Goal: Contribute content: Contribute content

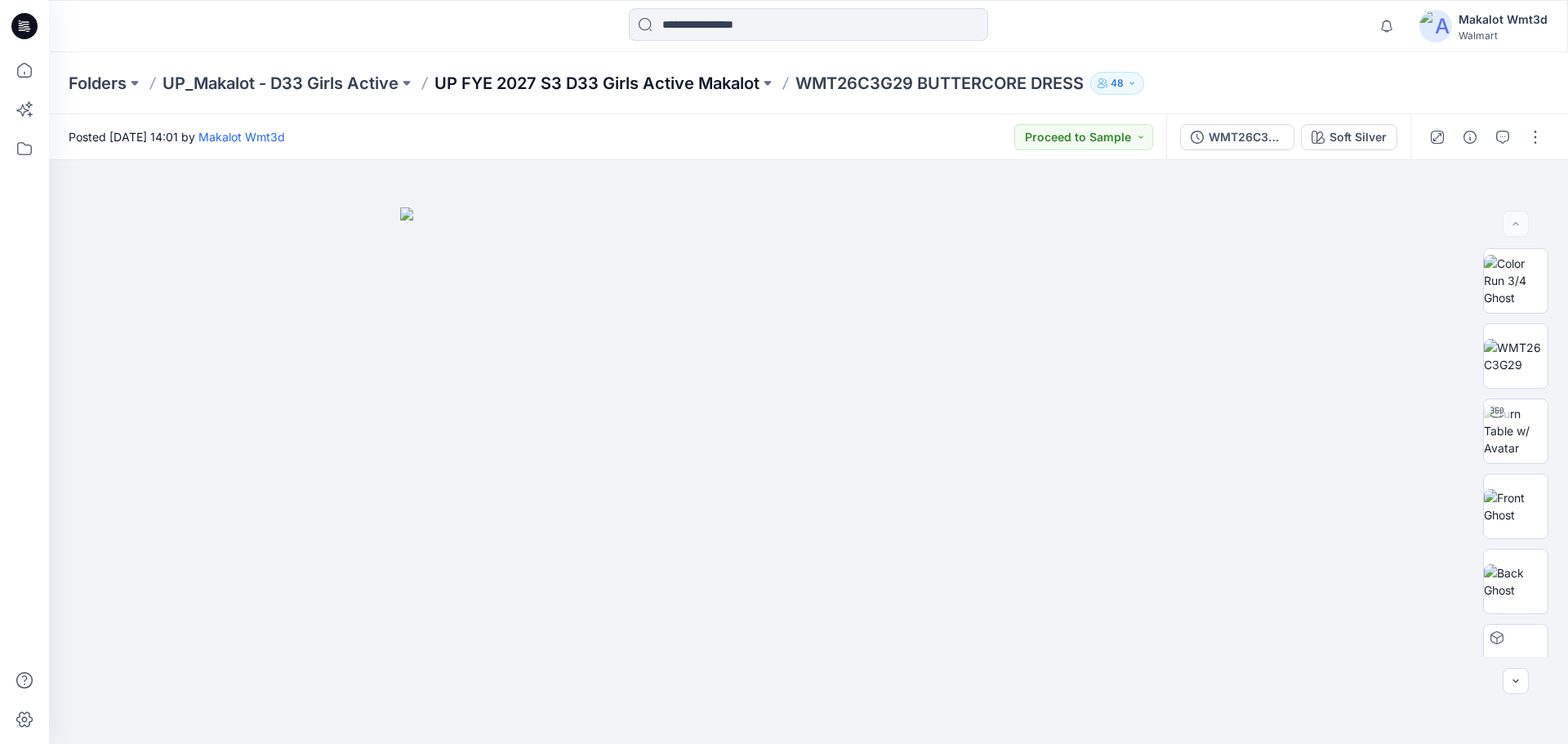
click at [714, 83] on p "UP FYE 2027 S3 D33 Girls Active Makalot" at bounding box center [597, 83] width 325 height 23
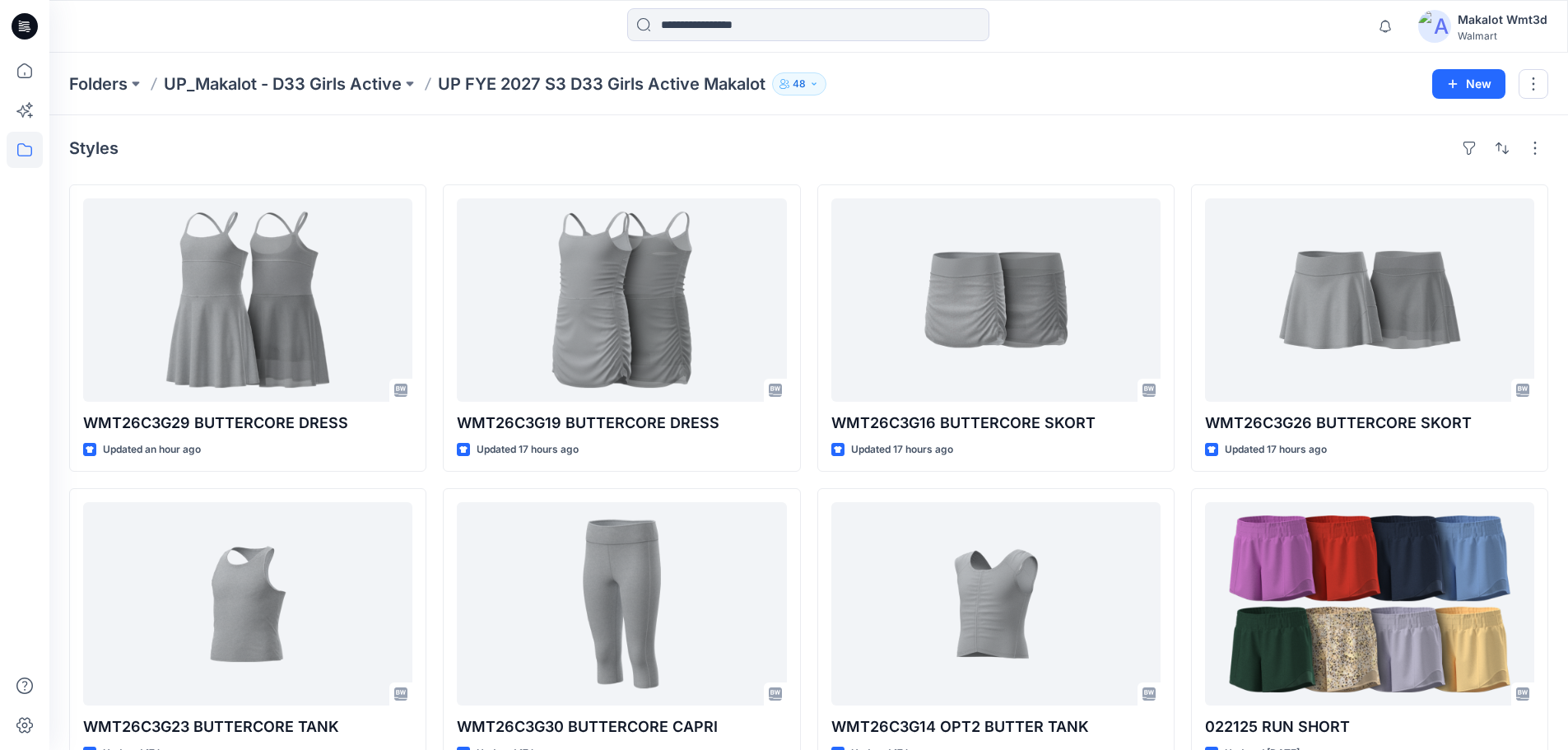
click at [488, 157] on div "Styles" at bounding box center [808, 148] width 1479 height 27
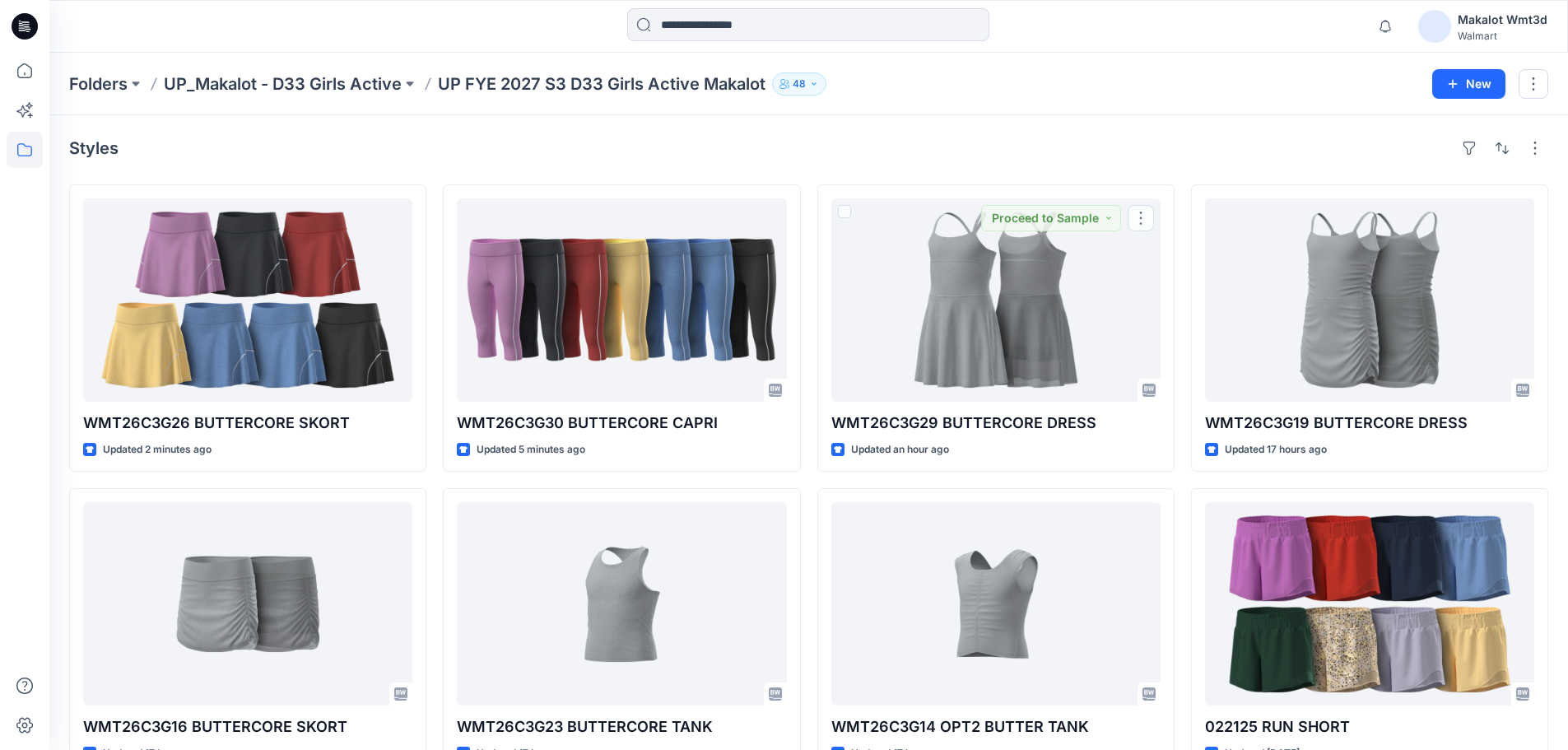
click at [975, 140] on div "Styles" at bounding box center [808, 148] width 1479 height 27
click at [898, 125] on div "Styles WMT26C3G26 BUTTERCORE SKORT Updated 2 minutes ago WMT26C3G16 BUTTERCORE …" at bounding box center [808, 607] width 1519 height 984
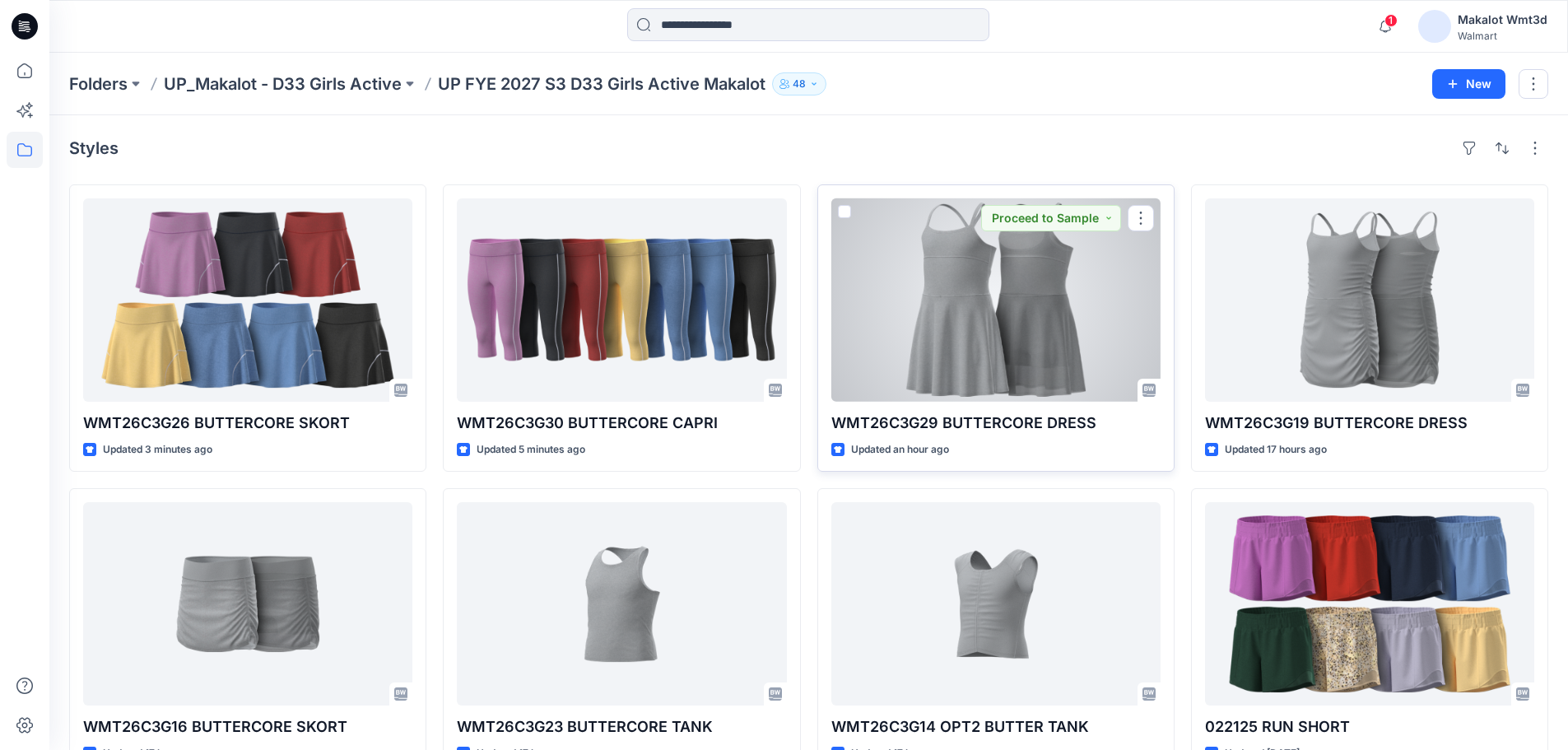
click at [1019, 342] on div at bounding box center [996, 300] width 330 height 203
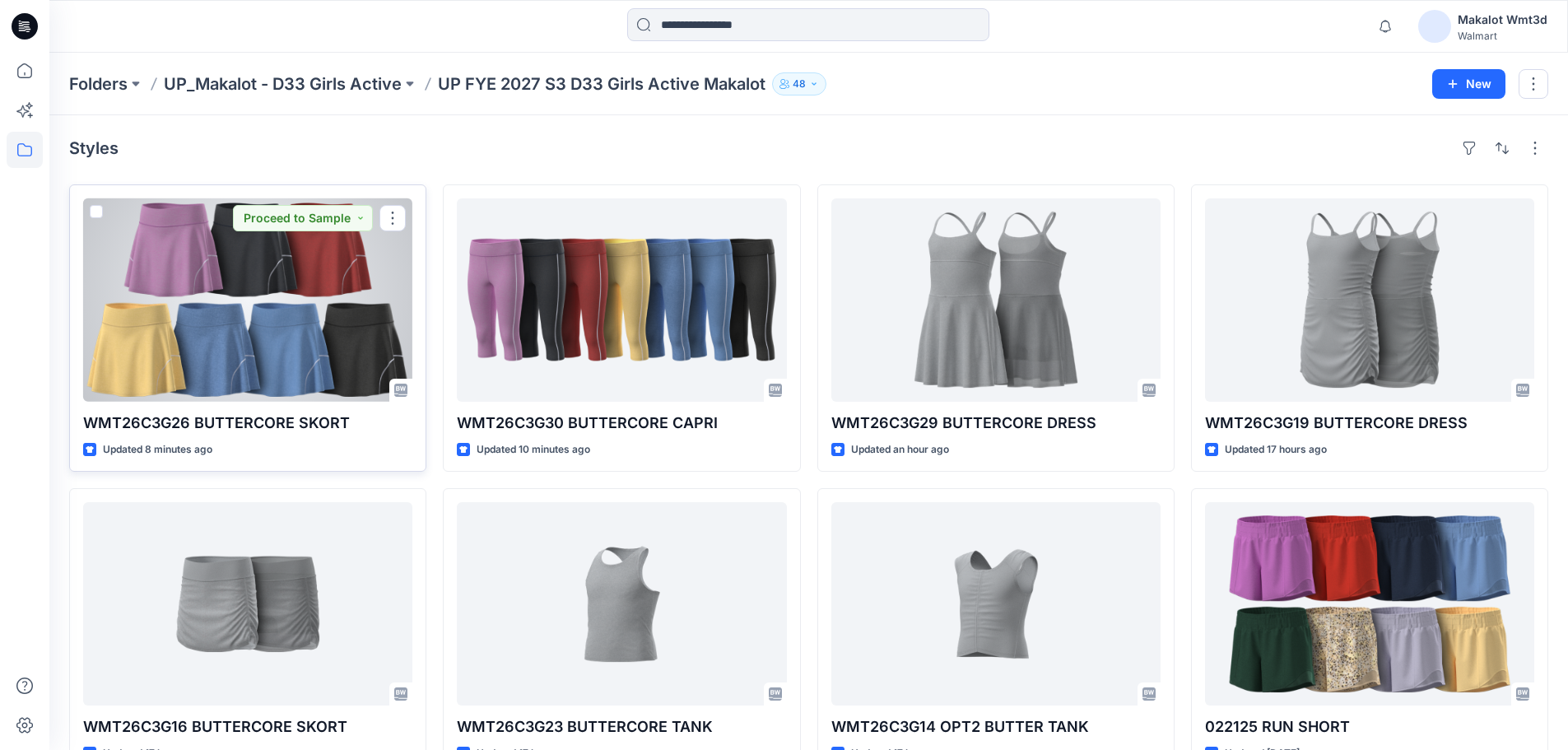
click at [280, 337] on div at bounding box center [247, 300] width 330 height 203
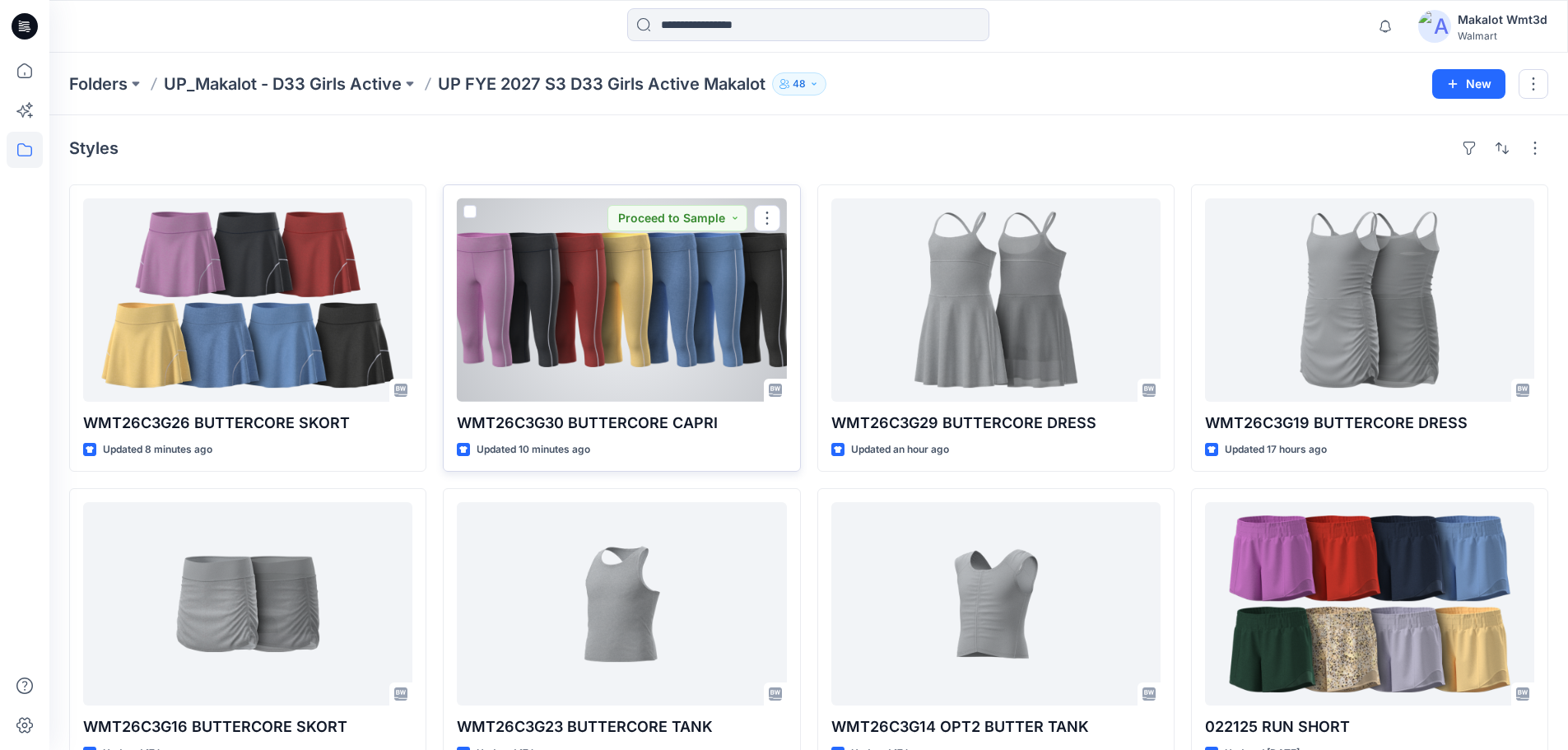
click at [643, 311] on div at bounding box center [621, 300] width 330 height 203
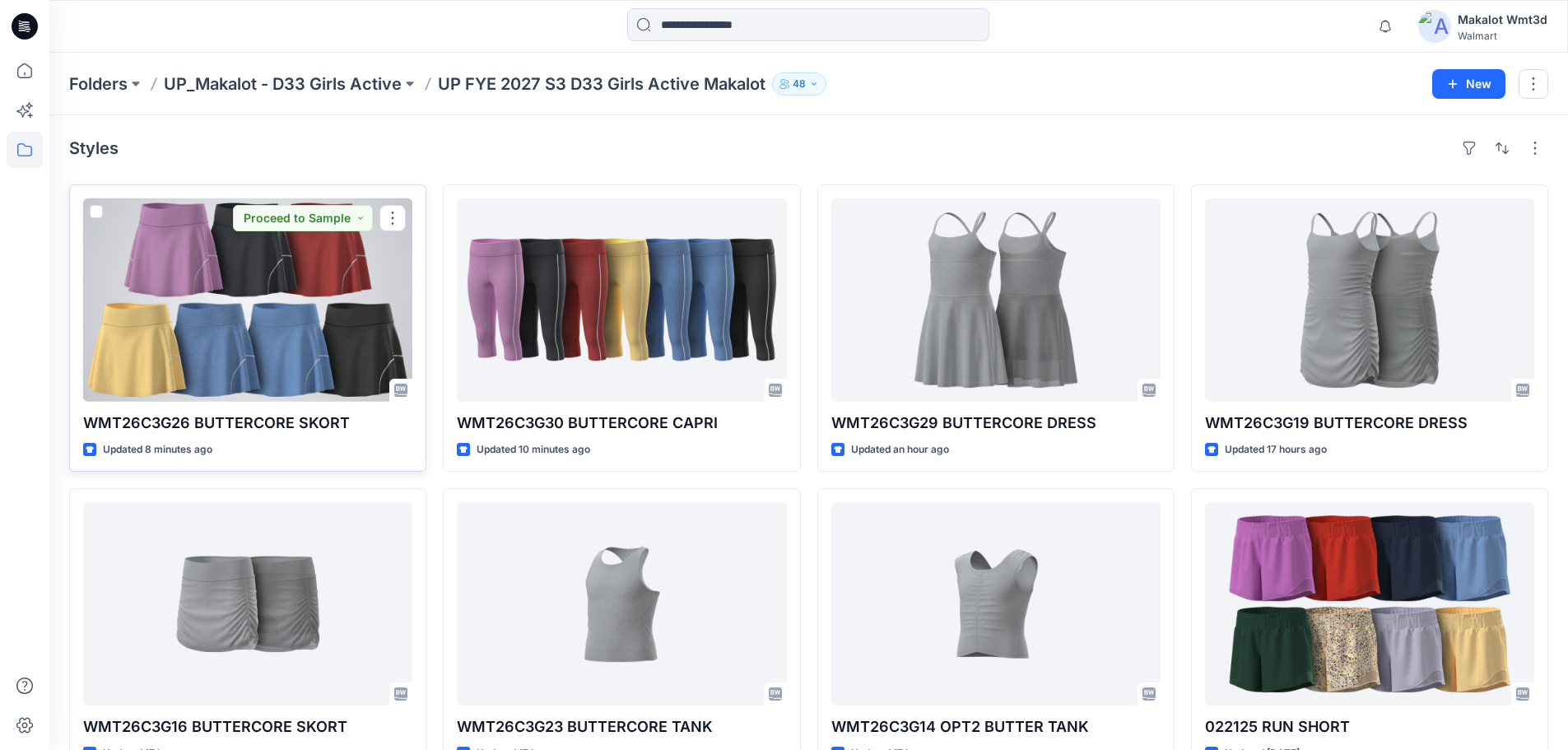
click at [321, 305] on div at bounding box center [247, 300] width 330 height 203
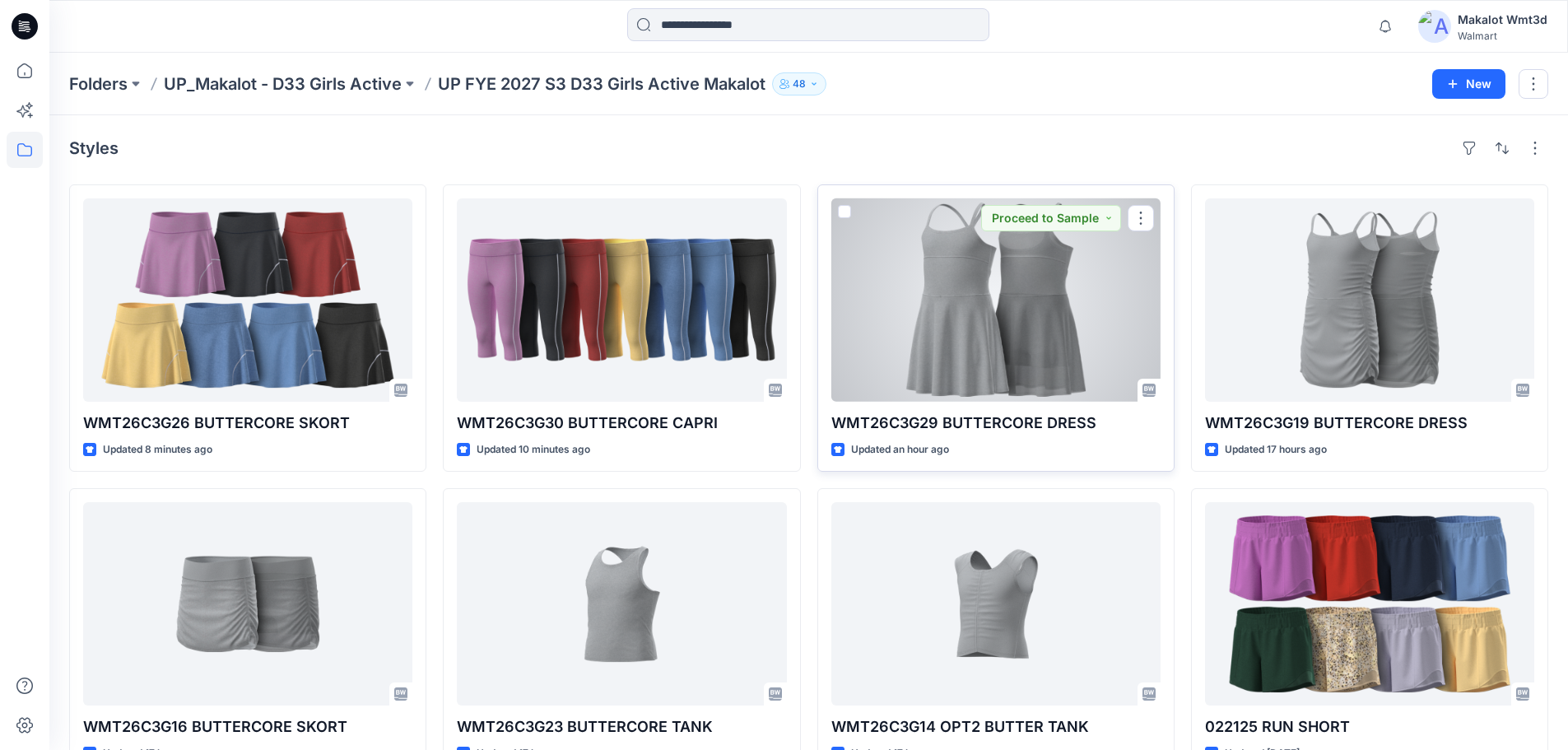
click at [967, 304] on div at bounding box center [996, 300] width 330 height 203
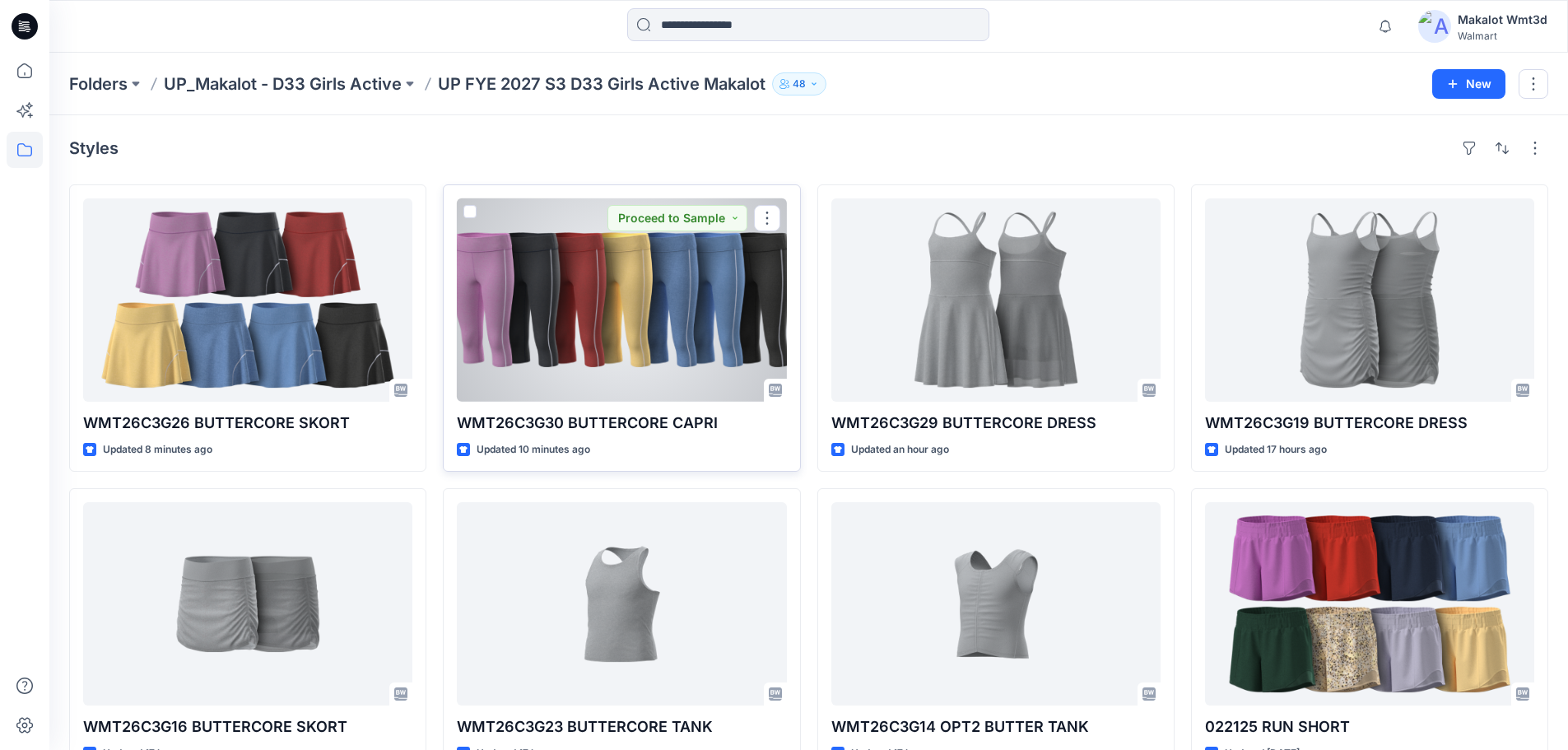
click at [663, 337] on div at bounding box center [621, 300] width 330 height 203
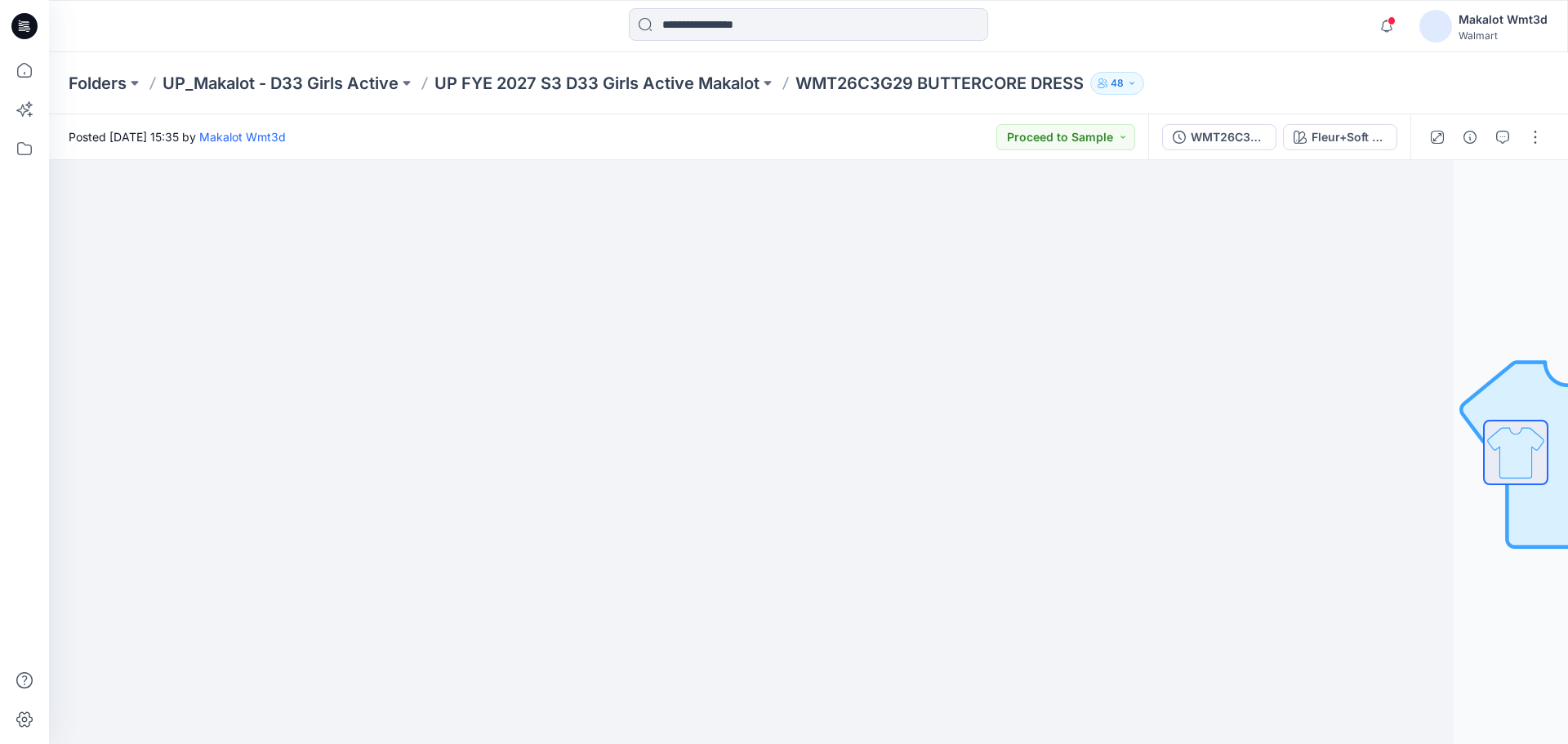
click at [1208, 53] on div "Folders UP_Makalot - D33 Girls Active UP FYE 2027 S3 D33 Girls Active Makalot W…" at bounding box center [808, 83] width 1519 height 62
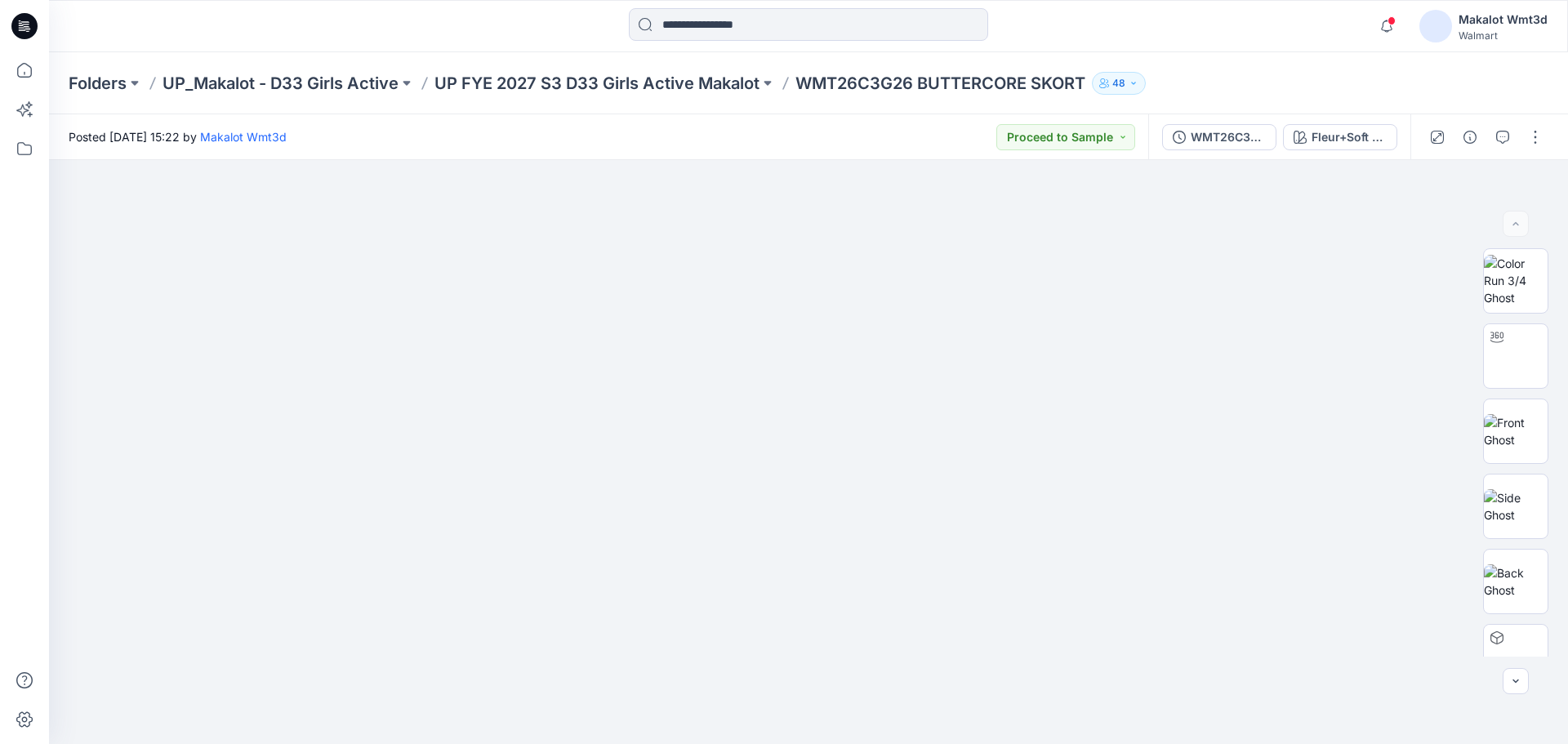
click at [1108, 30] on div at bounding box center [808, 25] width 760 height 36
click at [1536, 141] on button "button" at bounding box center [1536, 138] width 26 height 26
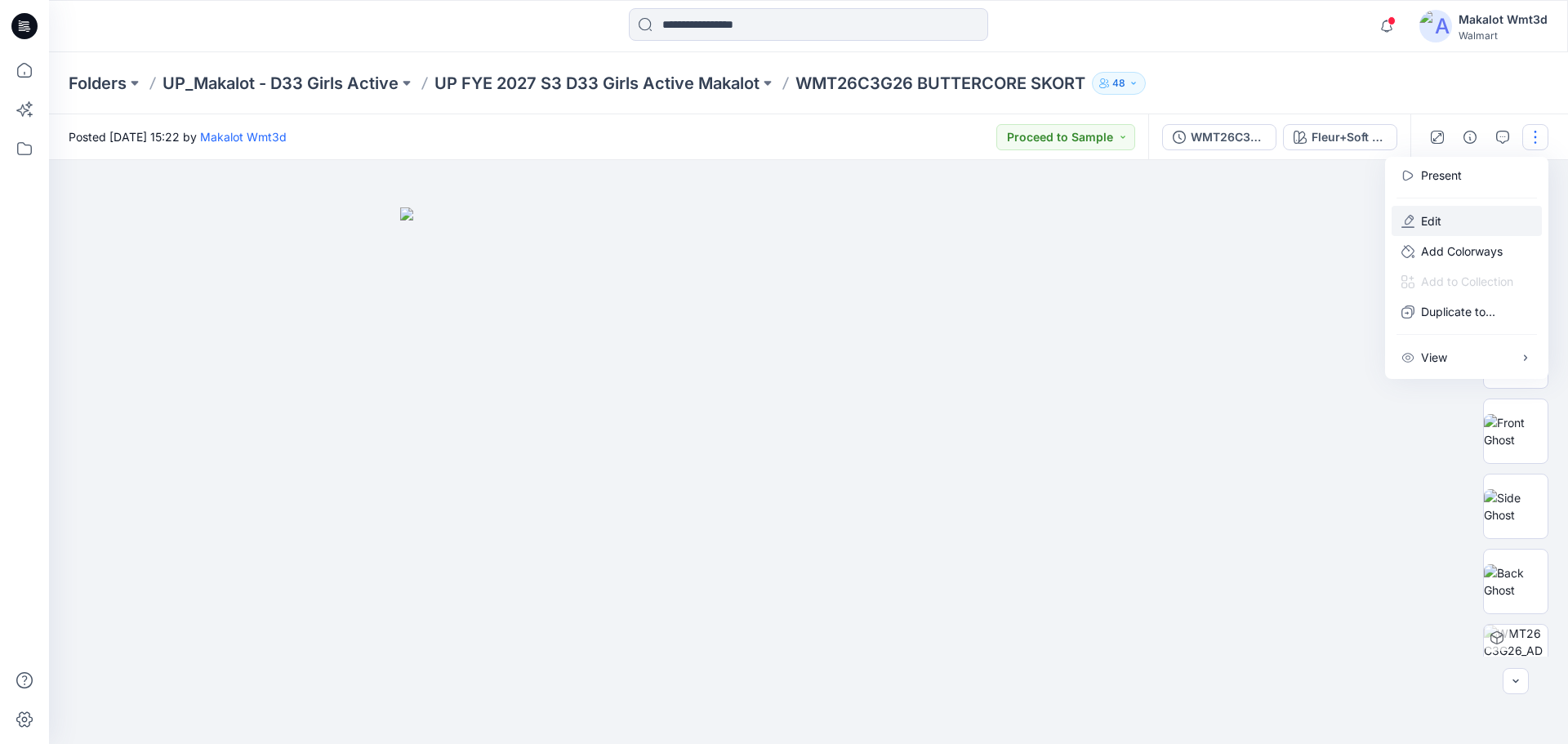
click at [1440, 222] on p "Edit" at bounding box center [1430, 221] width 20 height 18
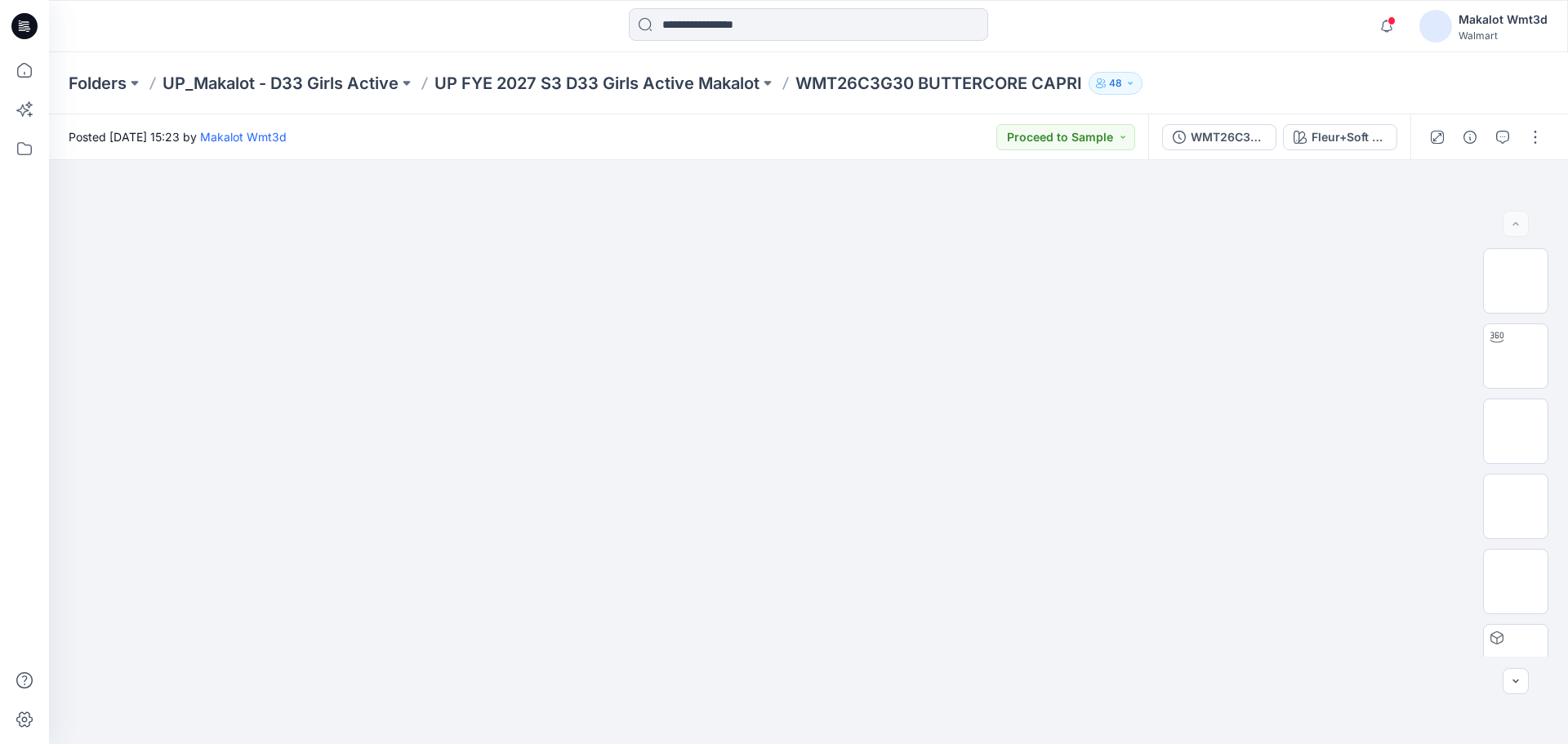
click at [1275, 25] on div "Notifications Your style WMT26C3G26 BUTTERCORE SKORT has been updated with WMT2…" at bounding box center [808, 25] width 1518 height 36
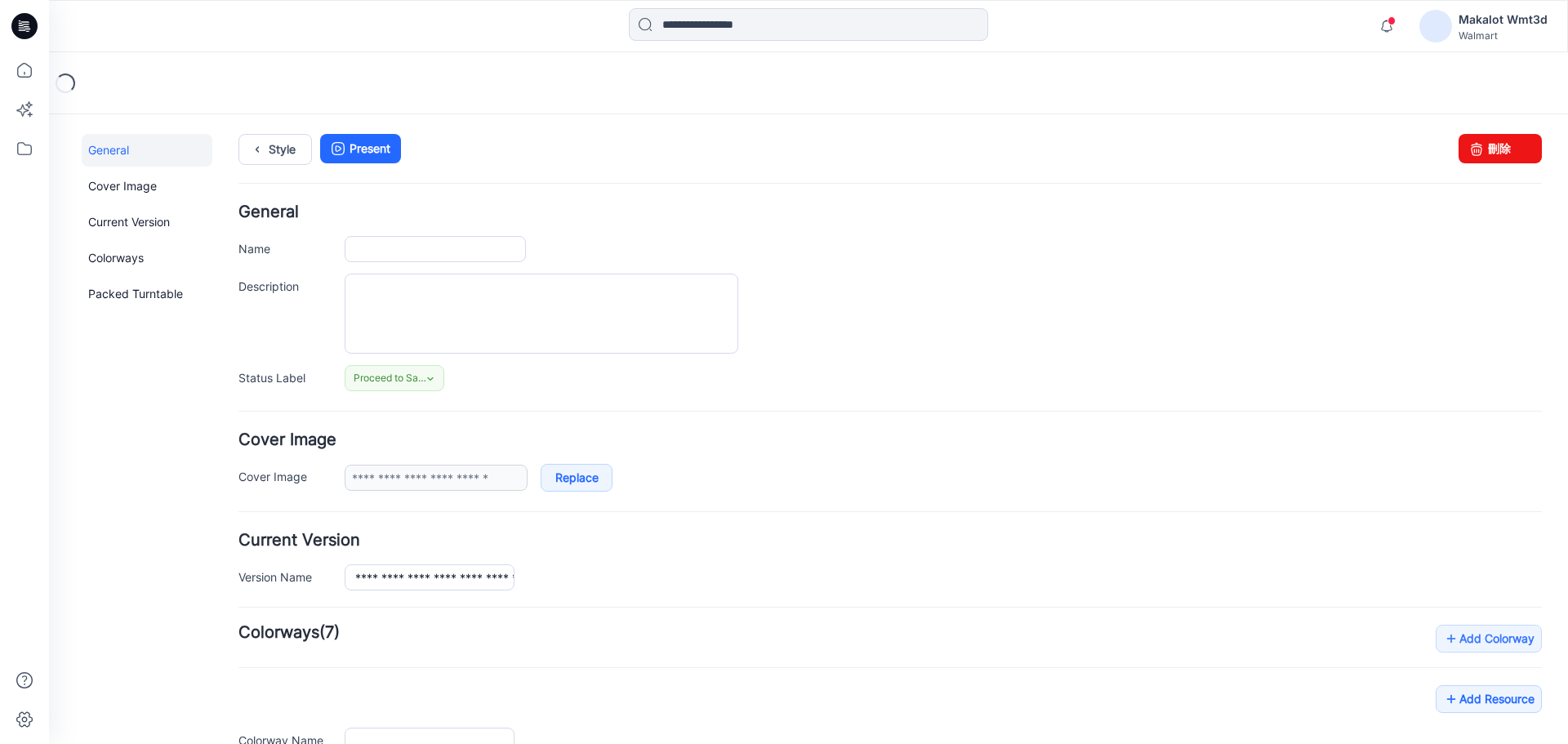
type input "**********"
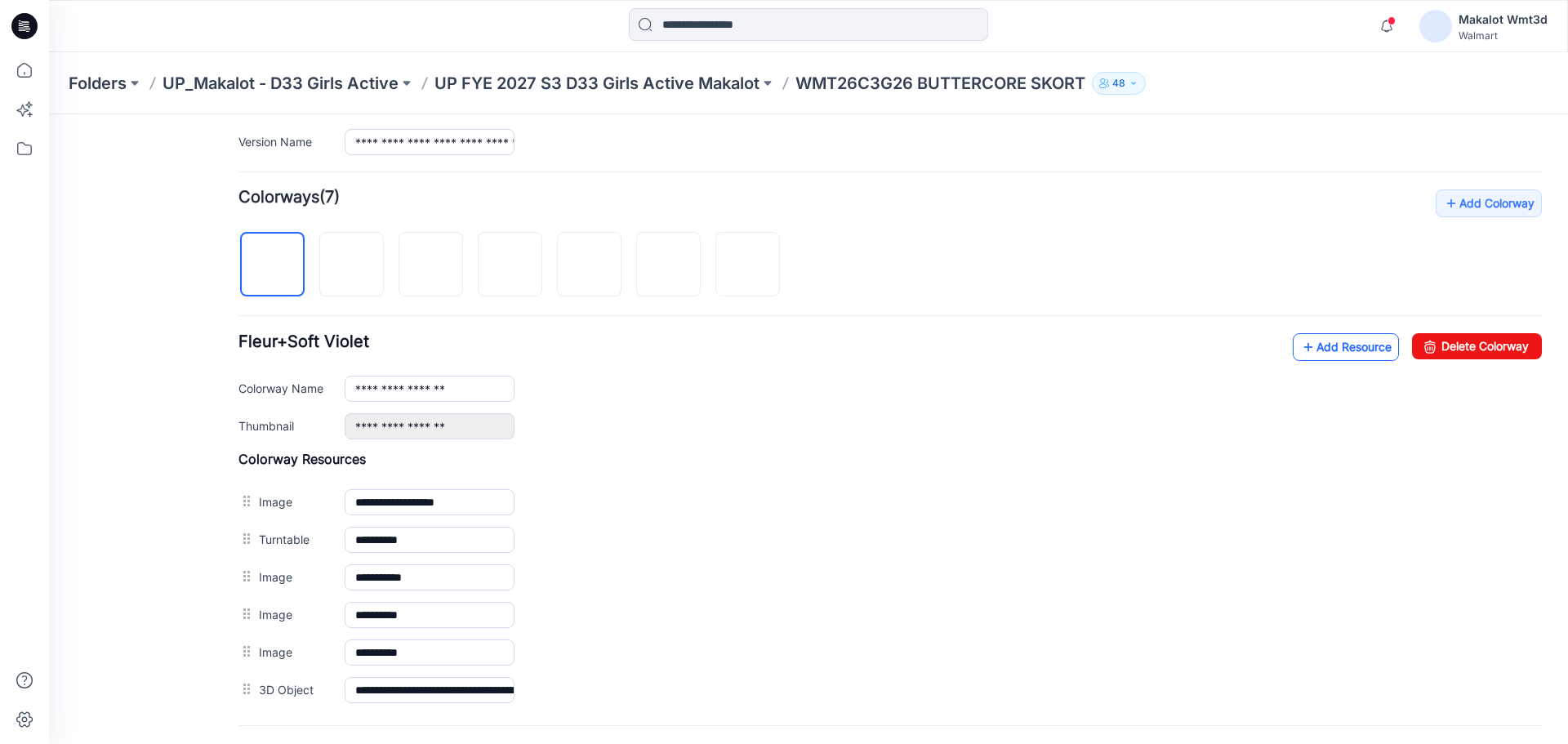
click at [1369, 351] on link "Add Resource" at bounding box center [1345, 347] width 106 height 28
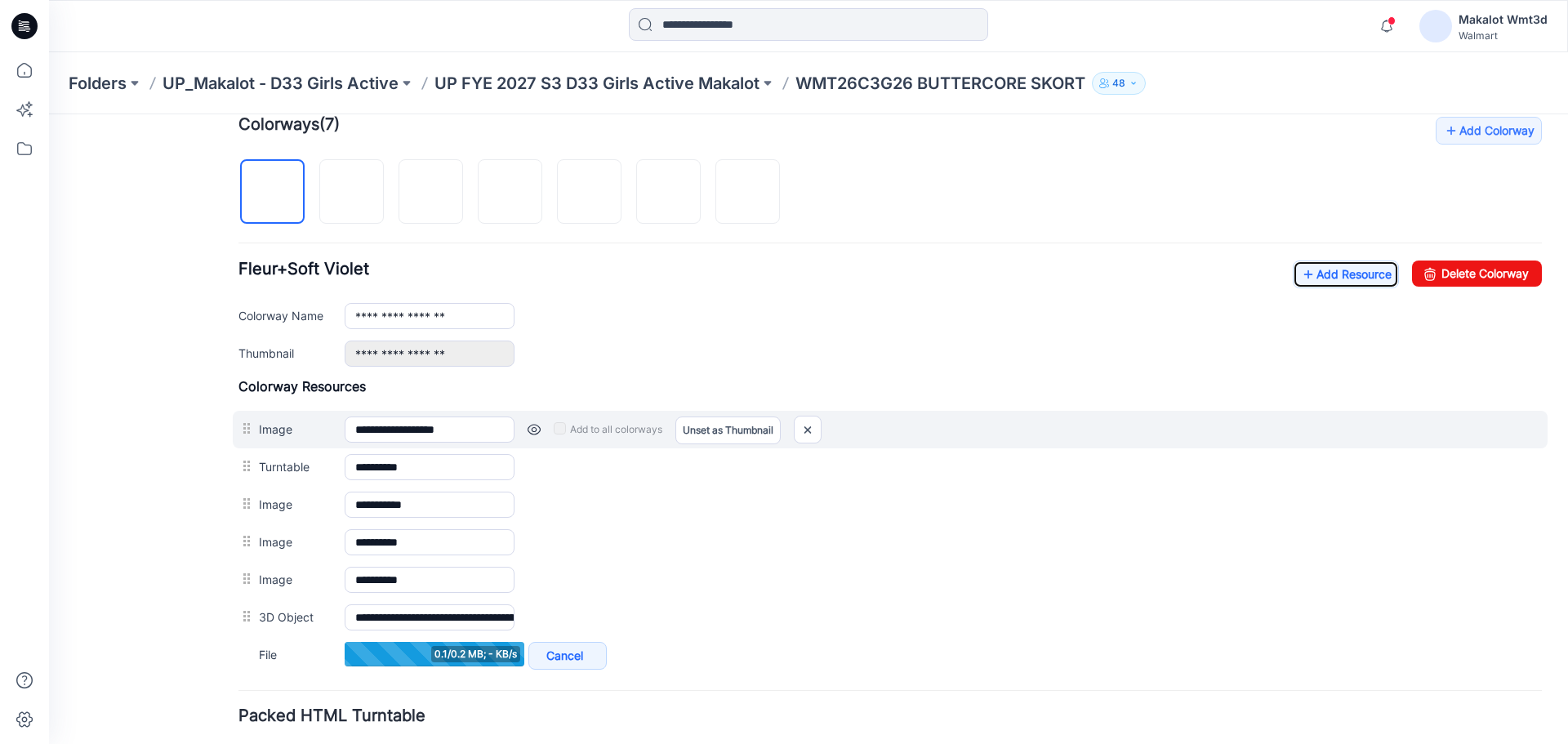
scroll to position [544, 0]
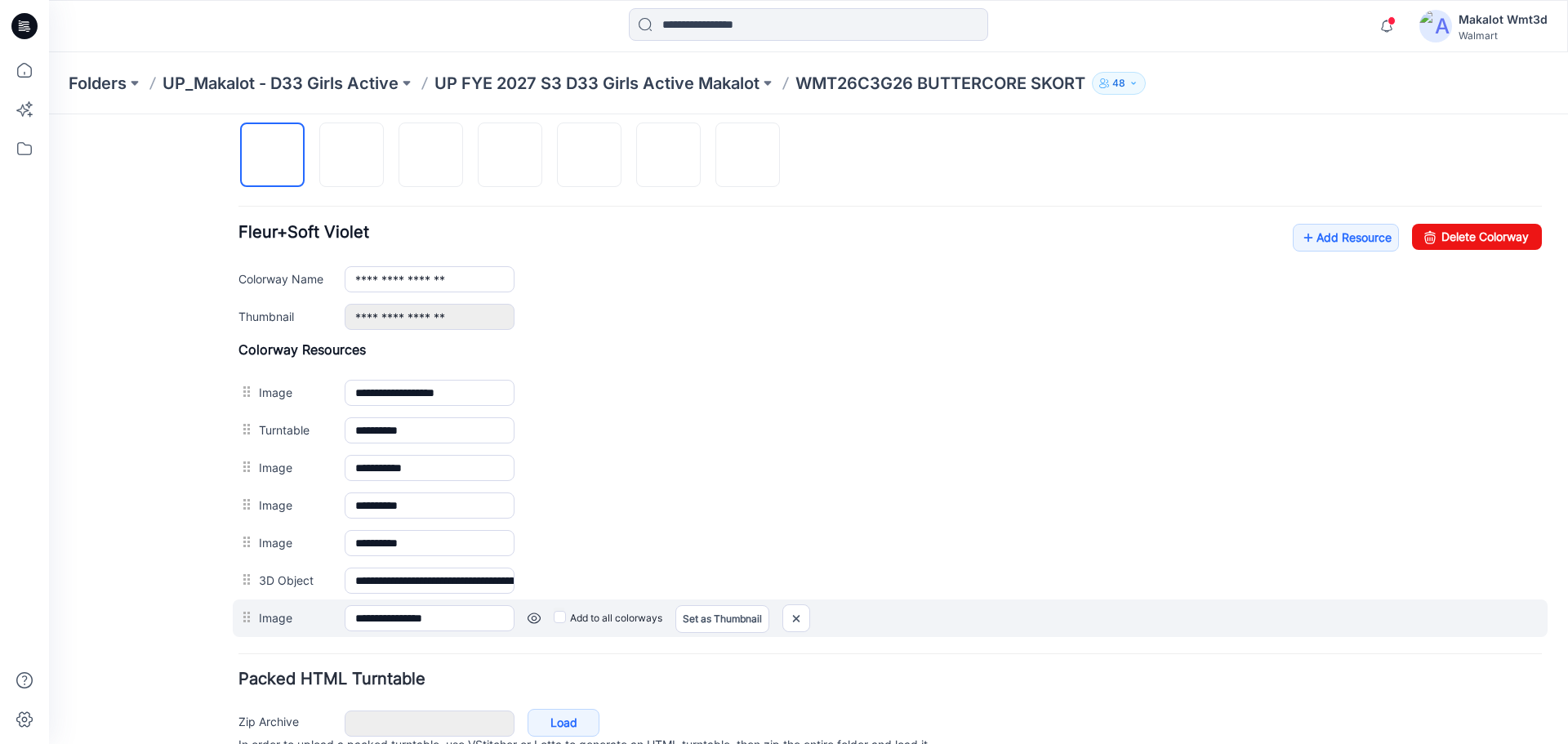
click at [595, 623] on label "Add to all colorways" at bounding box center [608, 618] width 109 height 26
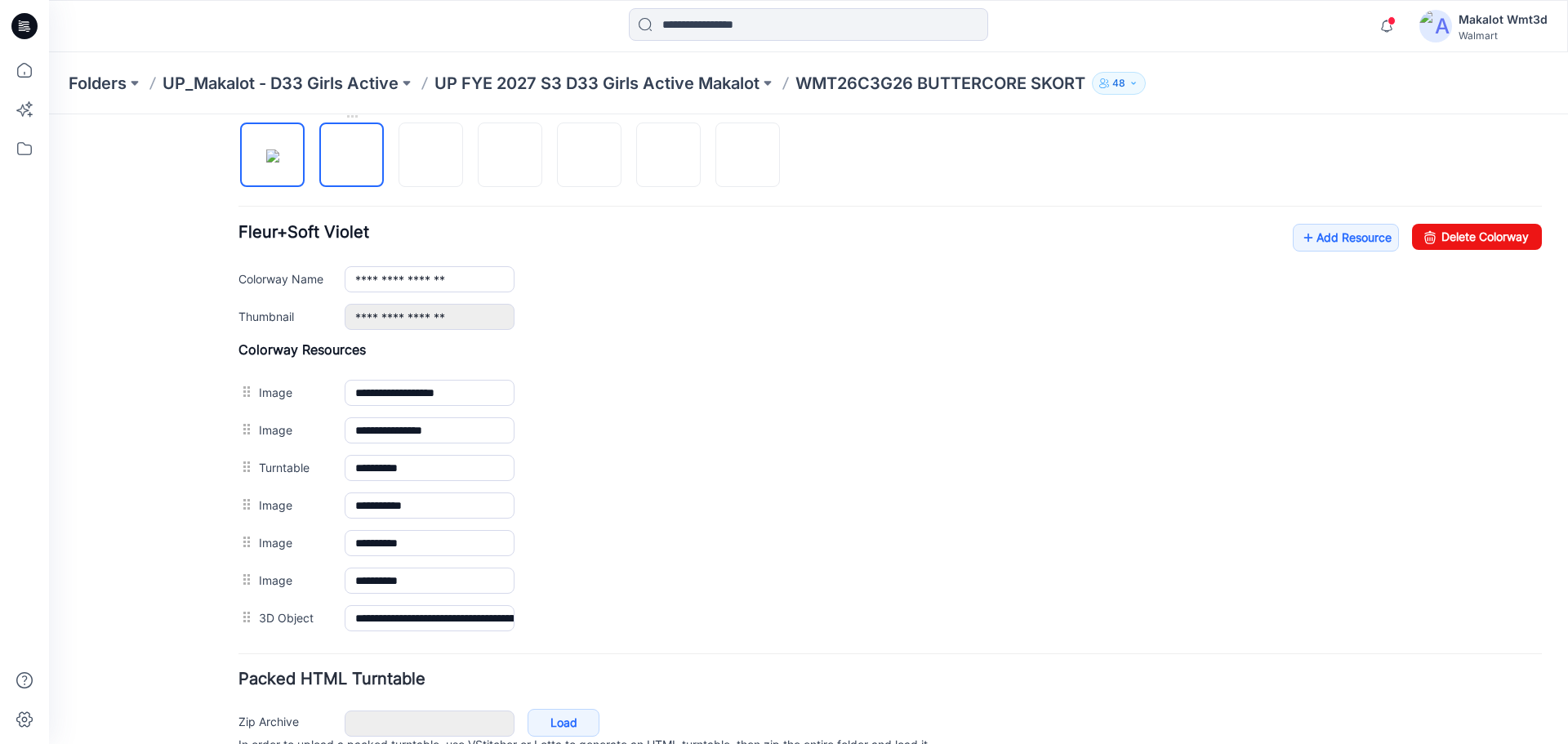
click at [352, 156] on img at bounding box center [352, 156] width 0 height 0
click at [431, 156] on img at bounding box center [431, 156] width 0 height 0
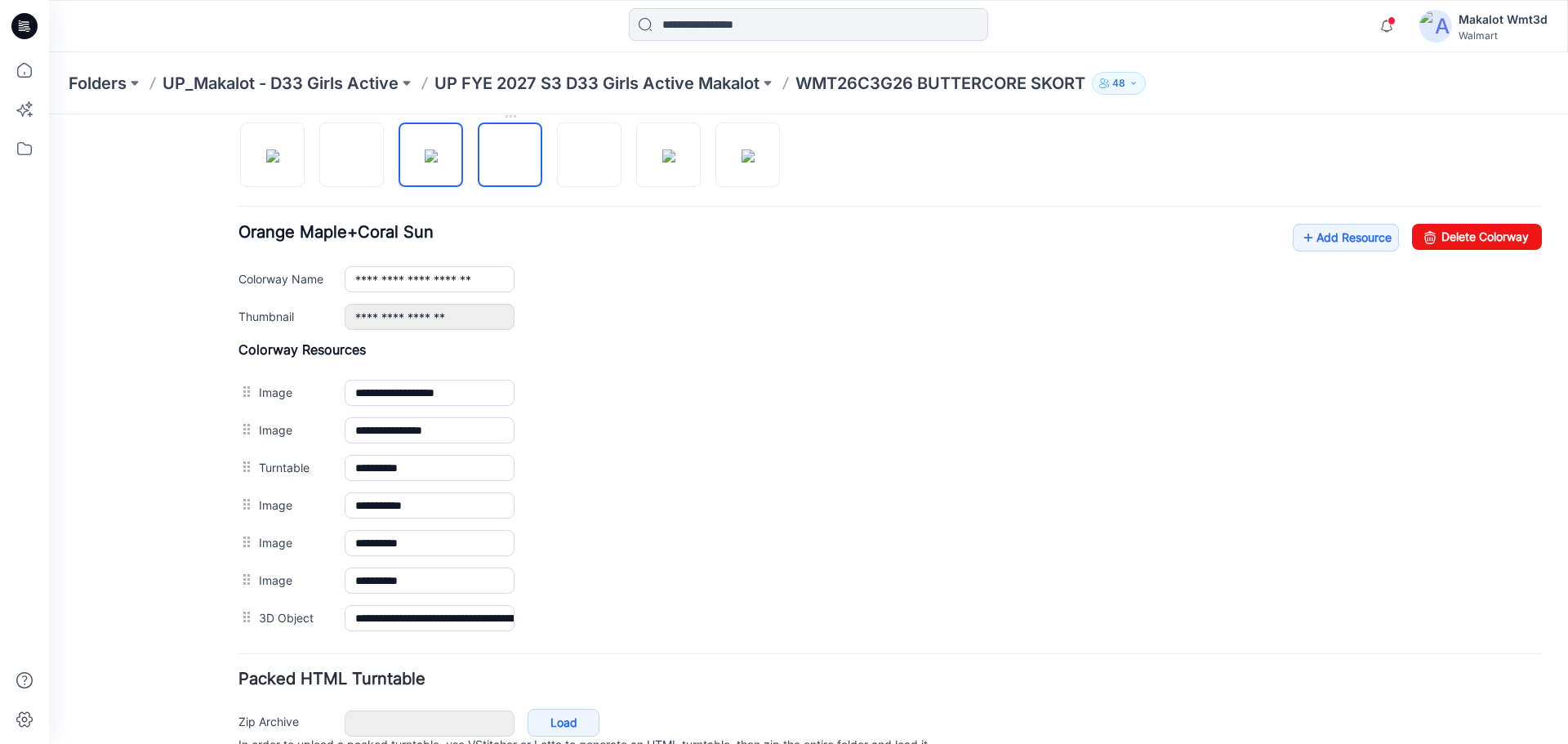
click at [510, 156] on img at bounding box center [510, 156] width 0 height 0
click at [596, 150] on img at bounding box center [589, 156] width 13 height 13
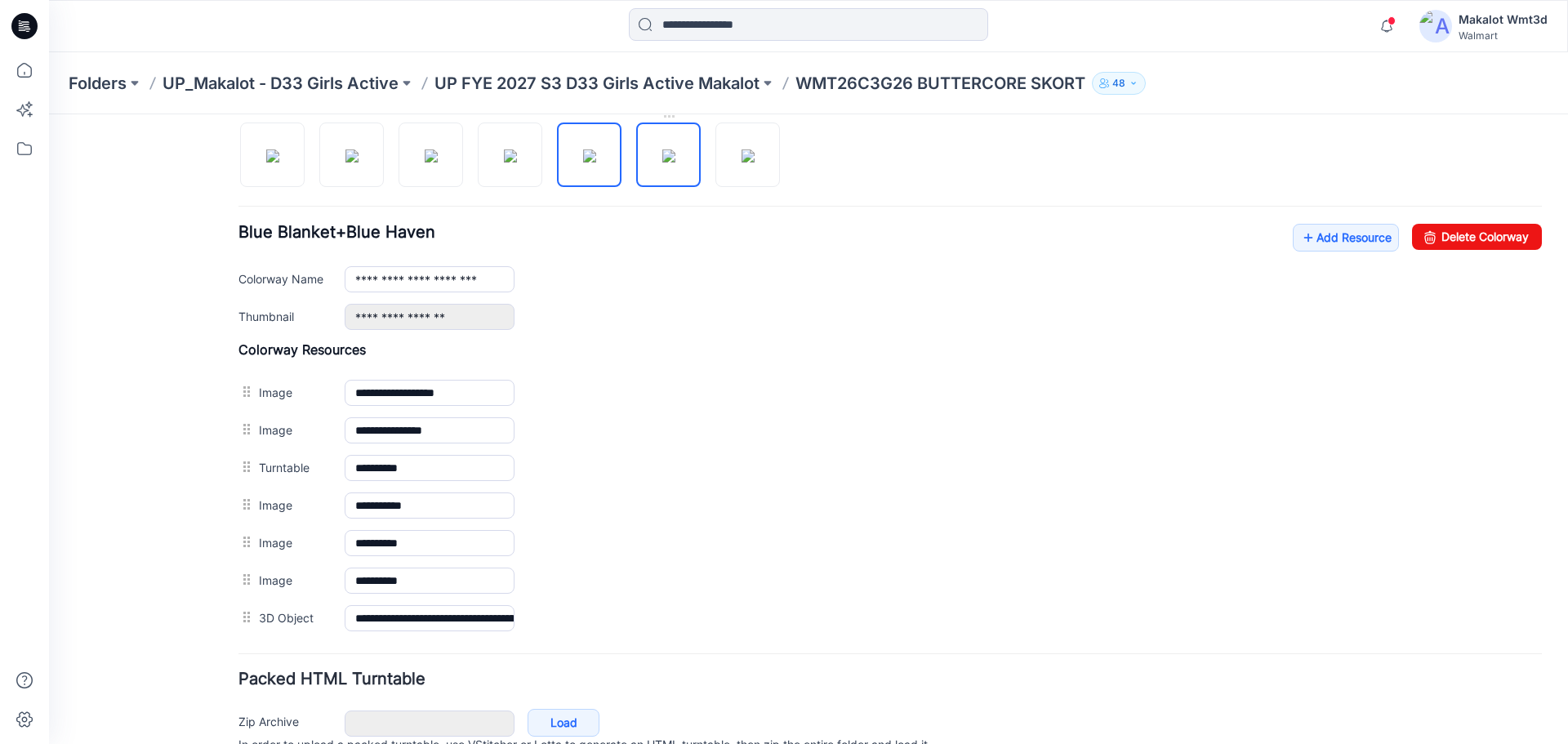
click at [663, 162] on img at bounding box center [669, 156] width 13 height 13
drag, startPoint x: 748, startPoint y: 154, endPoint x: 706, endPoint y: 209, distance: 69.2
click at [748, 155] on img at bounding box center [748, 156] width 13 height 13
click at [670, 157] on img at bounding box center [669, 156] width 13 height 13
click at [583, 152] on img at bounding box center [589, 156] width 13 height 13
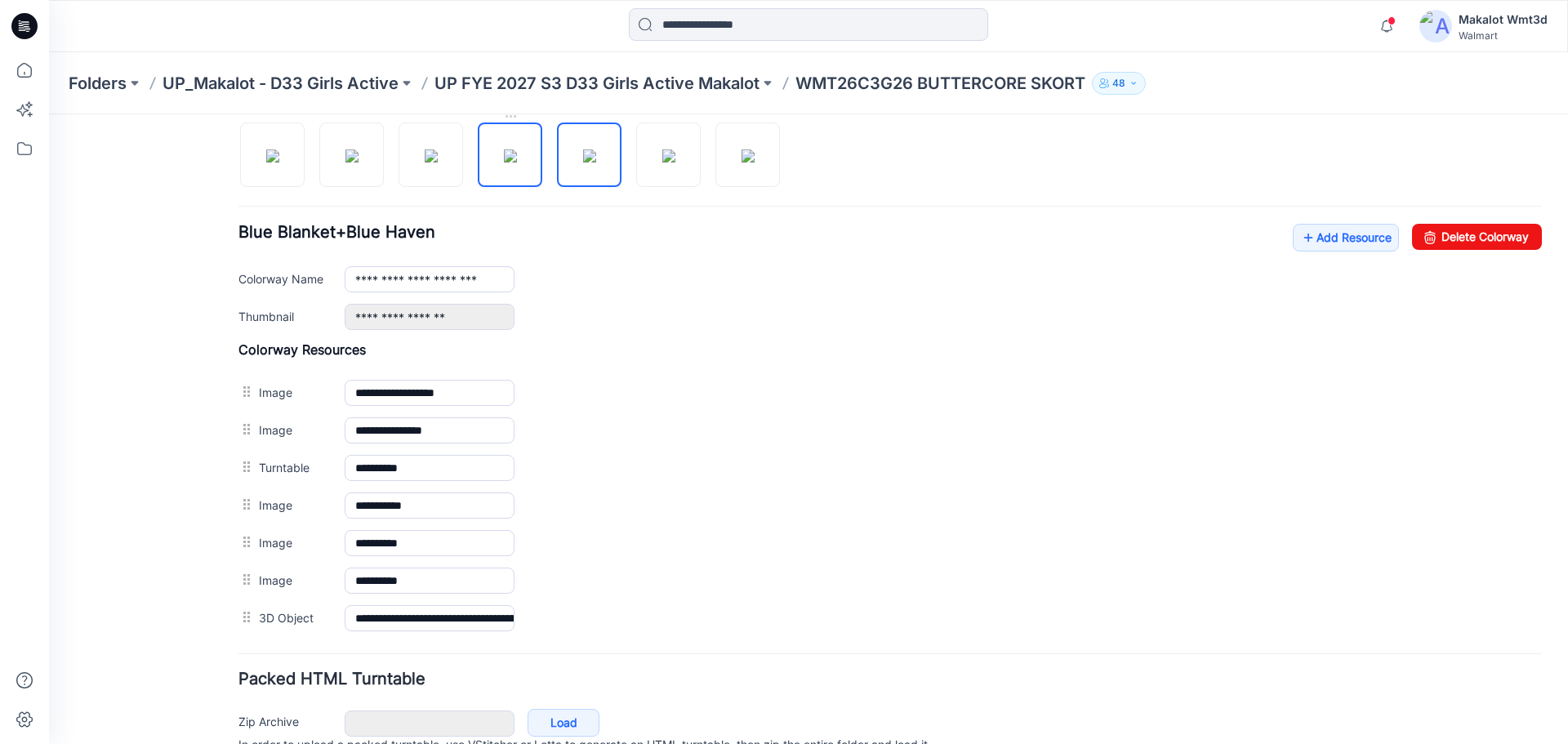
click at [508, 154] on img at bounding box center [510, 156] width 13 height 13
click at [437, 160] on img at bounding box center [430, 156] width 13 height 13
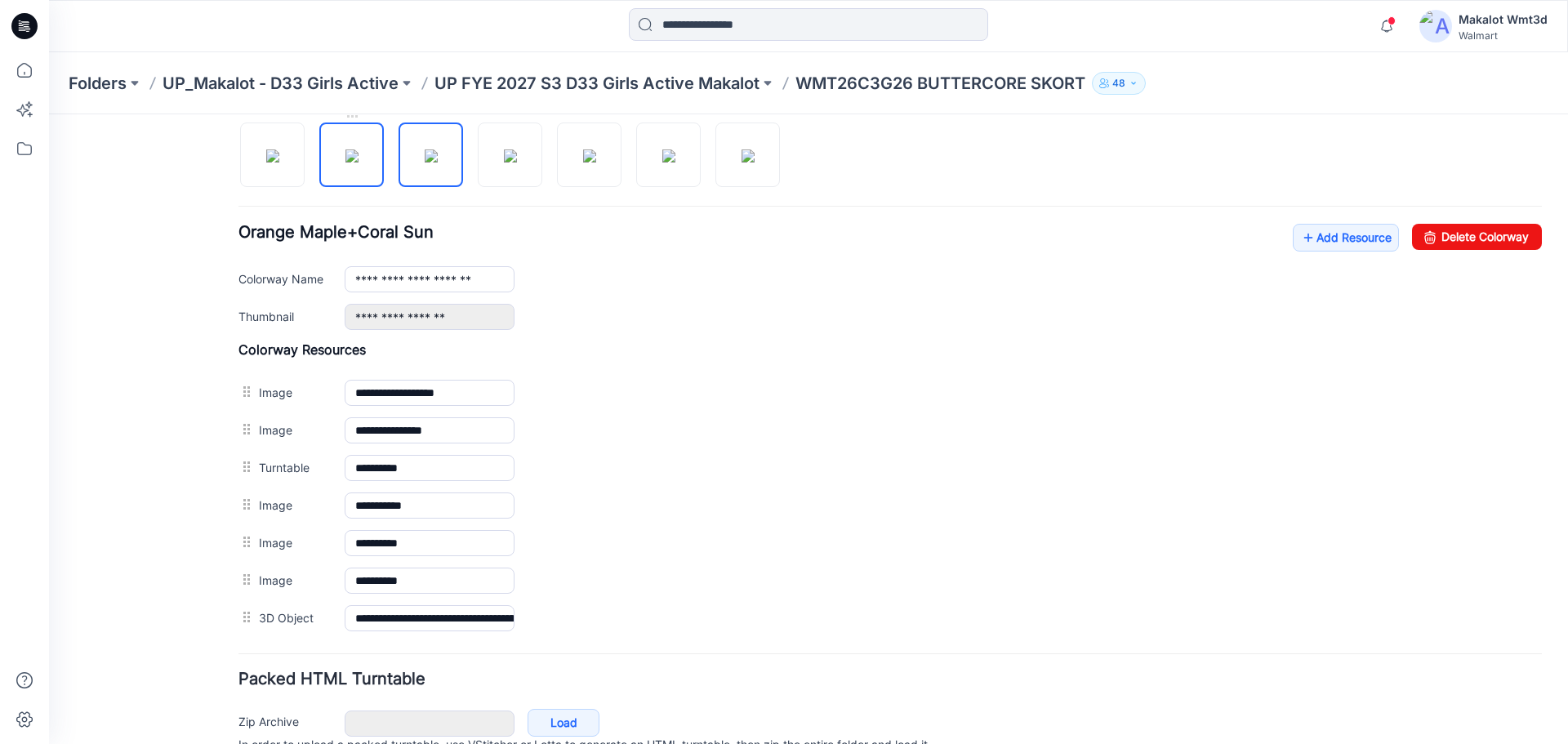
click at [358, 158] on img at bounding box center [351, 156] width 13 height 13
click at [280, 158] on img at bounding box center [273, 156] width 13 height 13
type input "**********"
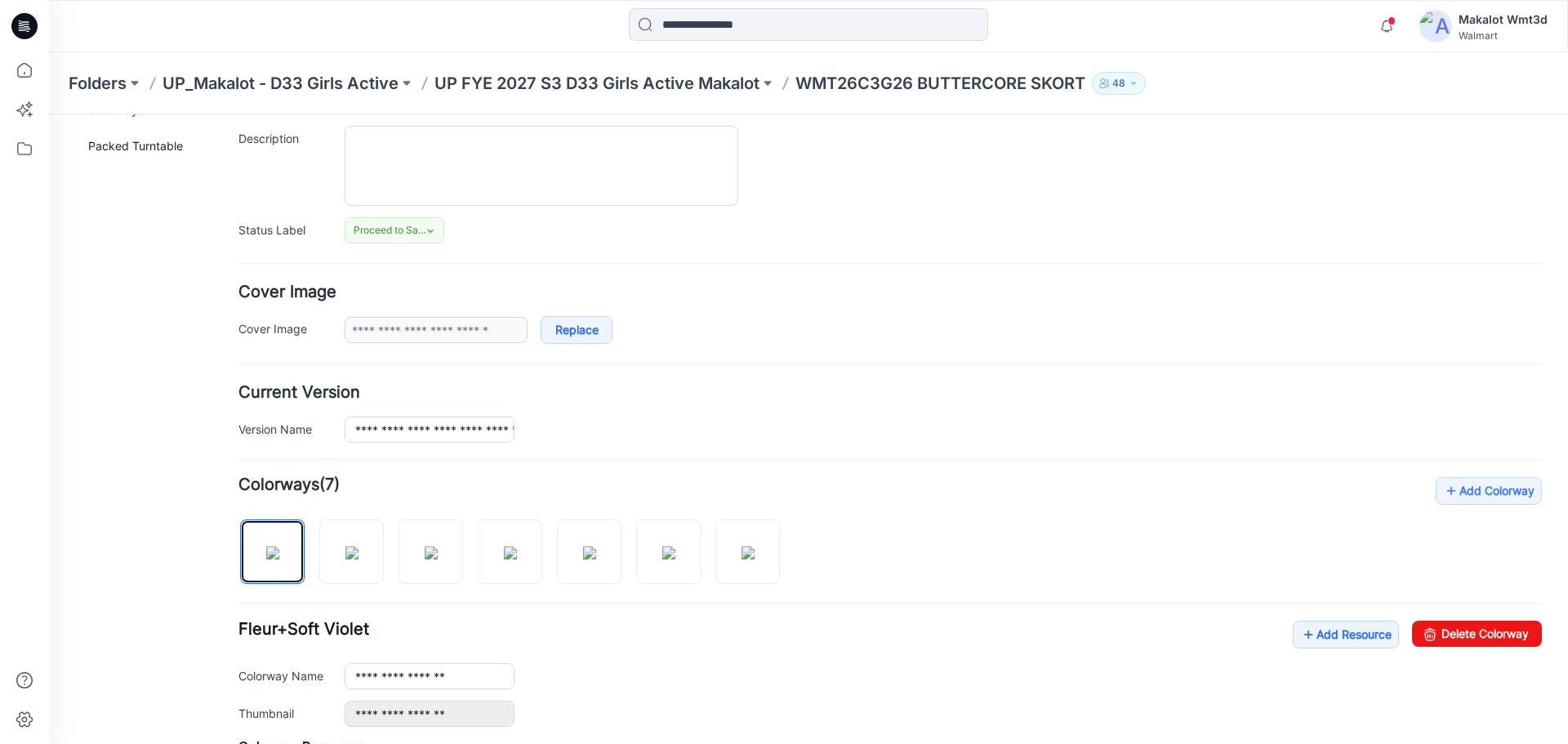
scroll to position [0, 0]
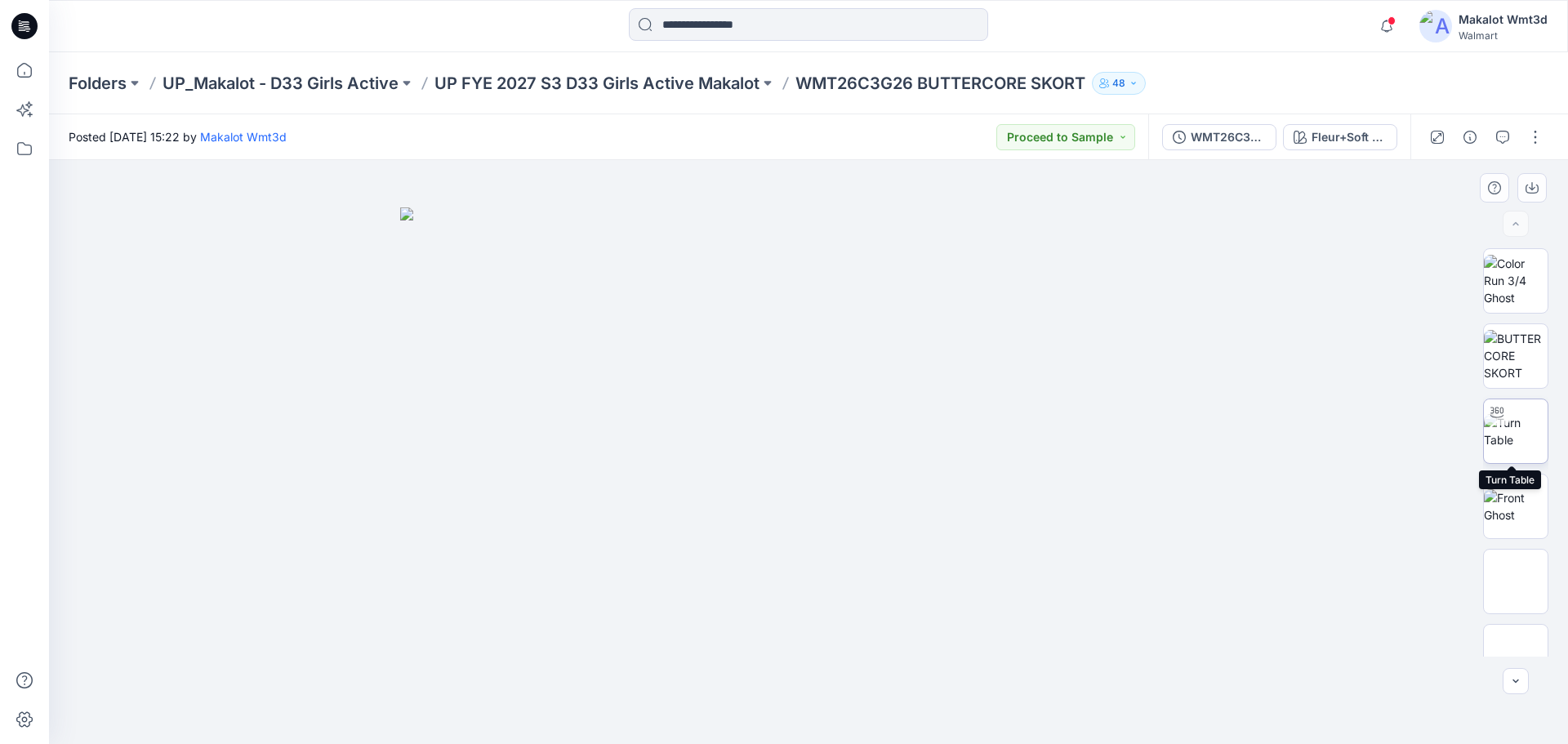
click at [1506, 428] on img at bounding box center [1515, 430] width 64 height 34
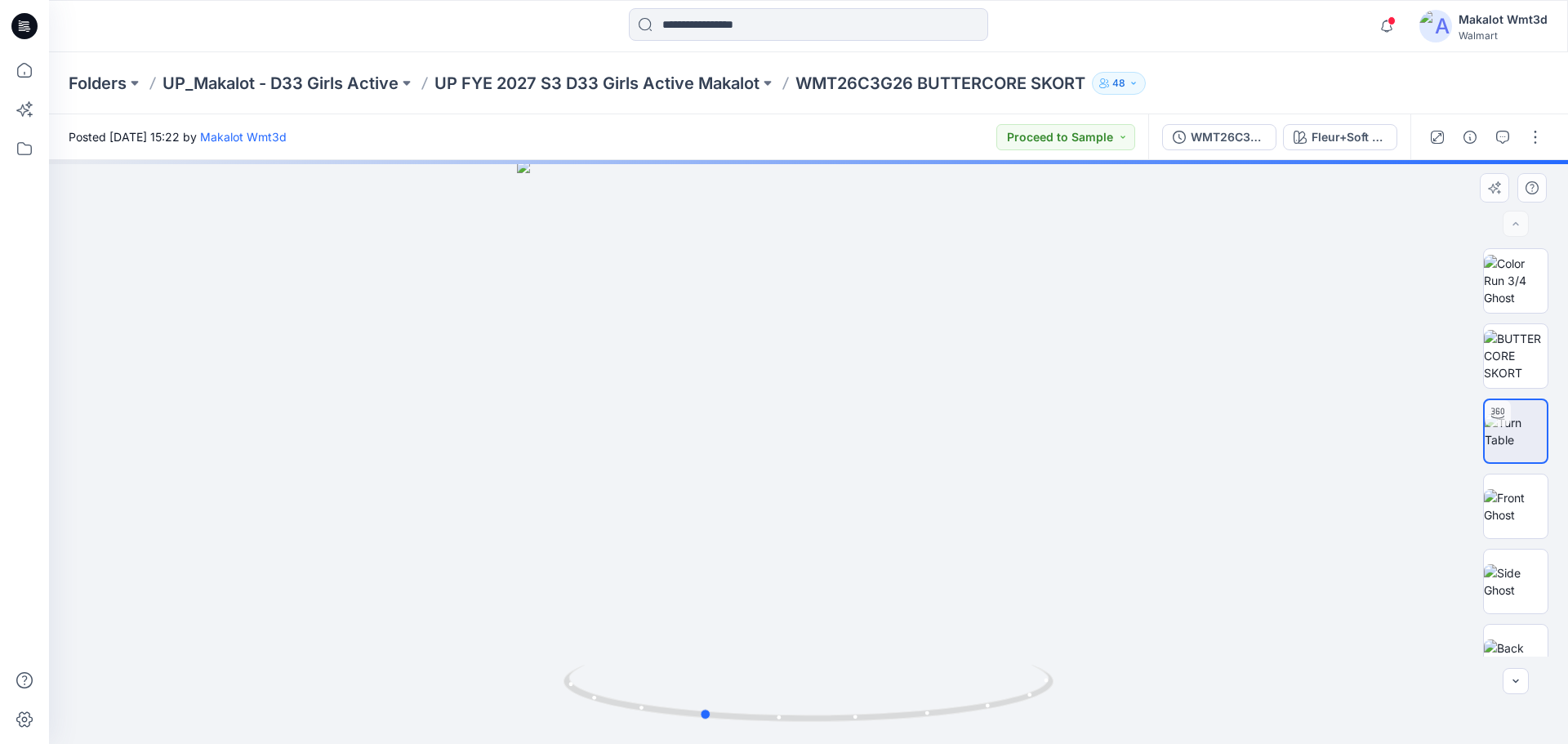
drag, startPoint x: 968, startPoint y: 649, endPoint x: 862, endPoint y: 647, distance: 106.0
click at [862, 647] on div at bounding box center [808, 452] width 1519 height 584
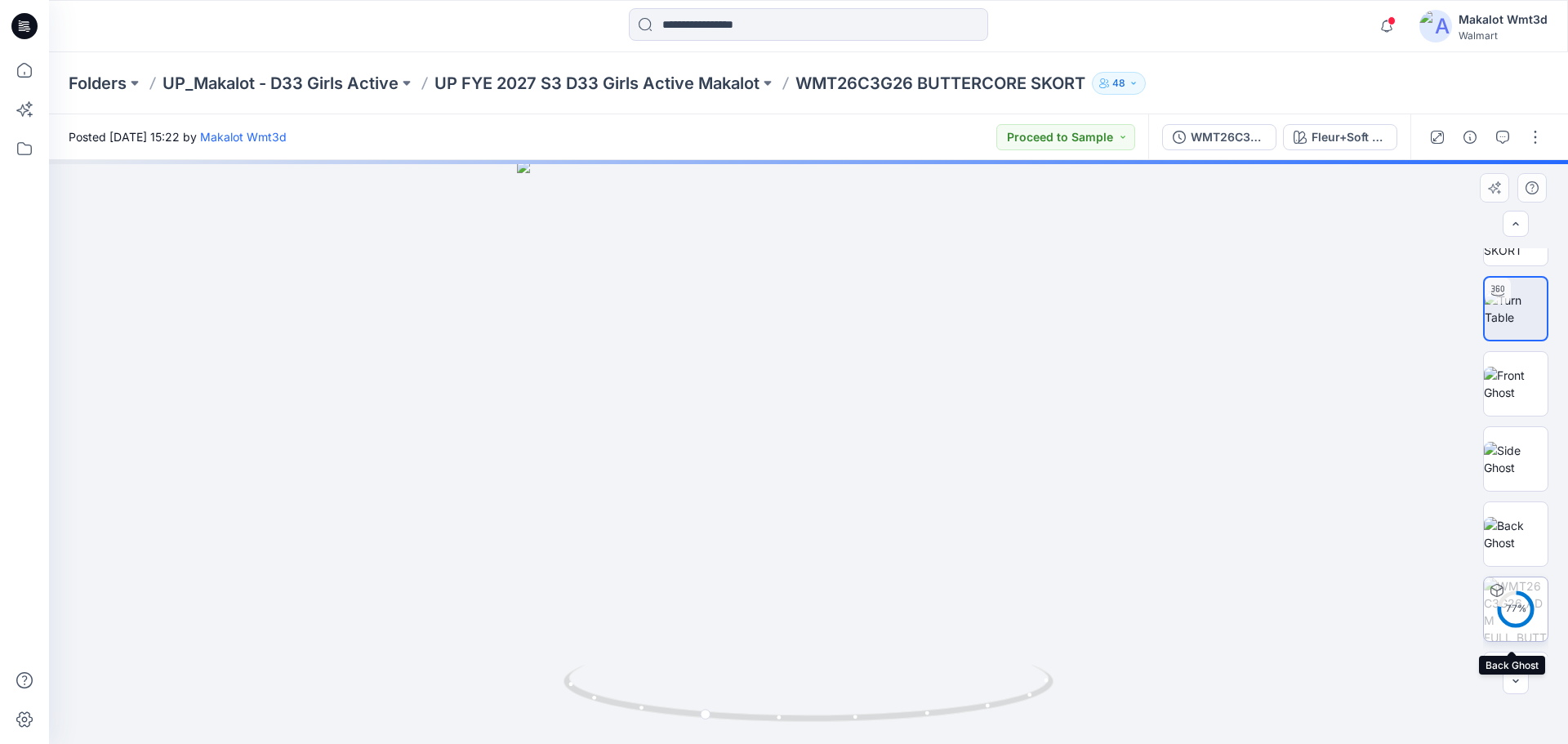
scroll to position [183, 0]
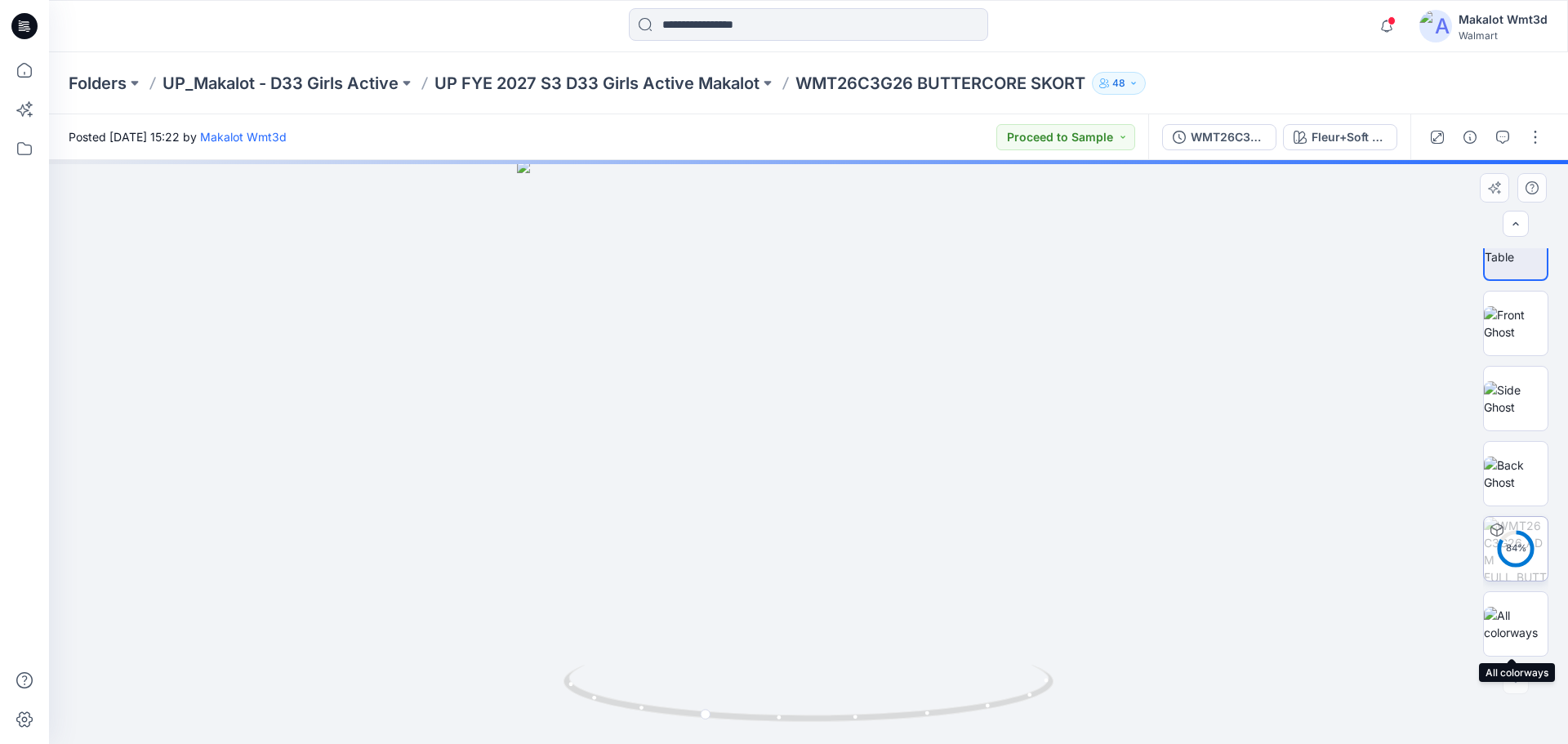
click at [1508, 637] on img at bounding box center [1515, 623] width 64 height 34
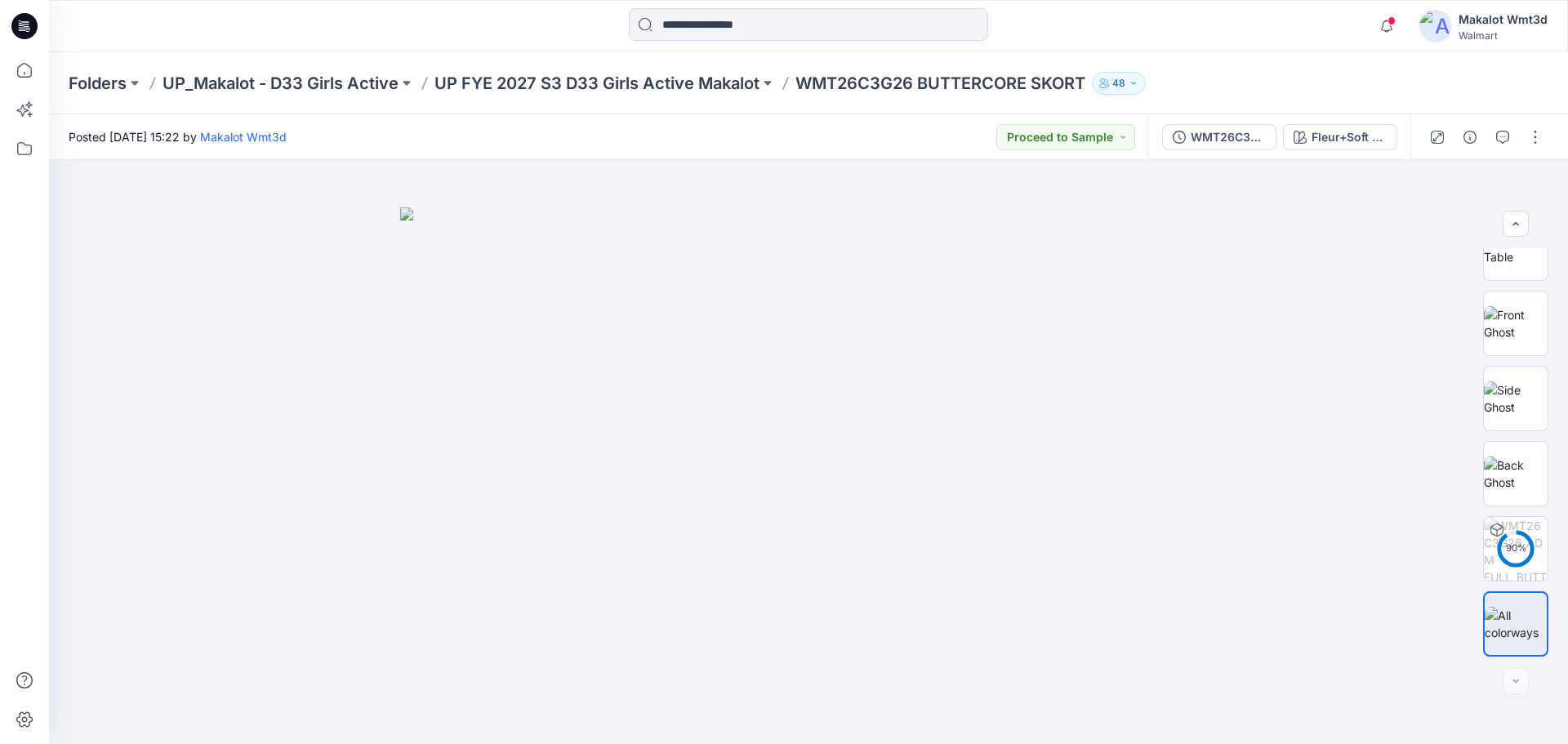
click at [1093, 35] on div at bounding box center [808, 25] width 760 height 36
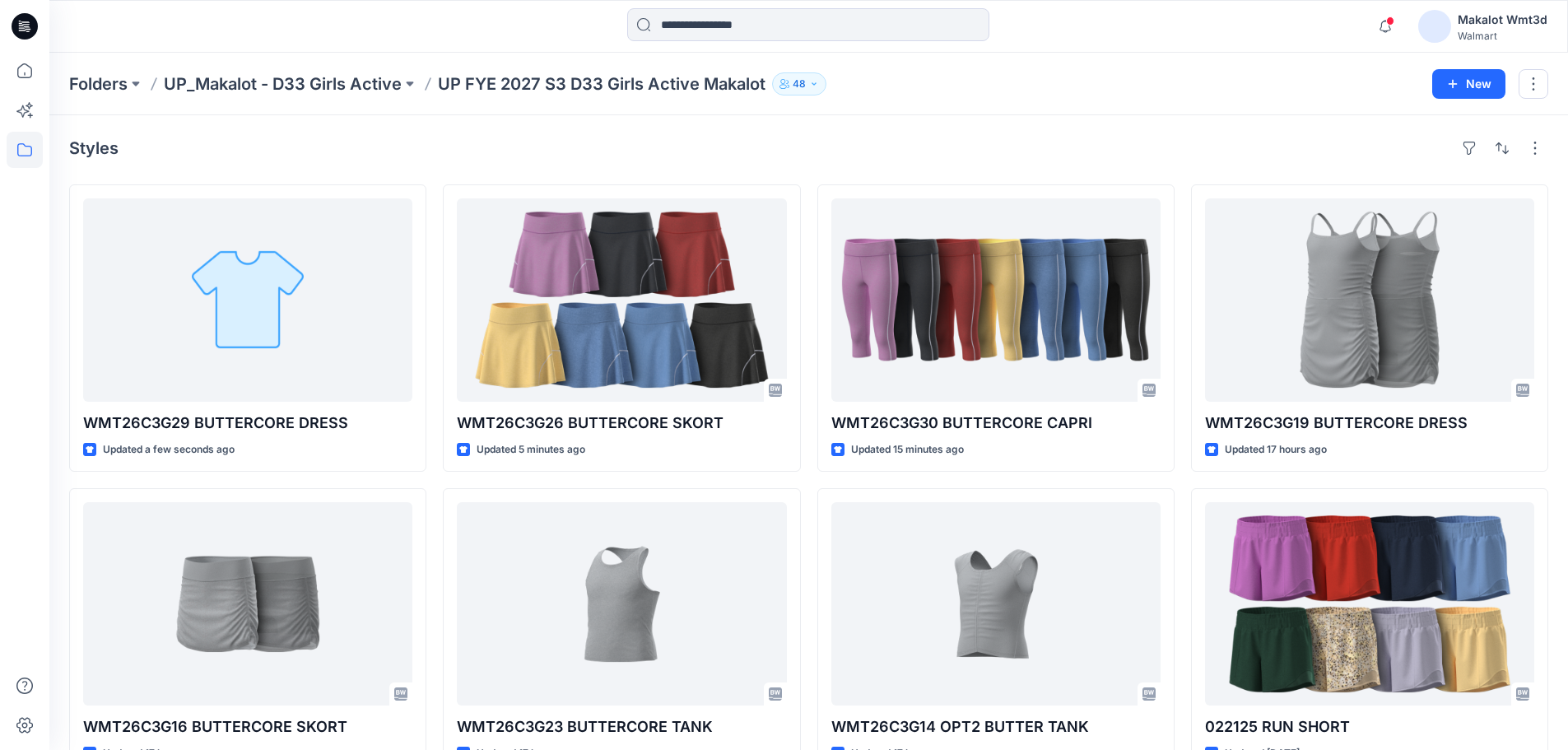
click at [721, 153] on div "Styles" at bounding box center [808, 148] width 1479 height 27
click at [602, 121] on div "Styles WMT26C3G29 BUTTERCORE DRESS Updated 6 minutes ago WMT26C3G16 BUTTERCORE …" at bounding box center [808, 607] width 1519 height 984
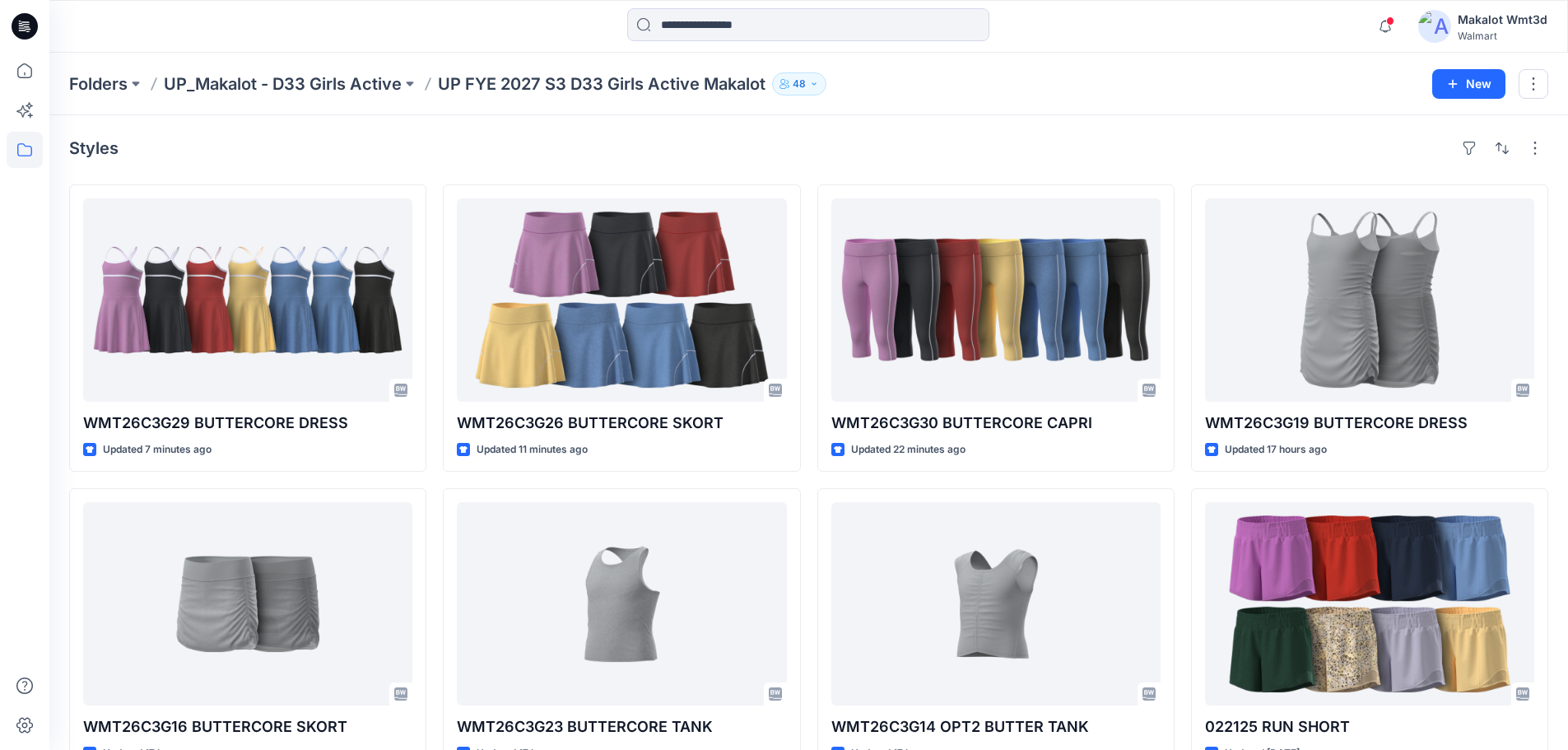
click at [845, 138] on div "Styles" at bounding box center [808, 148] width 1479 height 27
click at [731, 157] on div "Styles" at bounding box center [808, 148] width 1479 height 27
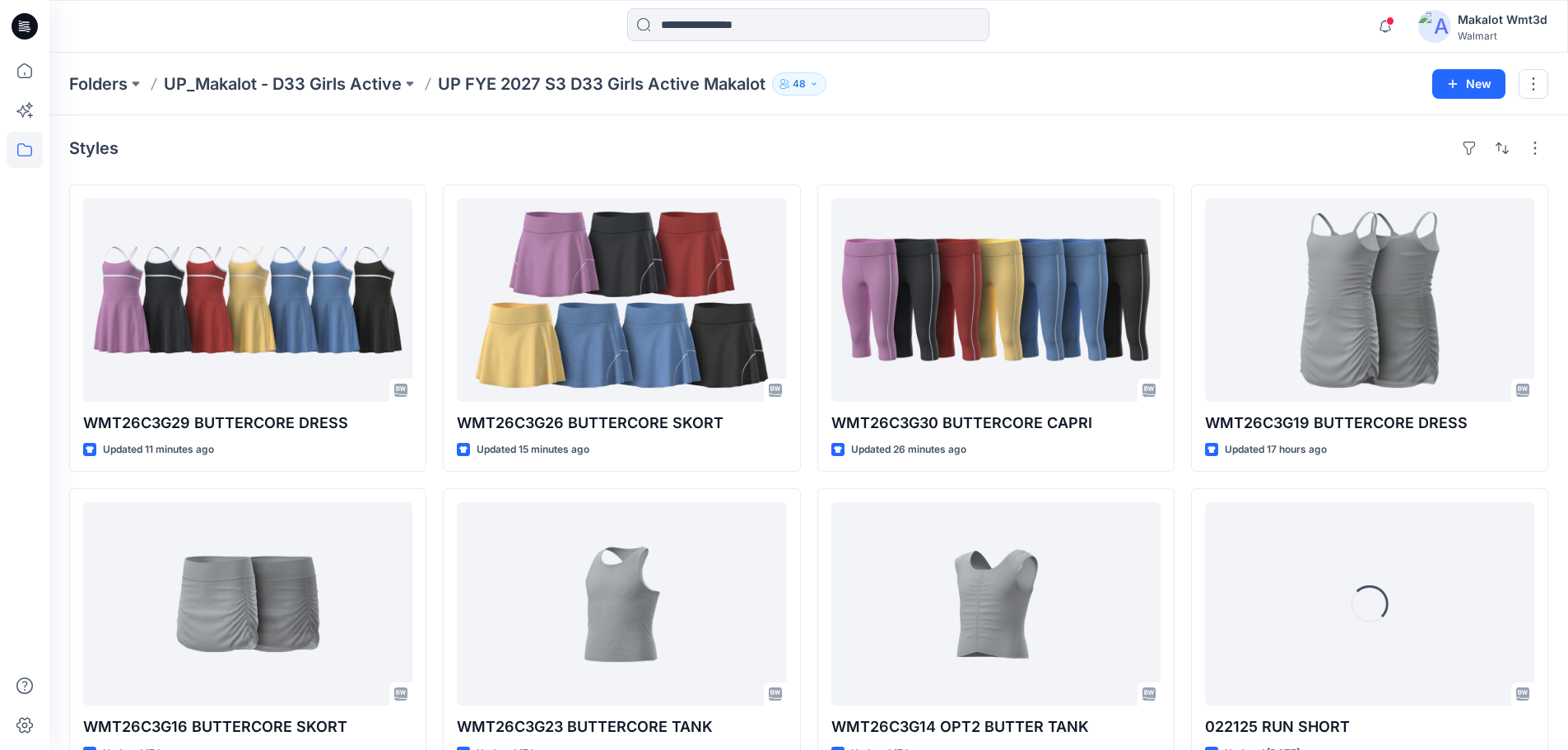
click at [946, 147] on div "Styles" at bounding box center [808, 148] width 1479 height 27
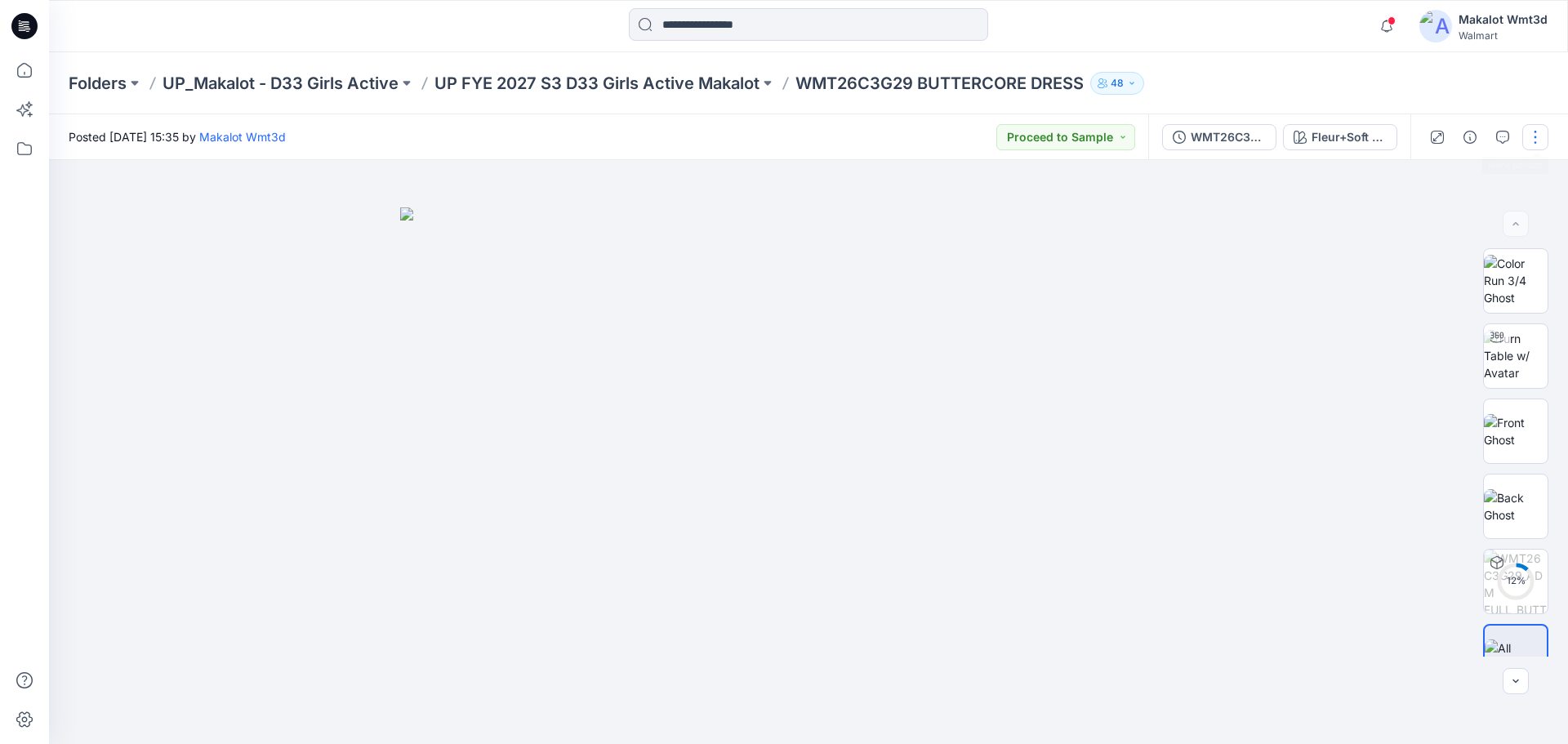
click at [1527, 137] on button "button" at bounding box center [1536, 138] width 26 height 26
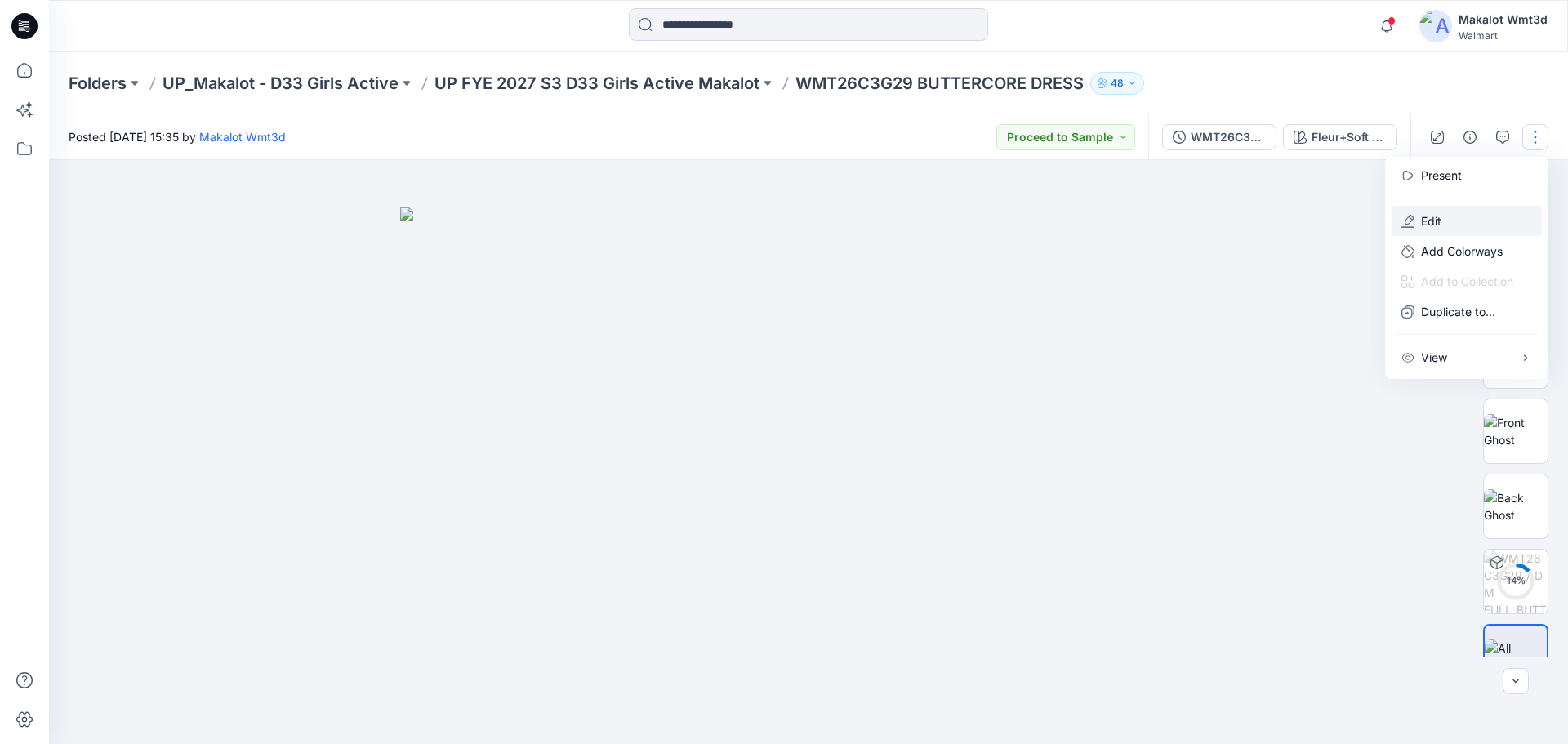
click at [1440, 216] on p "Edit" at bounding box center [1430, 221] width 20 height 18
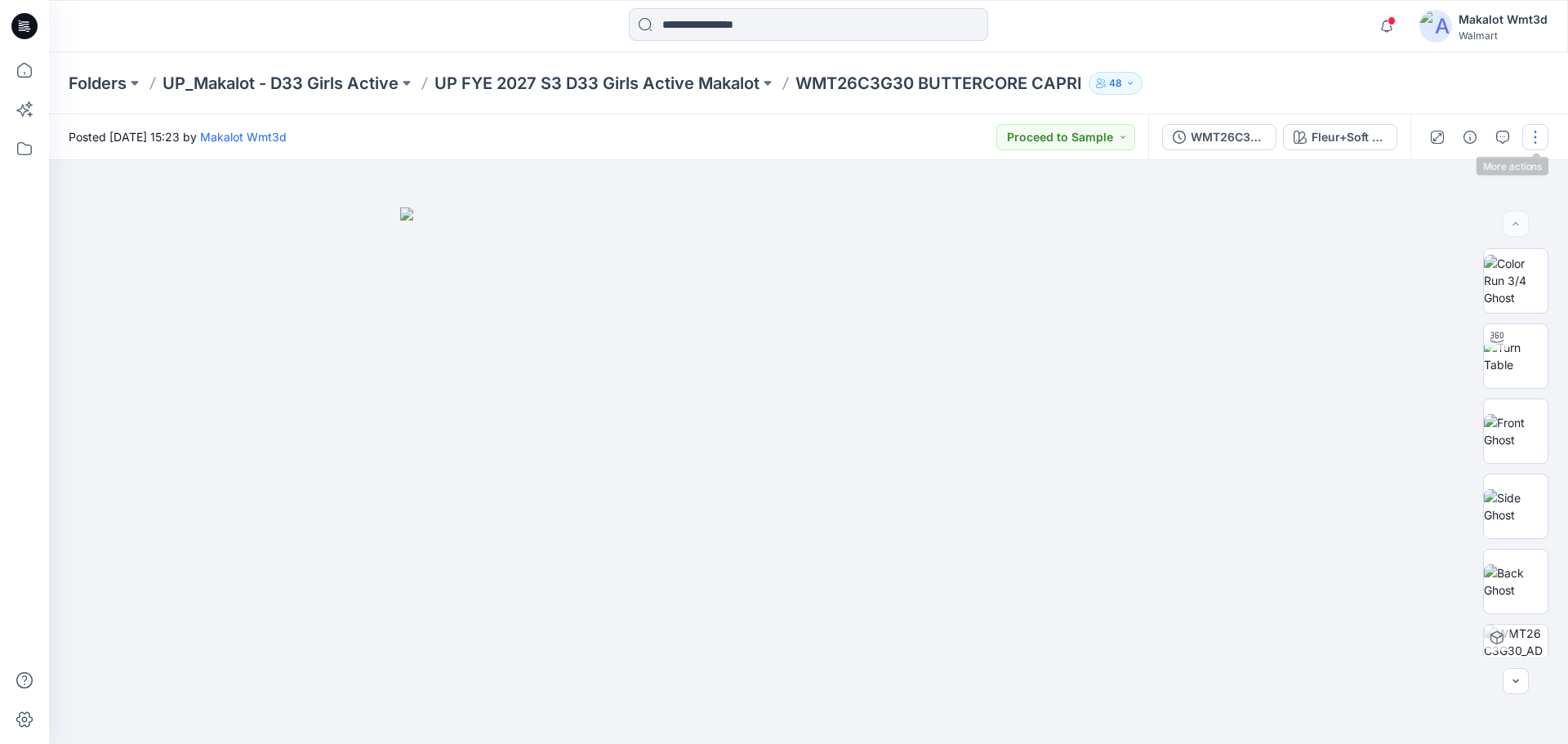
click at [1529, 131] on button "button" at bounding box center [1536, 138] width 26 height 26
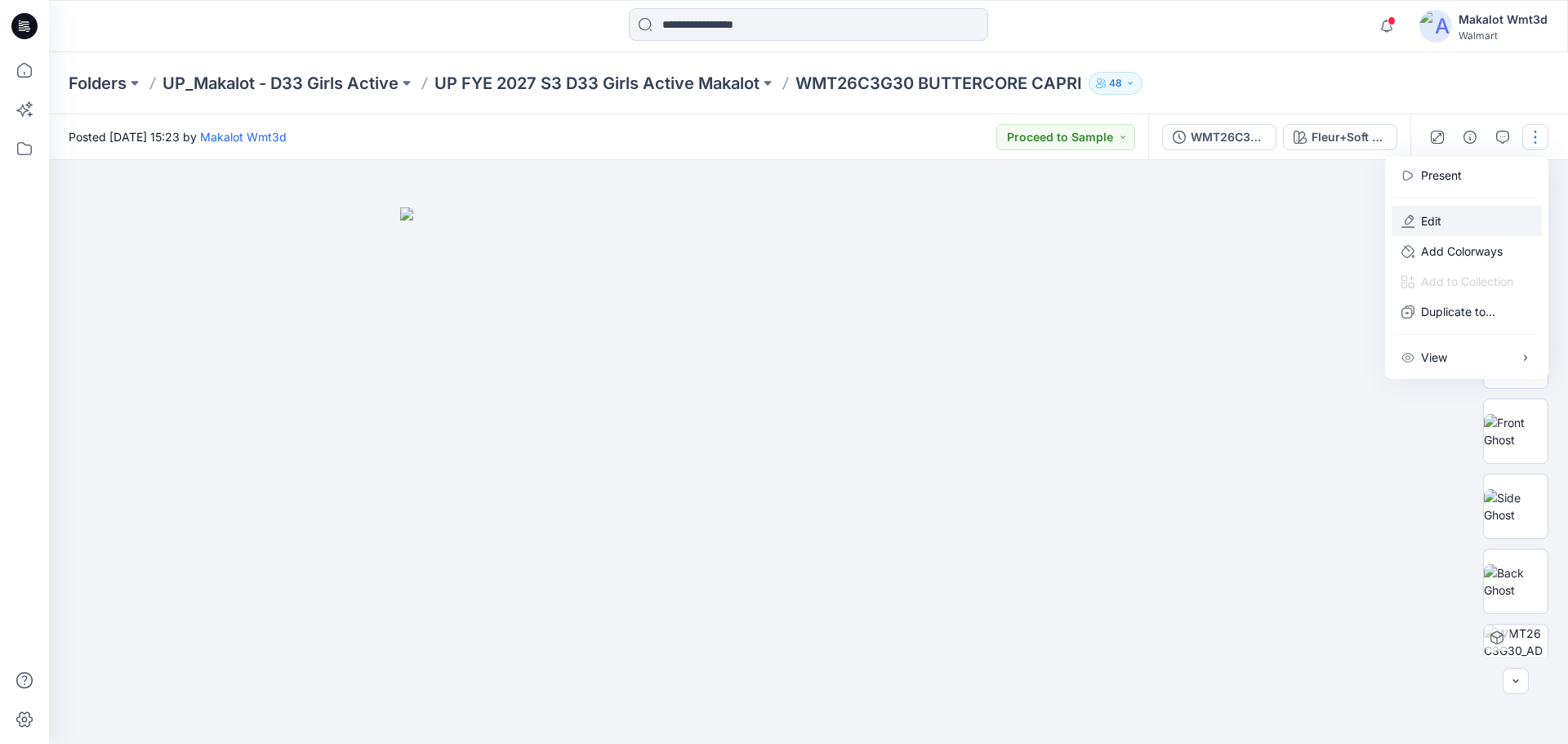
click at [1472, 225] on button "Edit" at bounding box center [1466, 221] width 150 height 30
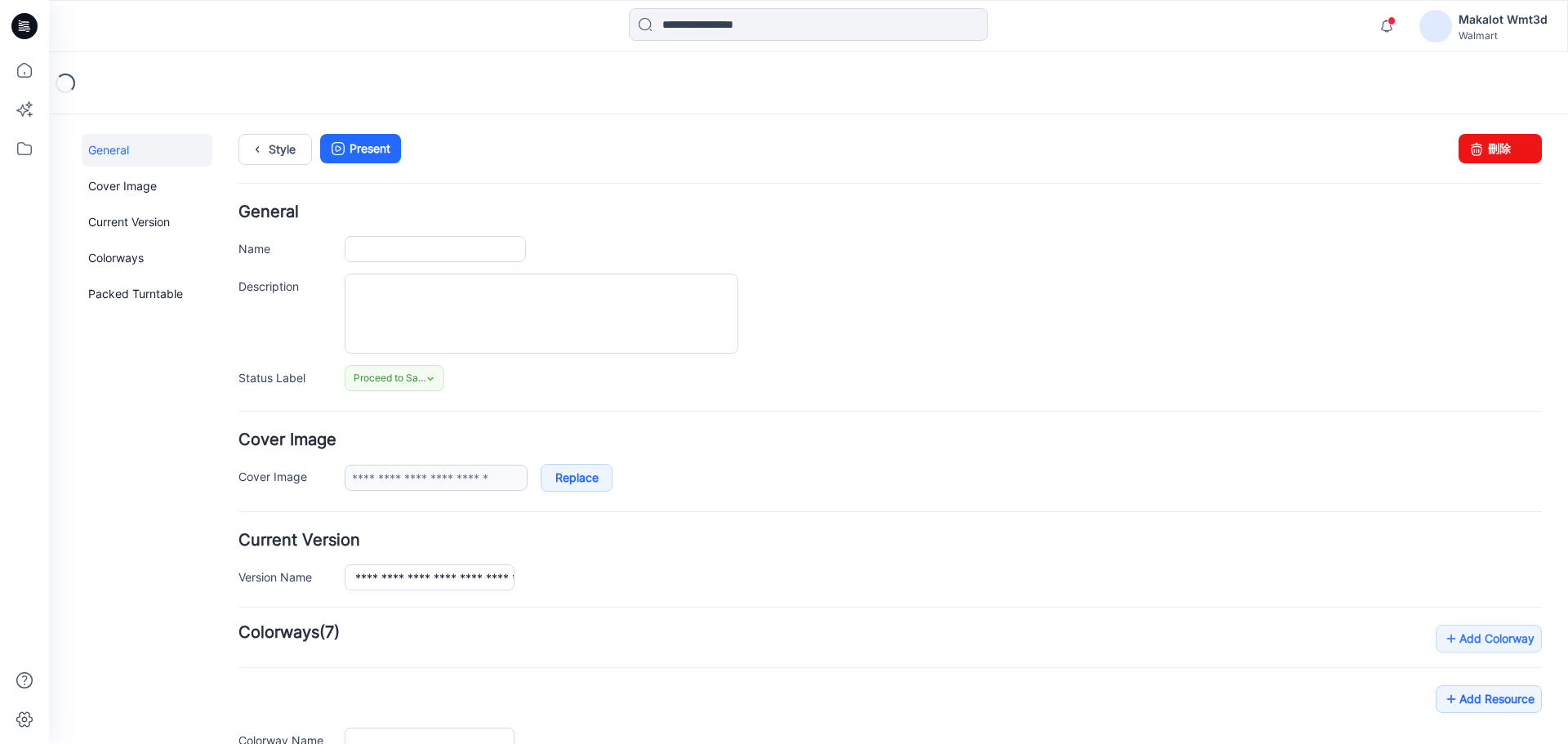
type input "**********"
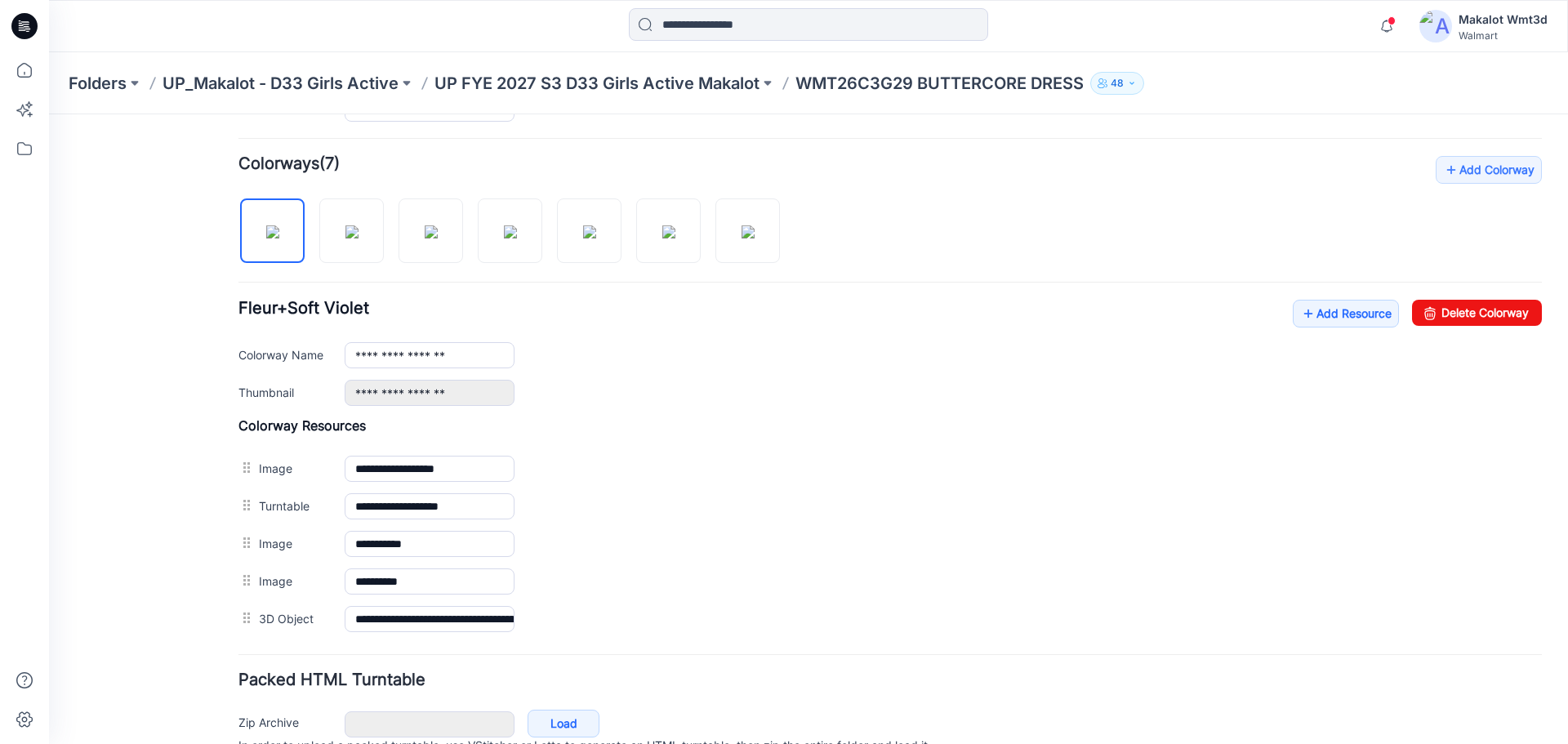
scroll to position [436, 0]
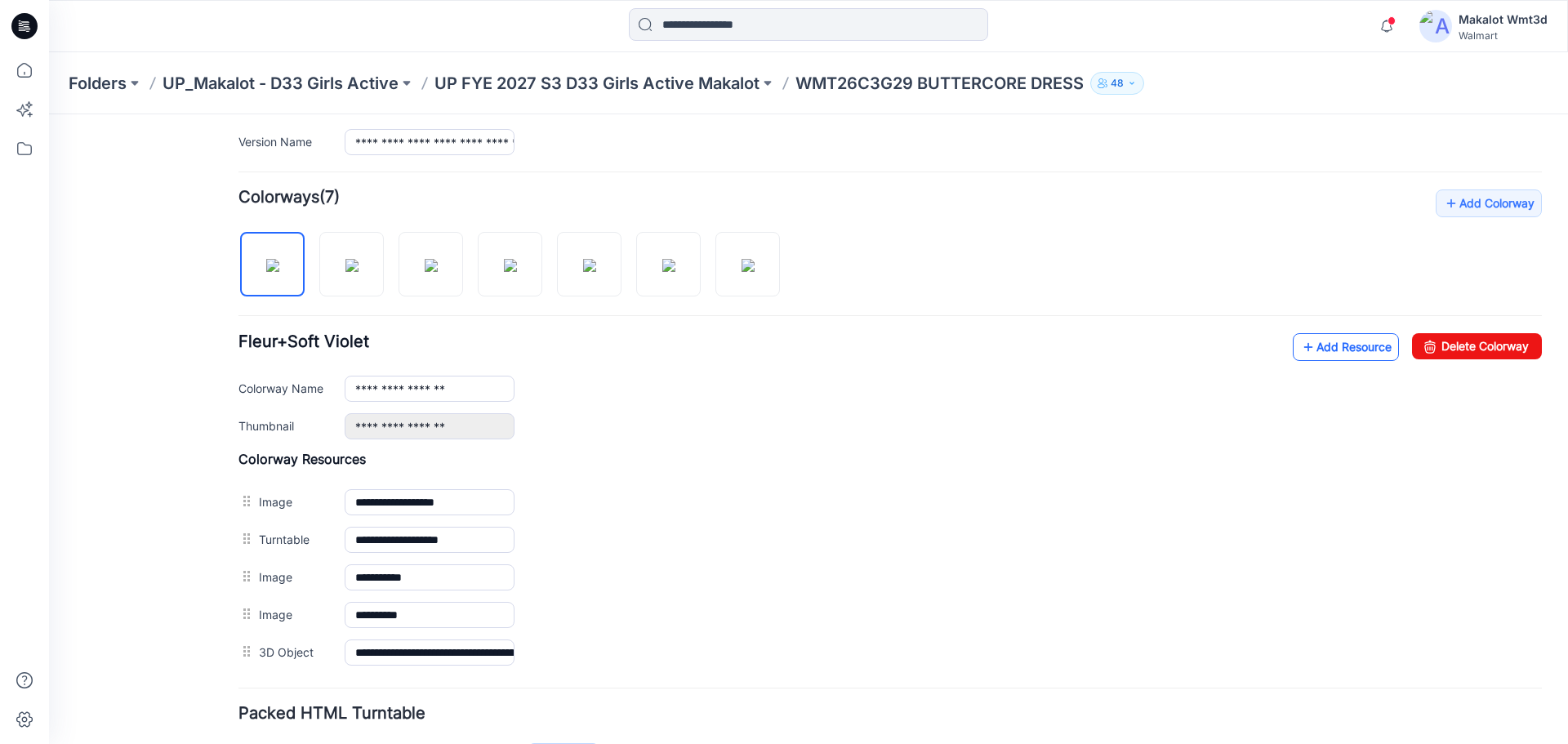
click at [1328, 355] on link "Add Resource" at bounding box center [1345, 347] width 106 height 28
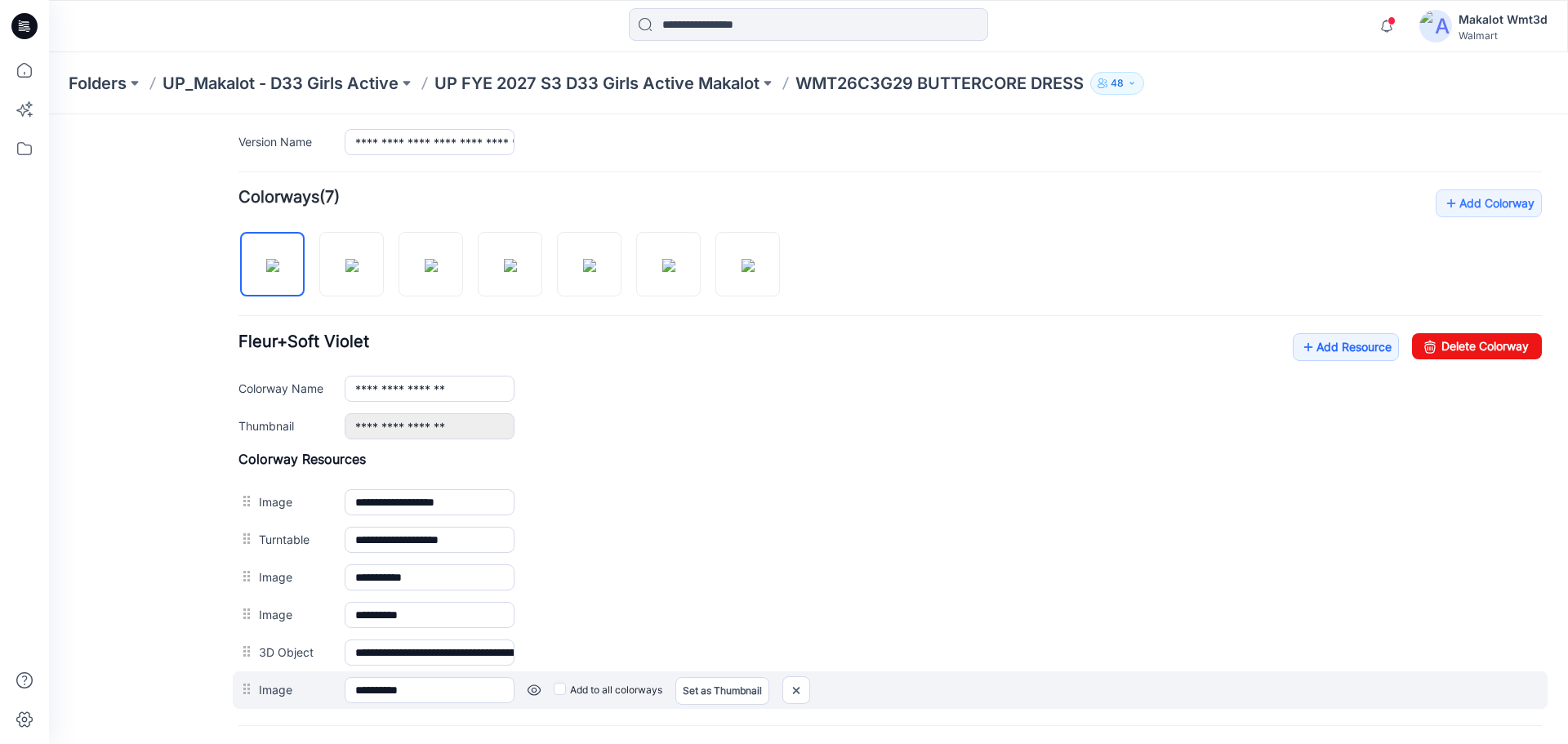
click at [580, 691] on label "Add to all colorways" at bounding box center [608, 690] width 109 height 26
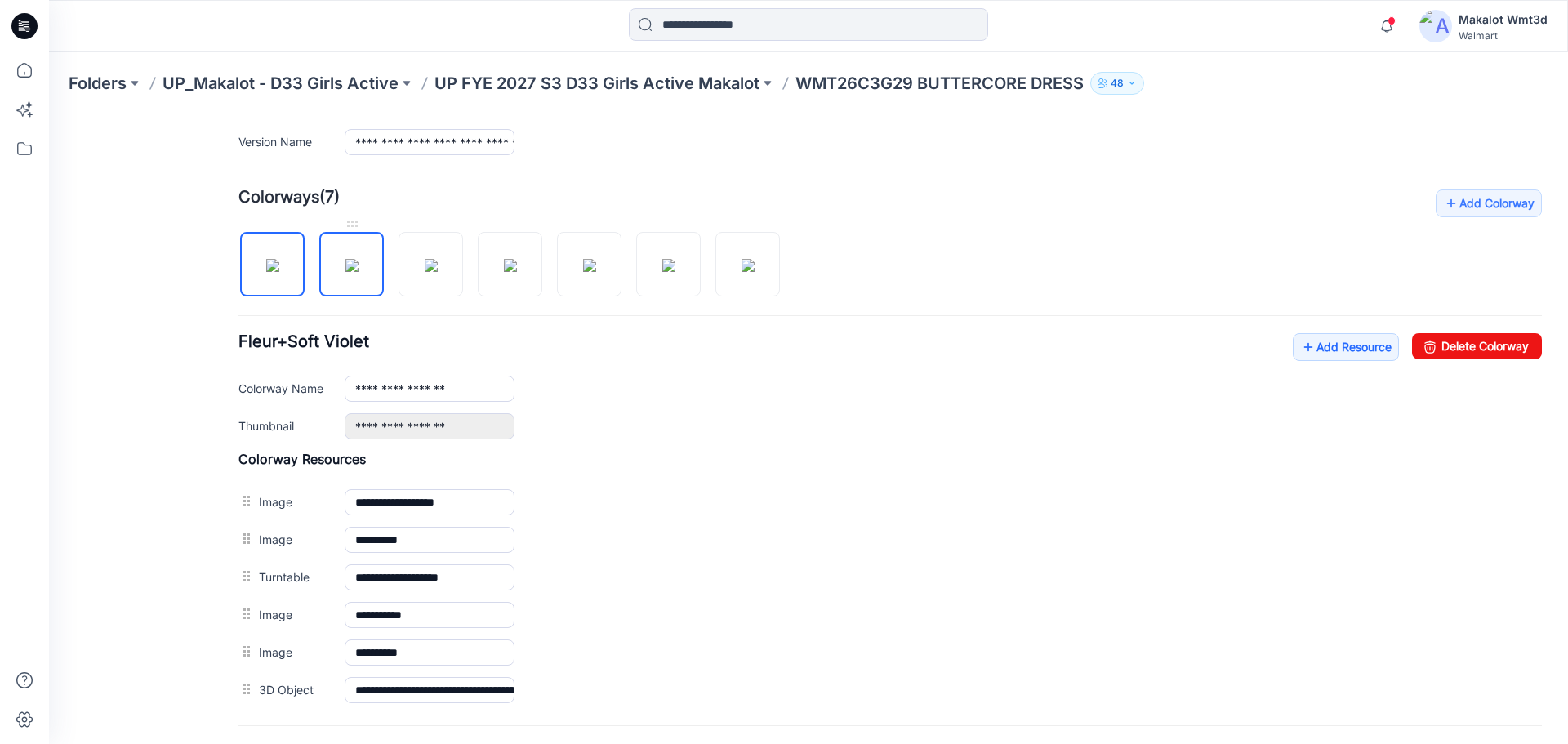
click at [345, 272] on img at bounding box center [351, 265] width 13 height 13
click at [431, 272] on img at bounding box center [430, 265] width 13 height 13
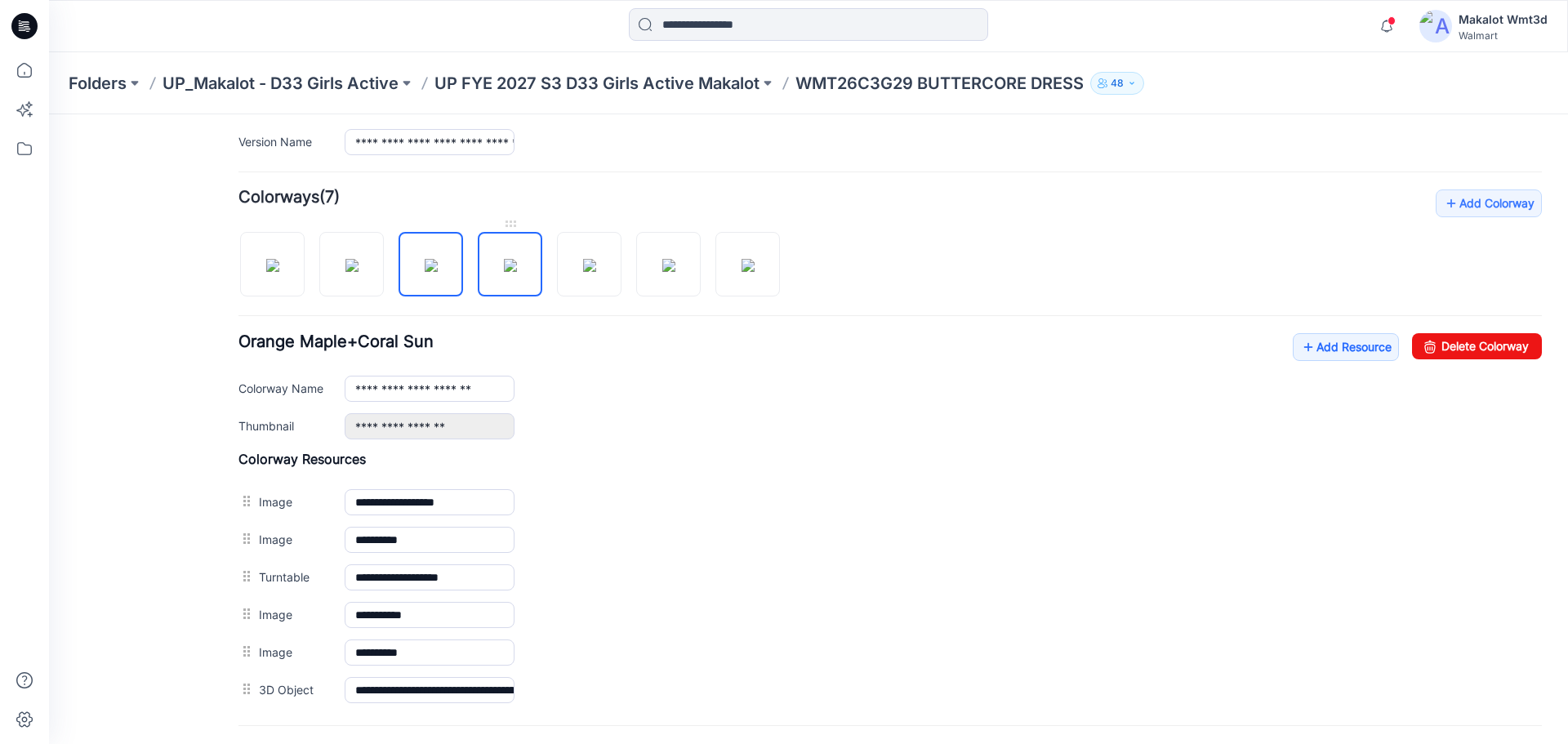
click at [506, 272] on img at bounding box center [510, 265] width 13 height 13
click at [583, 272] on img at bounding box center [589, 265] width 13 height 13
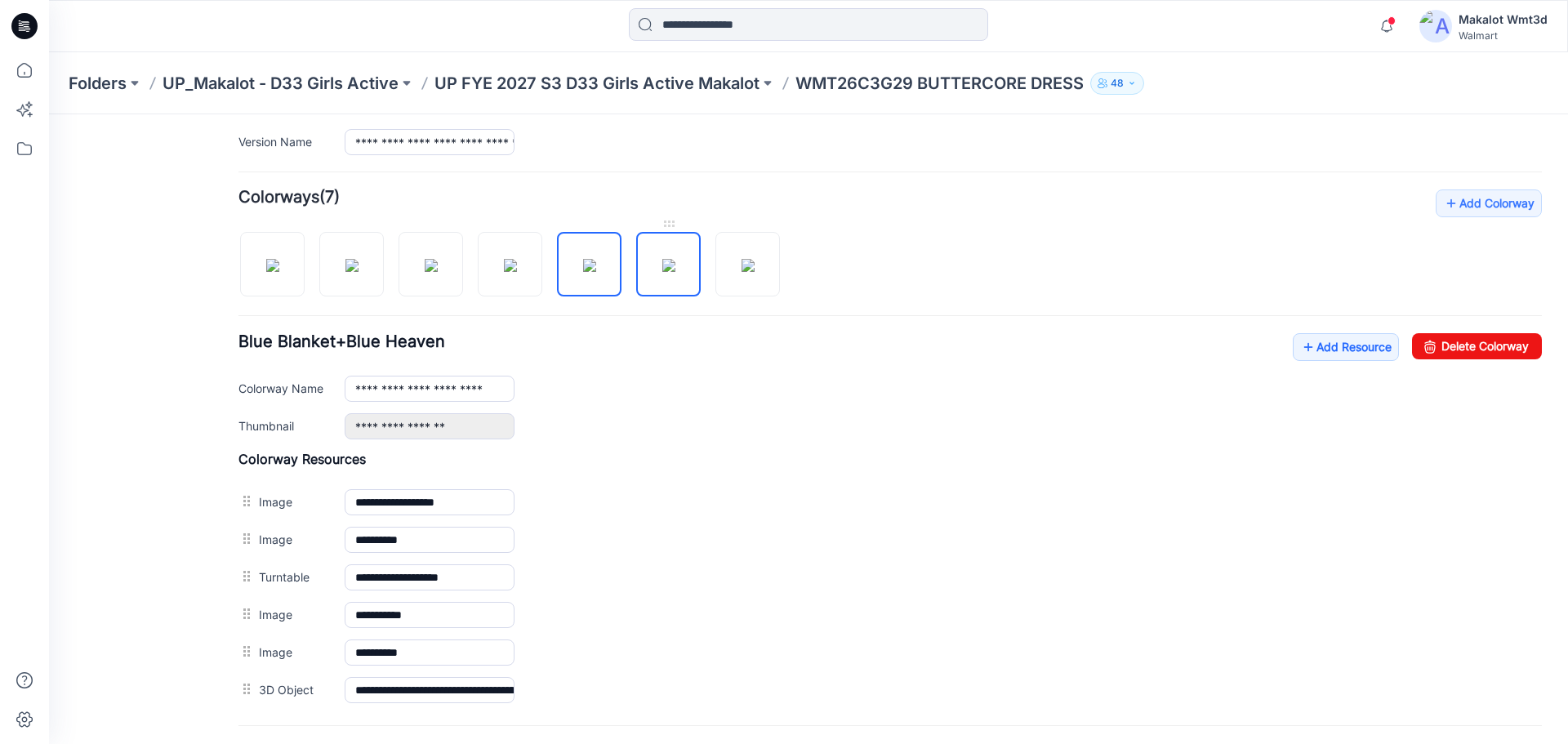
click at [667, 272] on img at bounding box center [669, 265] width 13 height 13
click at [741, 272] on img at bounding box center [748, 265] width 13 height 13
click at [663, 272] on img at bounding box center [669, 265] width 13 height 13
click at [583, 264] on img at bounding box center [589, 265] width 13 height 13
click at [504, 270] on img at bounding box center [510, 265] width 13 height 13
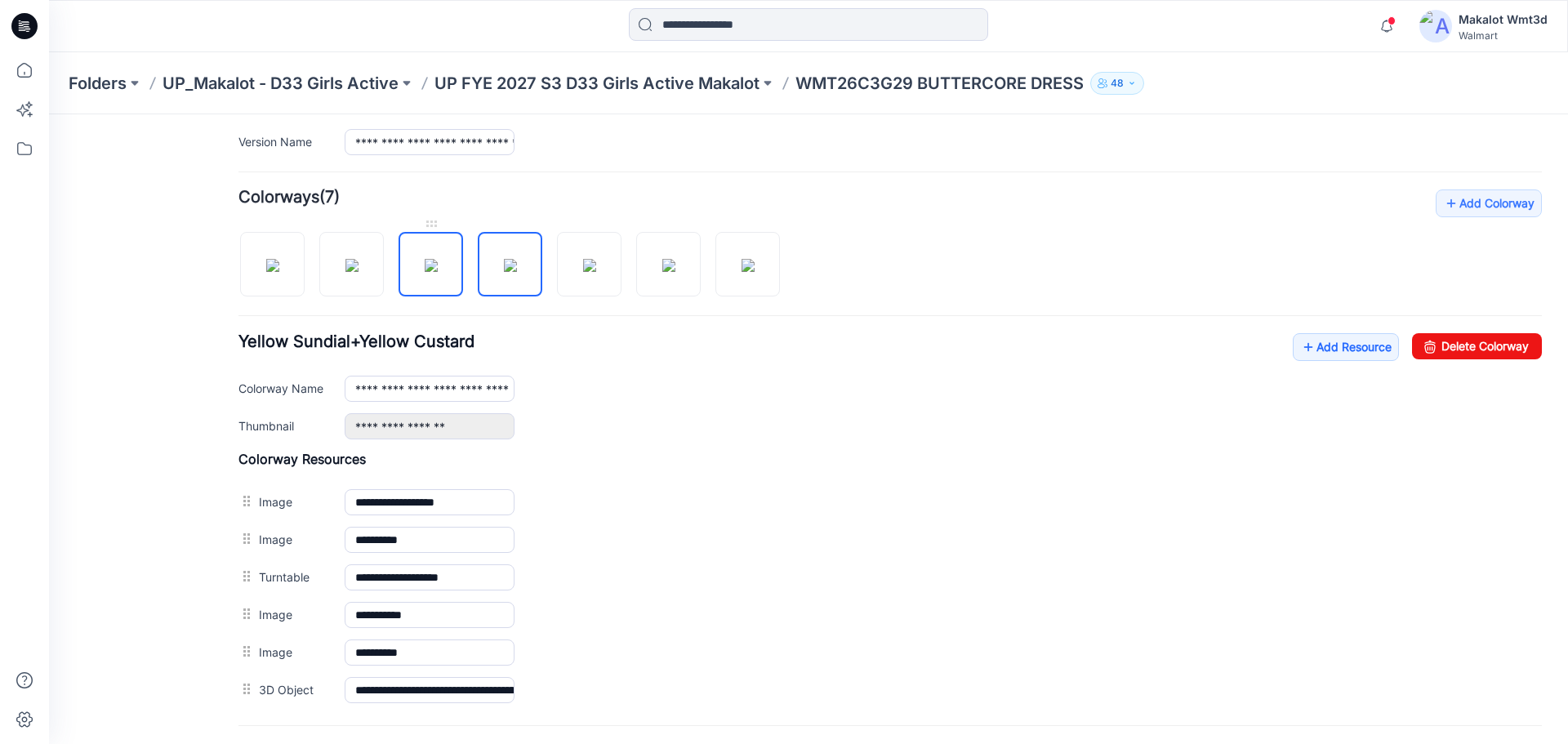
click at [437, 268] on img at bounding box center [430, 265] width 13 height 13
click at [358, 272] on img at bounding box center [351, 265] width 13 height 13
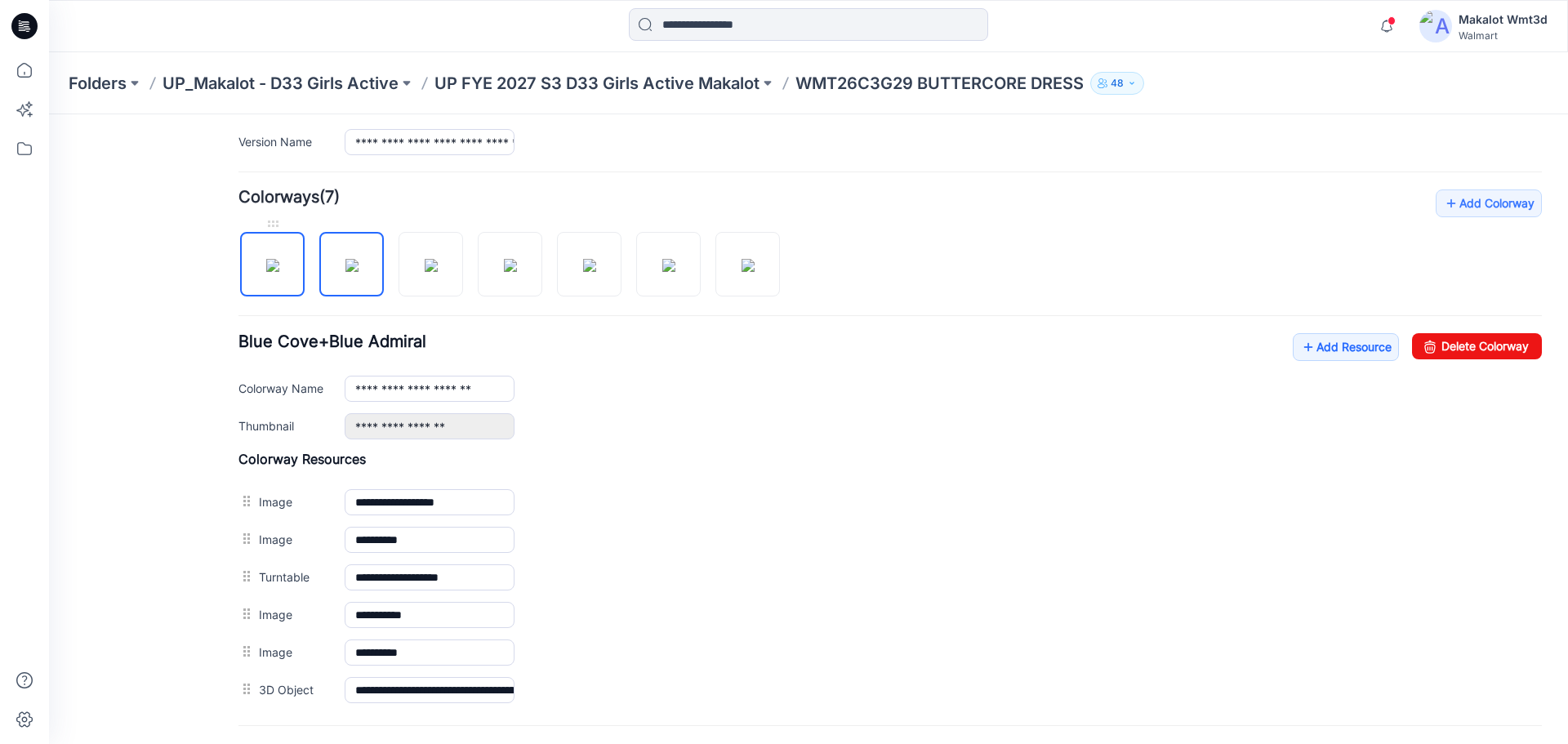
click at [280, 268] on img at bounding box center [273, 265] width 13 height 13
type input "**********"
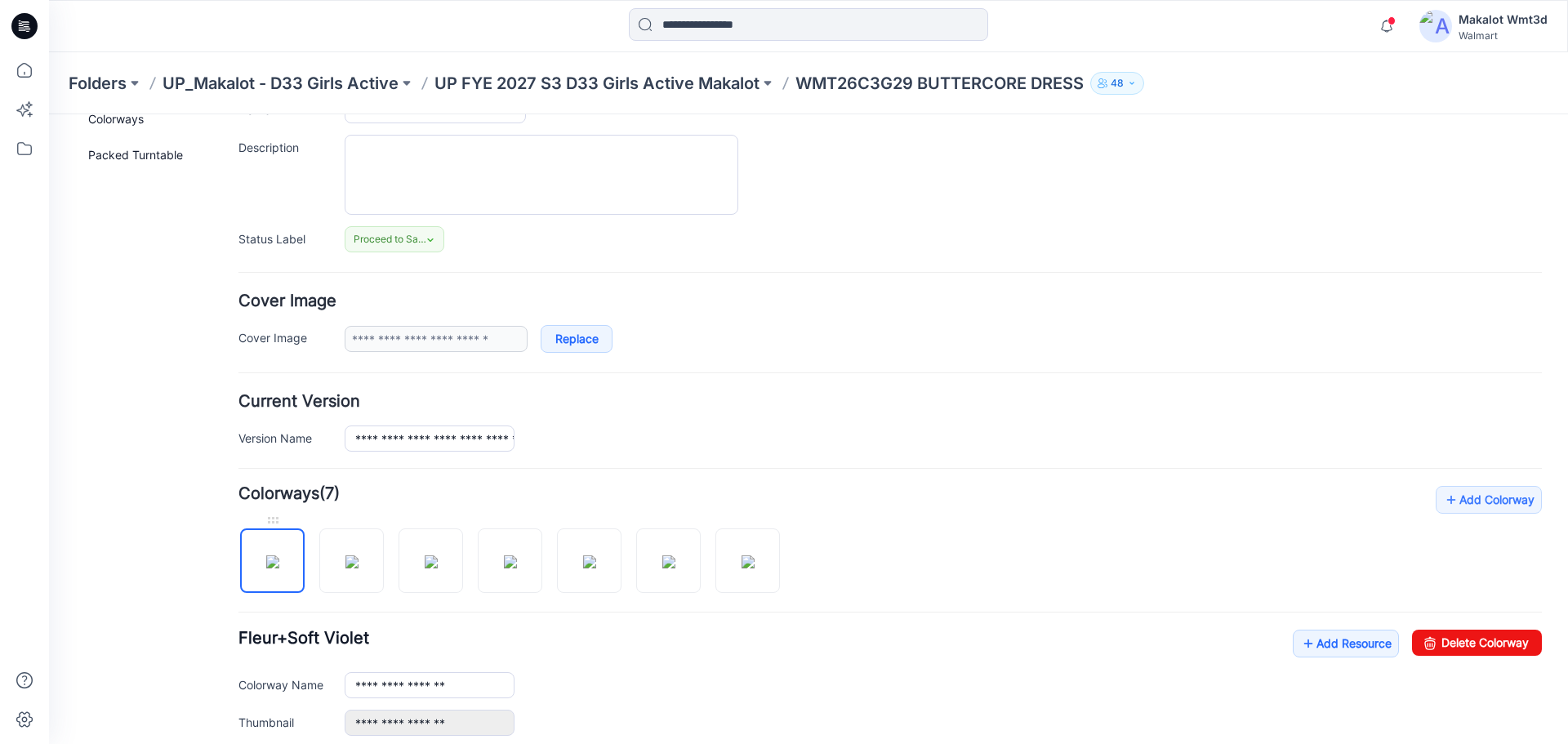
scroll to position [0, 0]
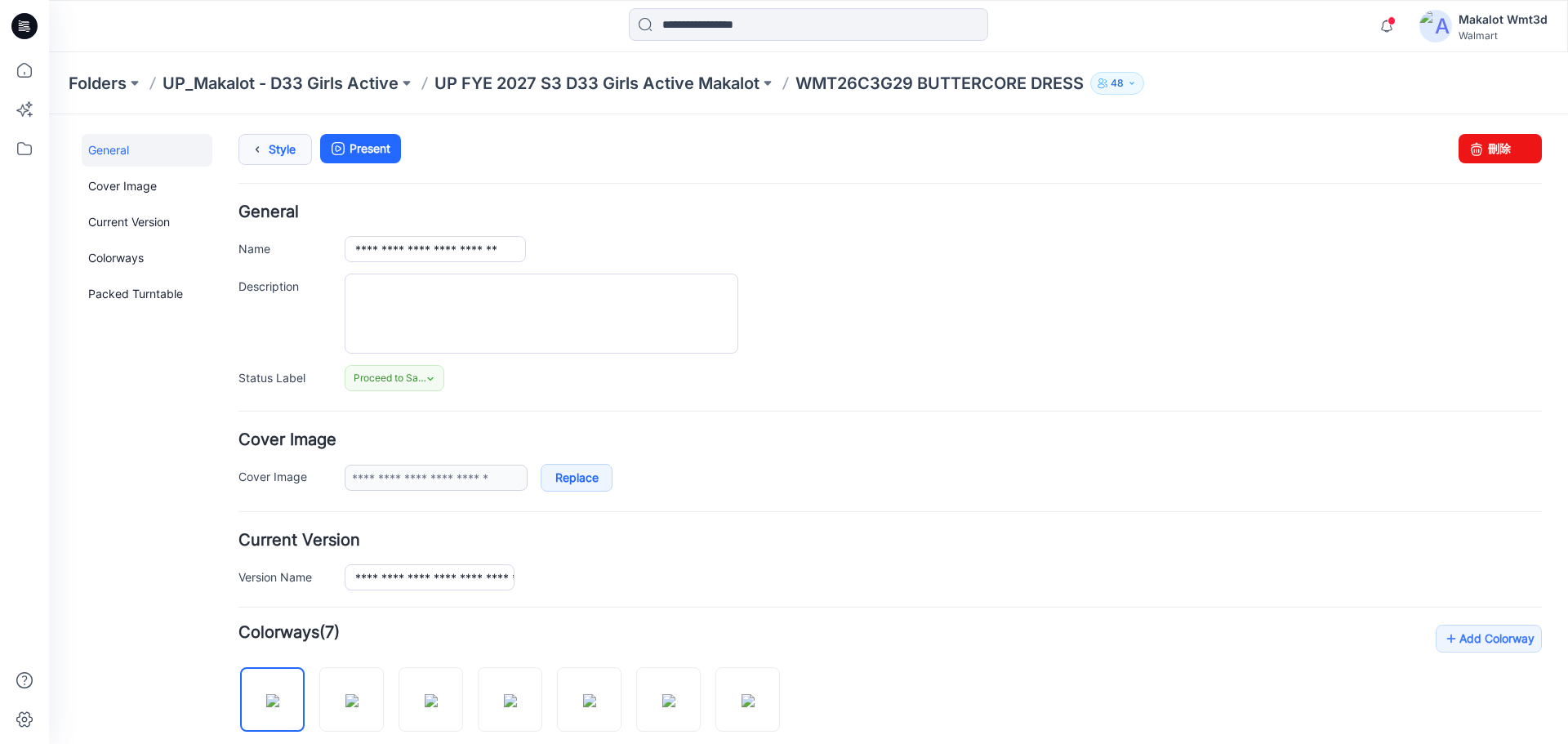
click at [261, 138] on icon at bounding box center [257, 150] width 23 height 30
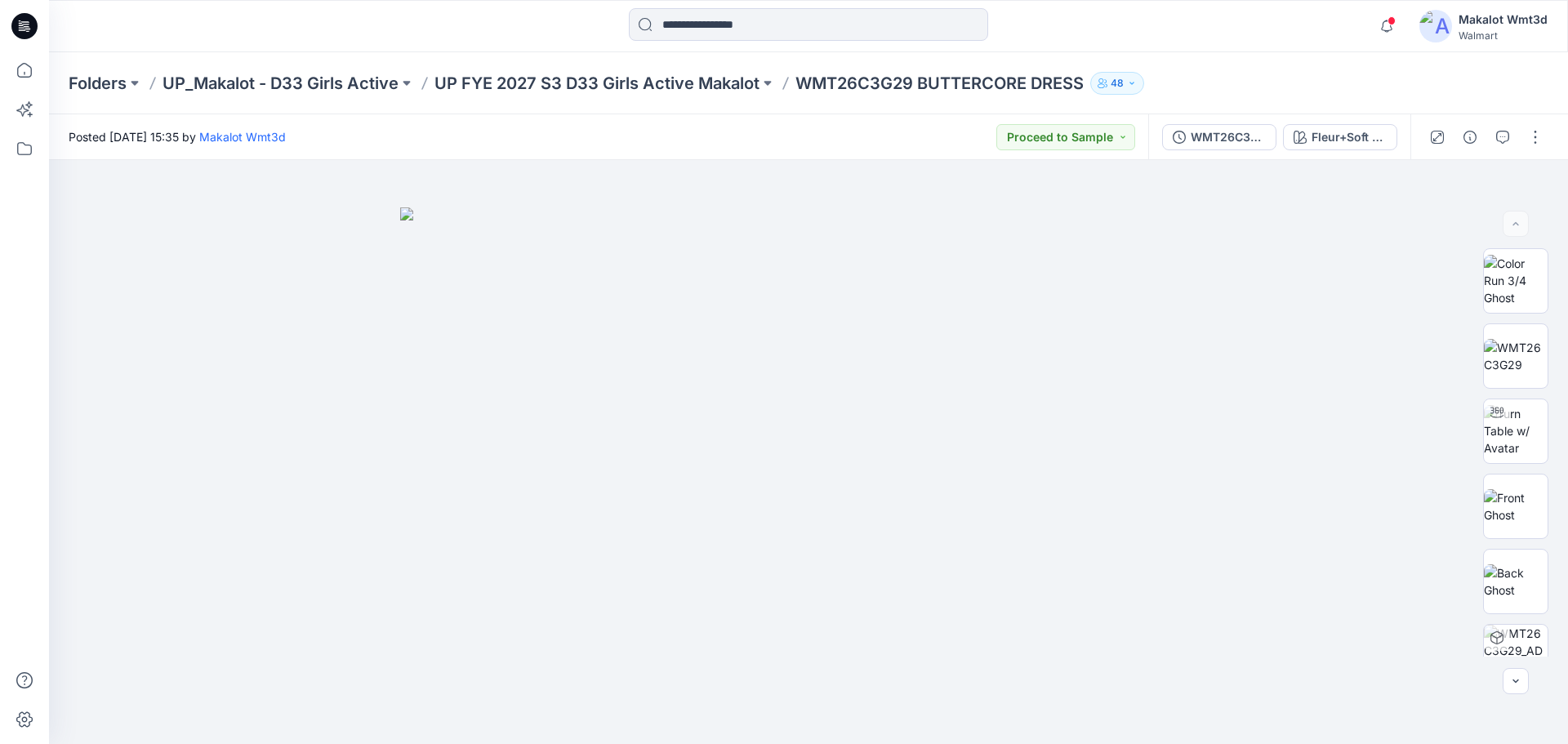
click at [926, 135] on div "Posted Thursday, September 25, 2025 15:35 by Makalot Wmt3d Proceed to Sample" at bounding box center [599, 136] width 1099 height 45
click at [1345, 134] on div "Fleur+Soft Violet" at bounding box center [1349, 137] width 75 height 18
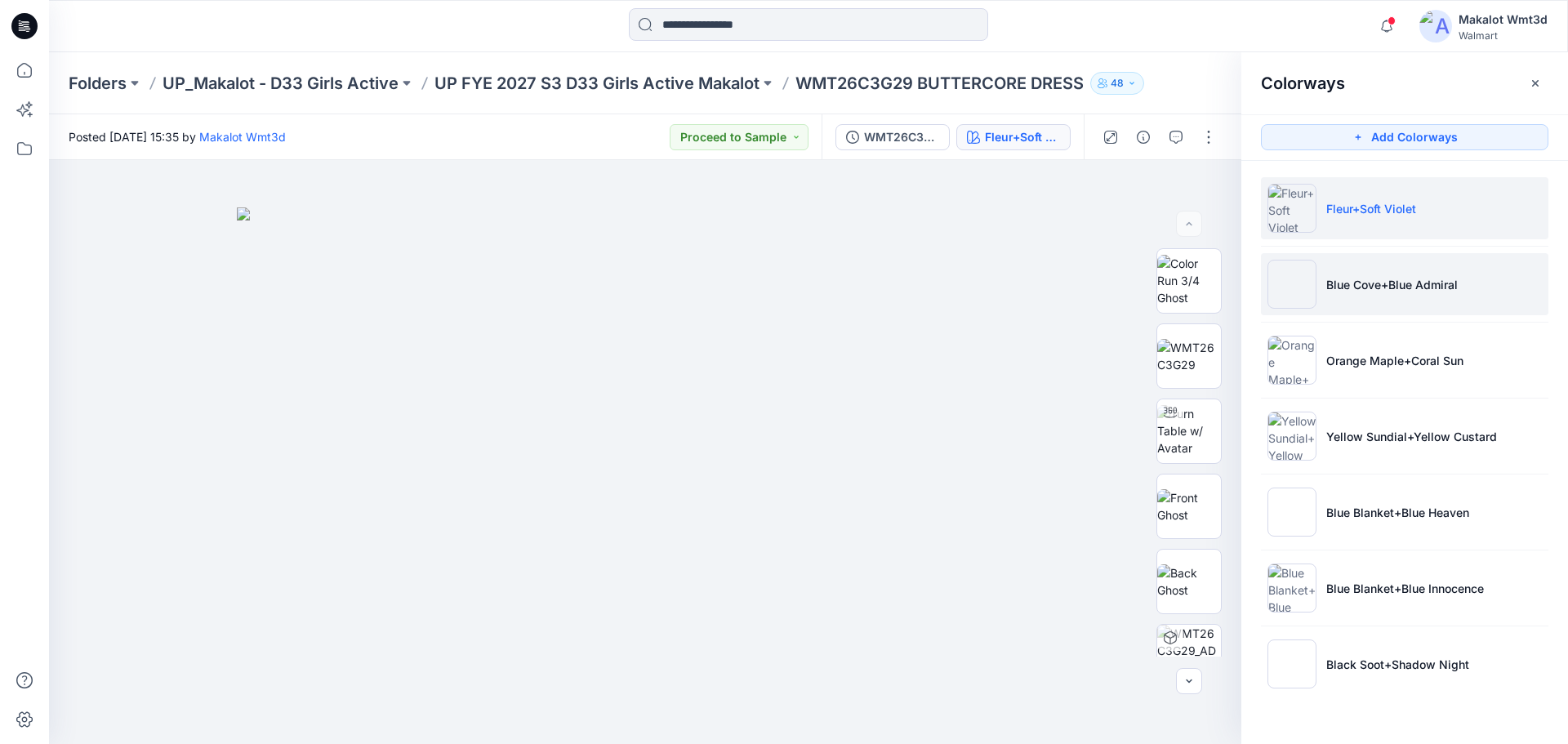
click at [1379, 283] on p "Blue Cove+Blue Admiral" at bounding box center [1392, 285] width 131 height 18
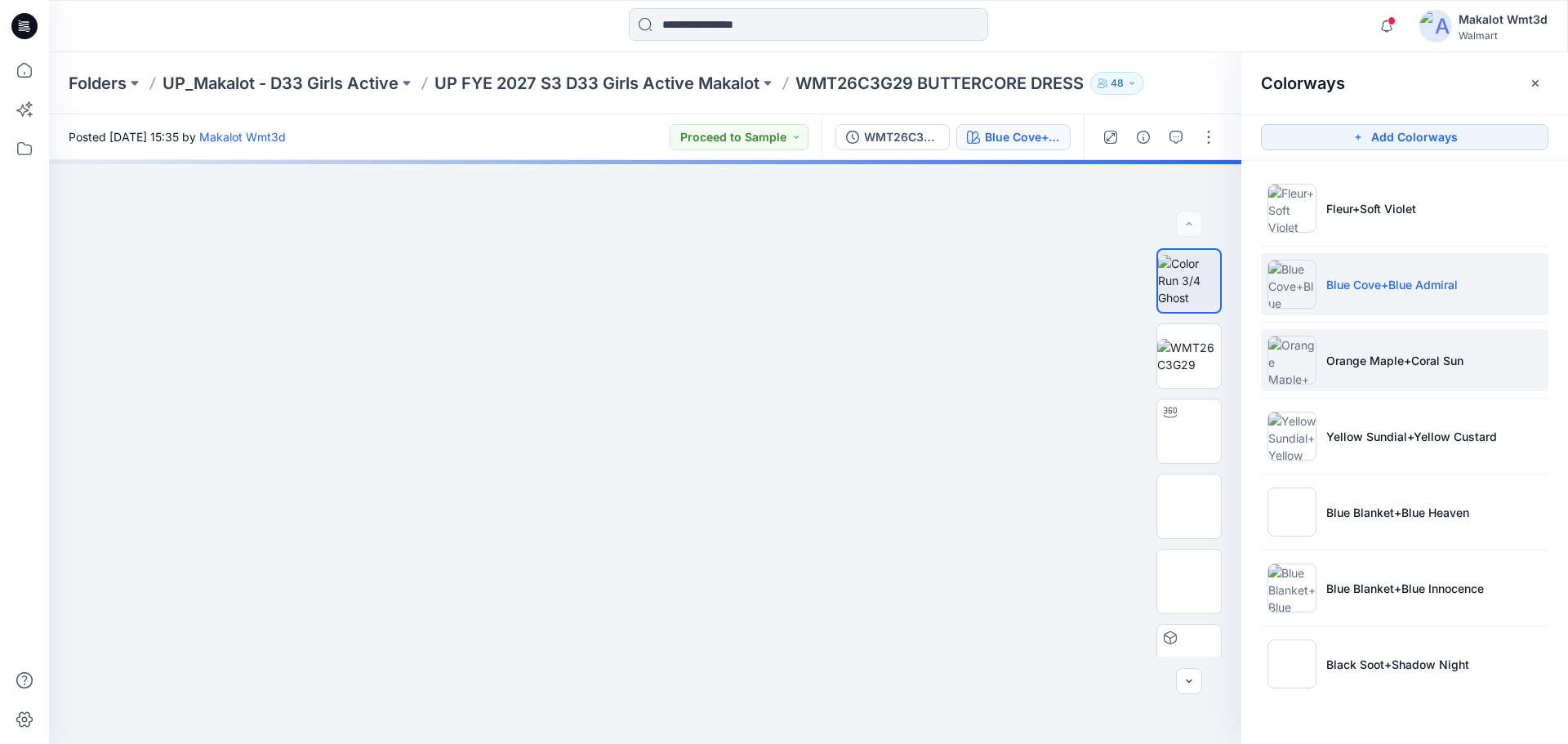
click at [1378, 370] on li "Orange Maple+Coral Sun" at bounding box center [1405, 359] width 287 height 62
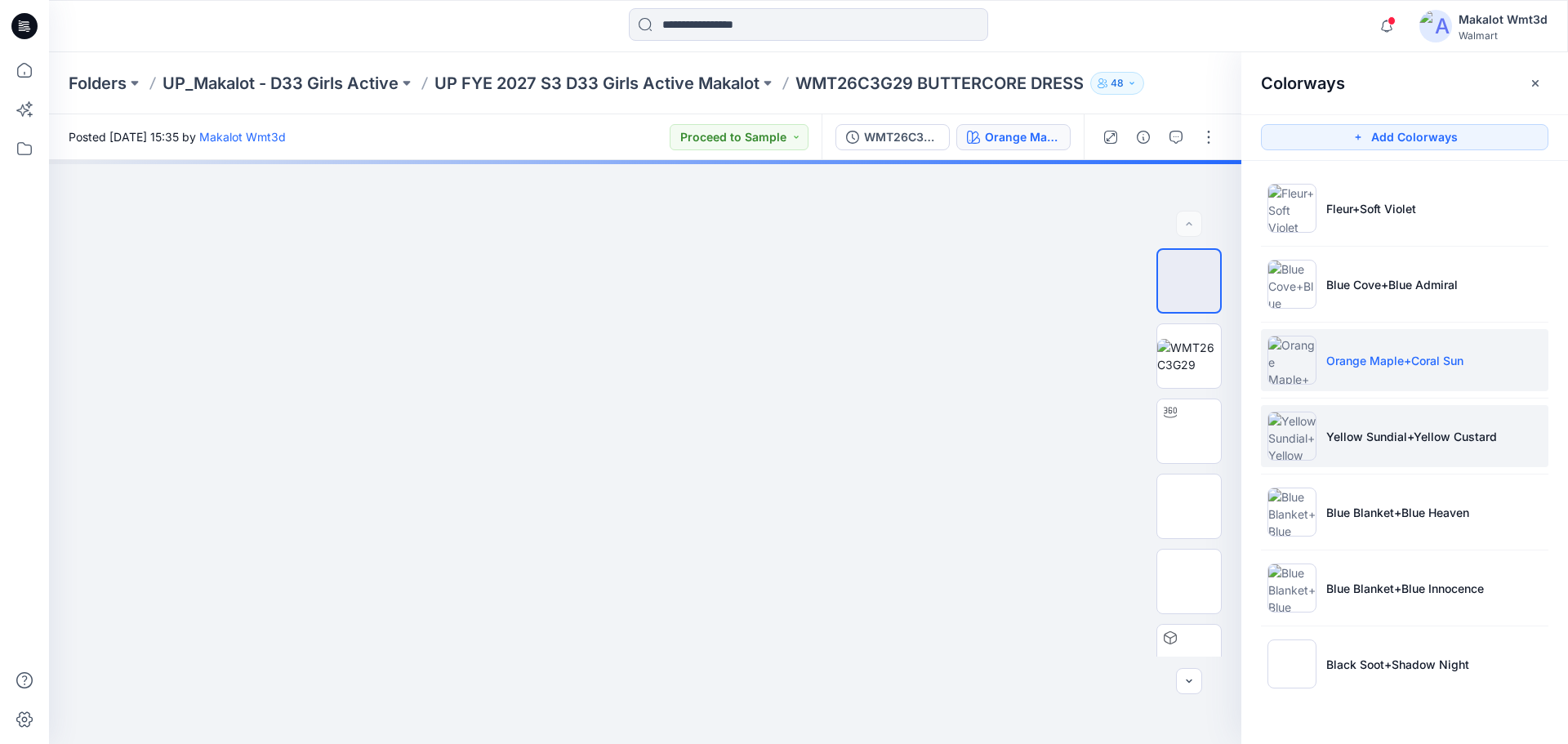
click at [1367, 443] on p "Yellow Sundial+Yellow Custard" at bounding box center [1411, 436] width 171 height 18
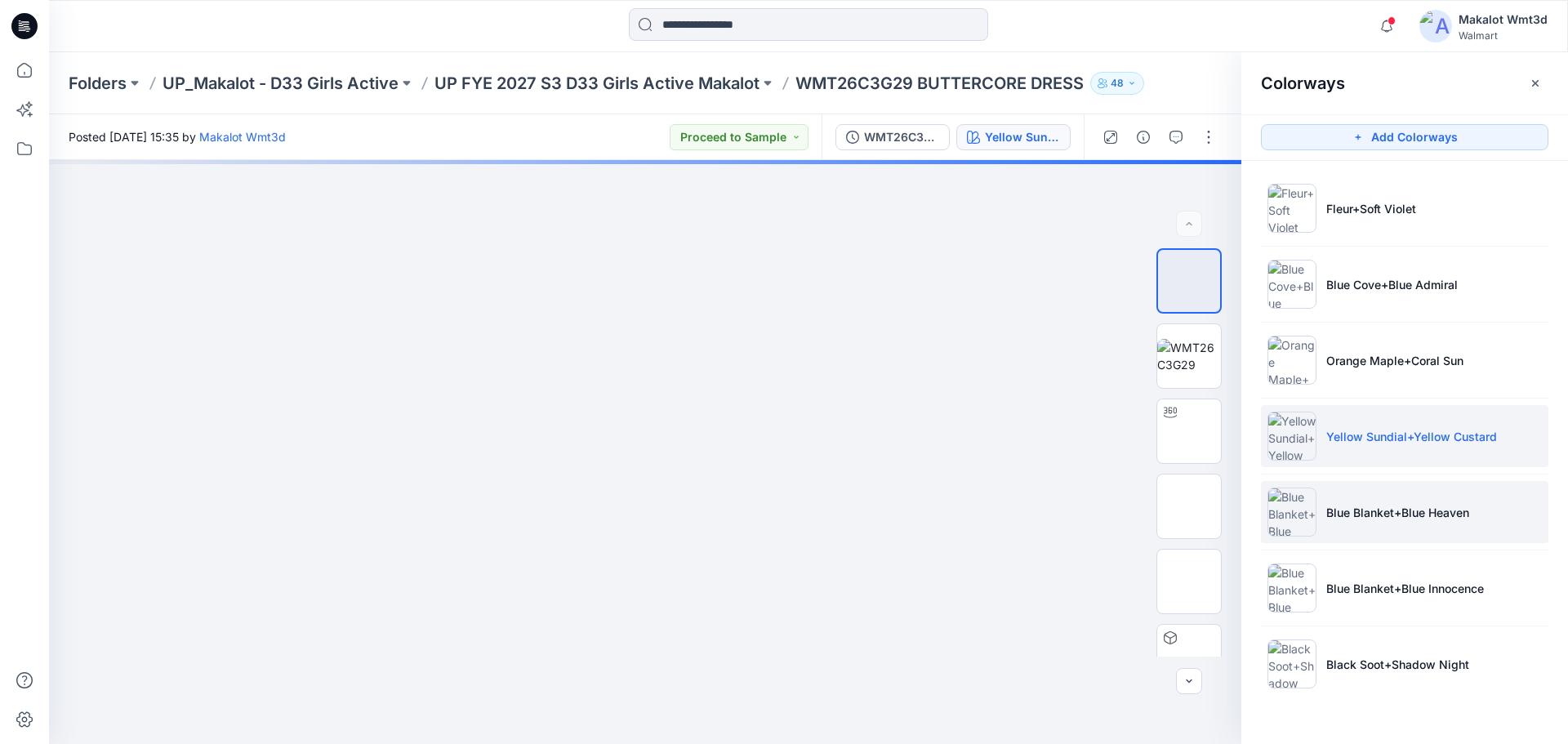
click at [1376, 501] on li "Blue Blanket+Blue Heaven" at bounding box center [1405, 512] width 287 height 62
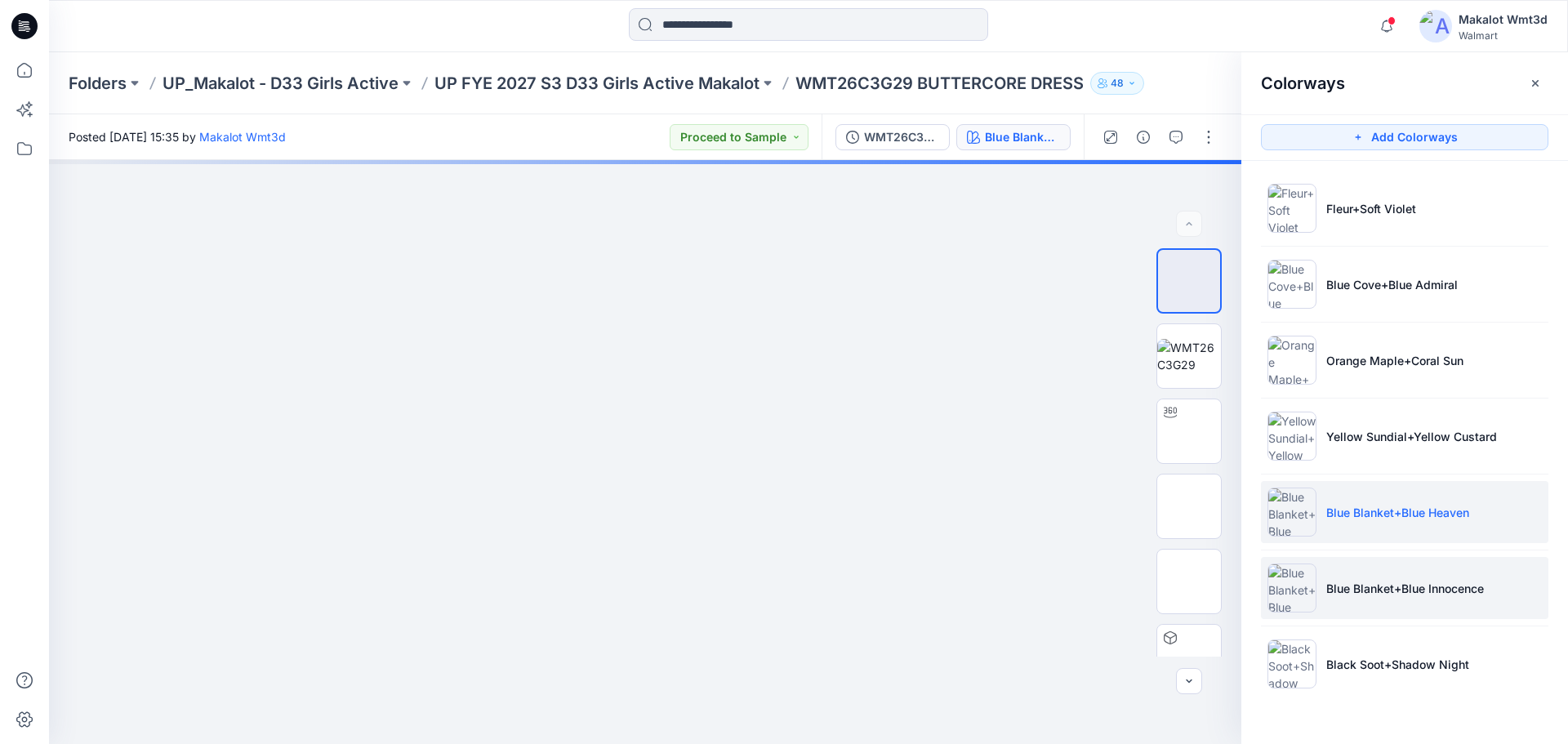
click at [1388, 593] on p "Blue Blanket+Blue Innocence" at bounding box center [1405, 589] width 158 height 18
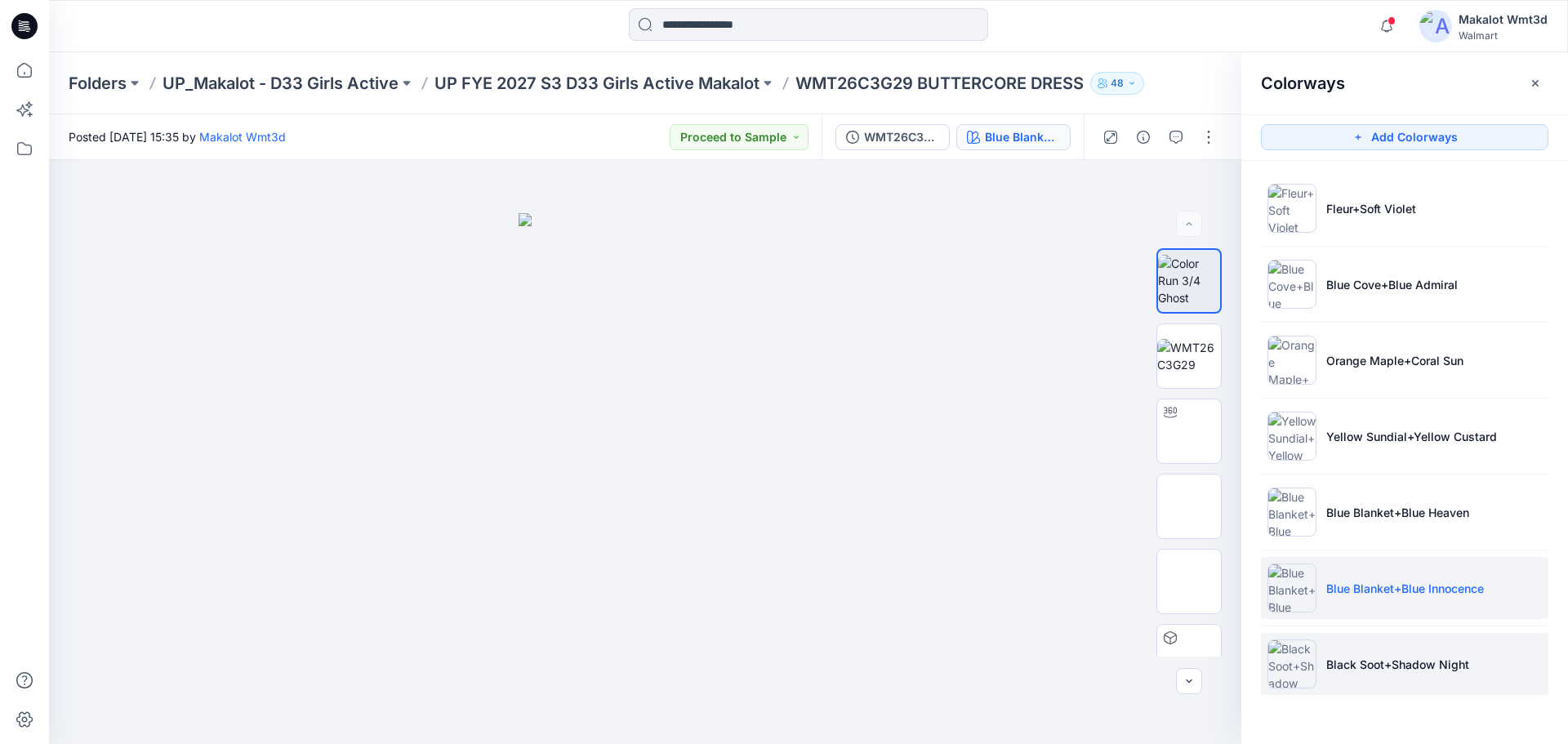
click at [1381, 657] on p "Black Soot+Shadow Night" at bounding box center [1397, 664] width 143 height 18
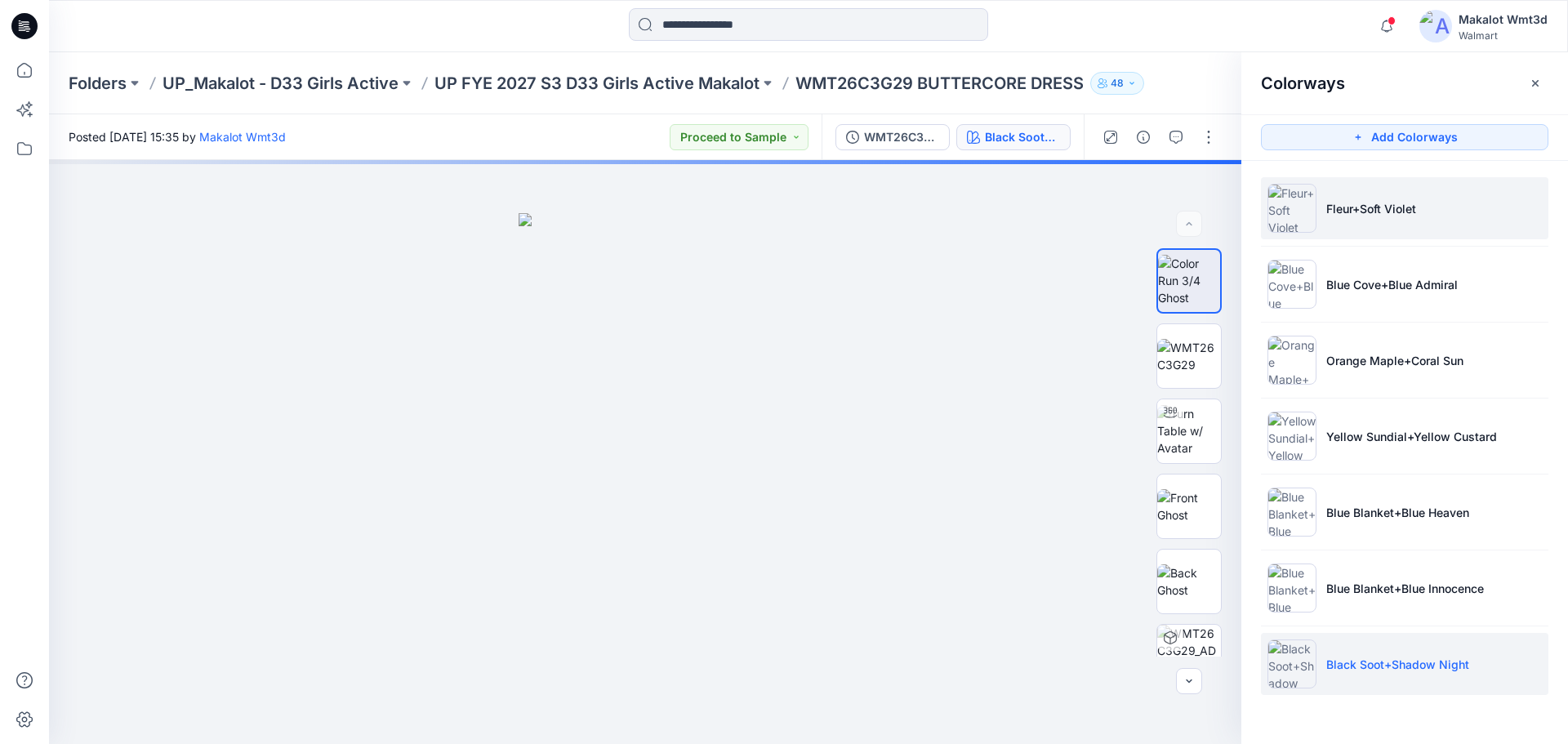
click at [1407, 223] on li "Fleur+Soft Violet" at bounding box center [1405, 208] width 287 height 62
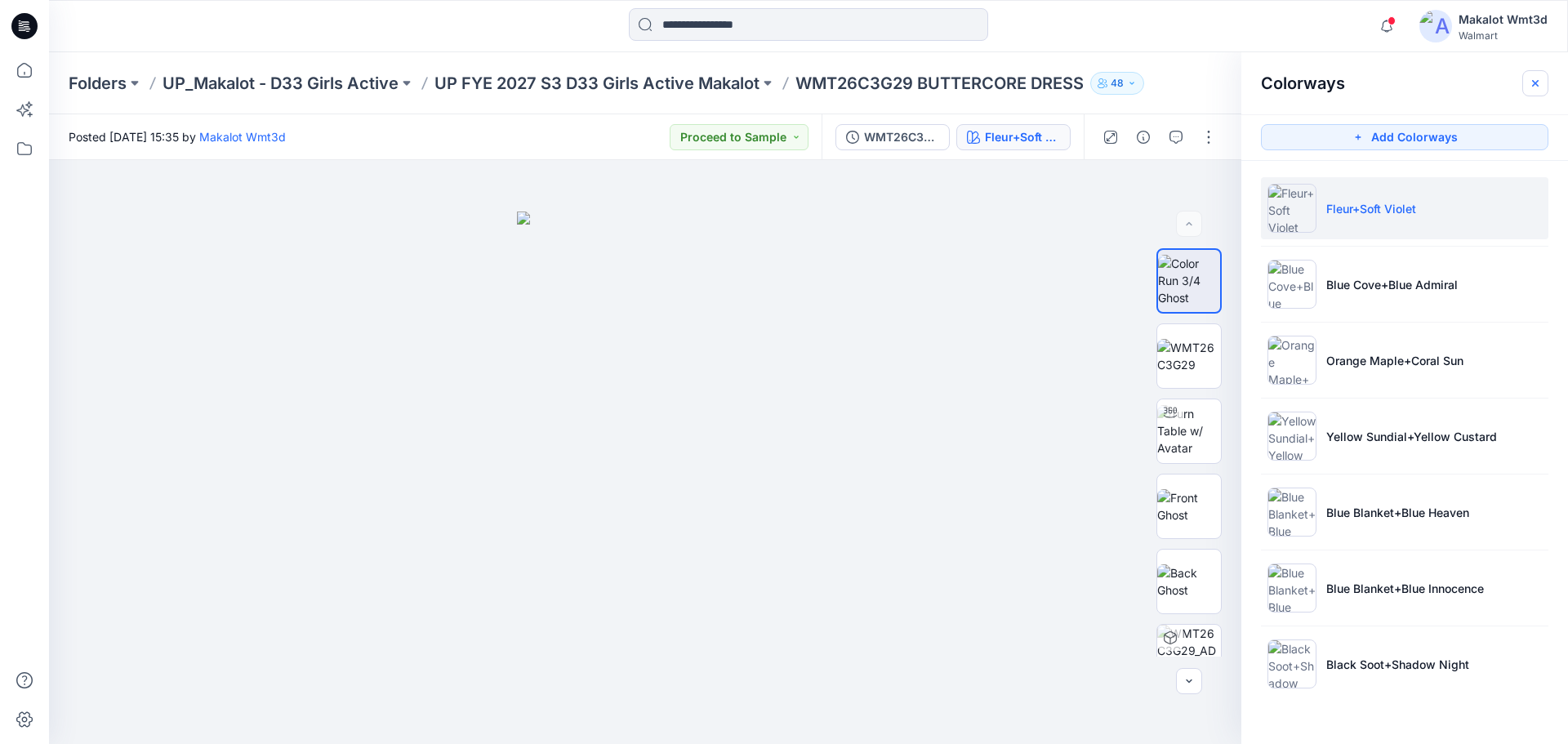
click at [1533, 81] on icon "button" at bounding box center [1535, 81] width 6 height 6
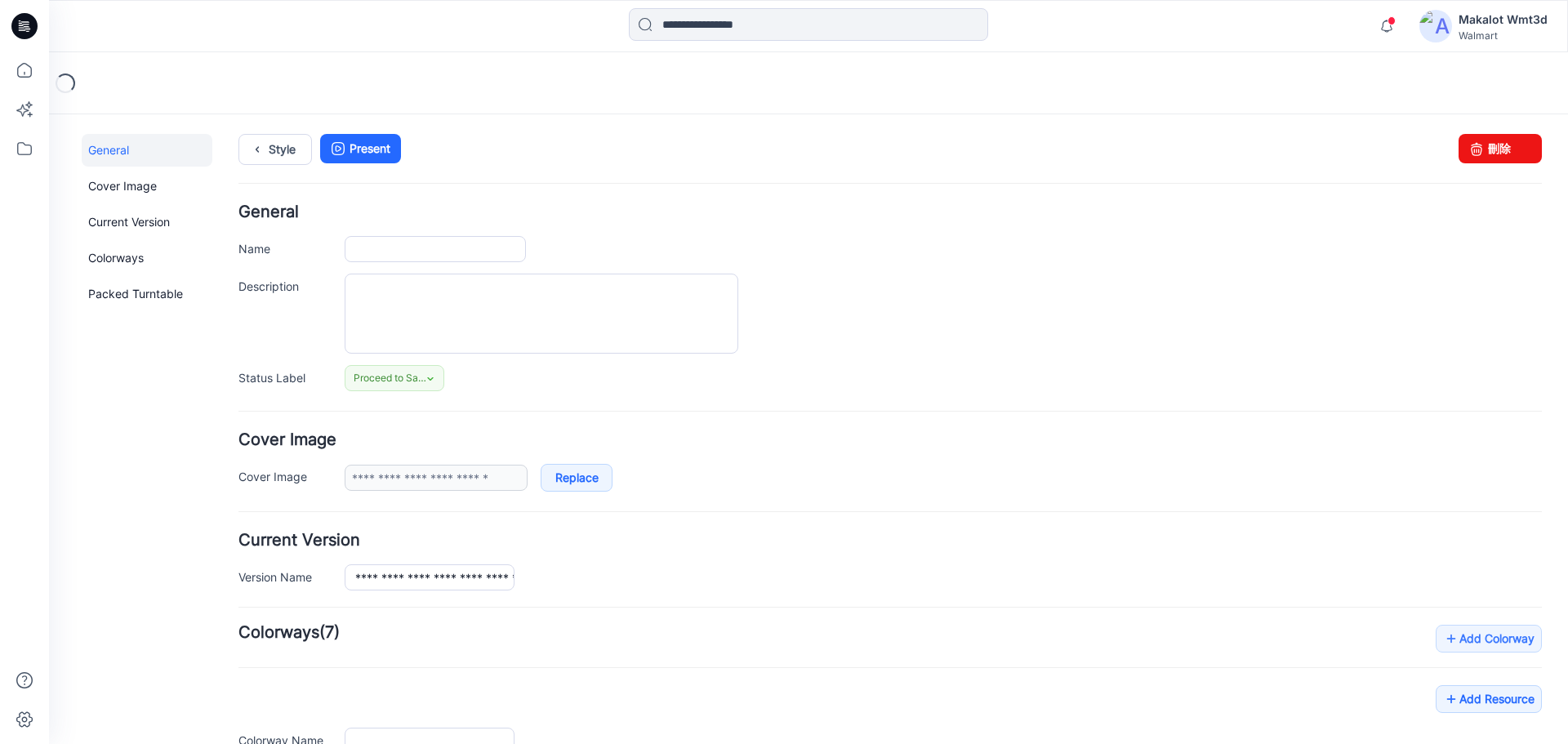
type input "**********"
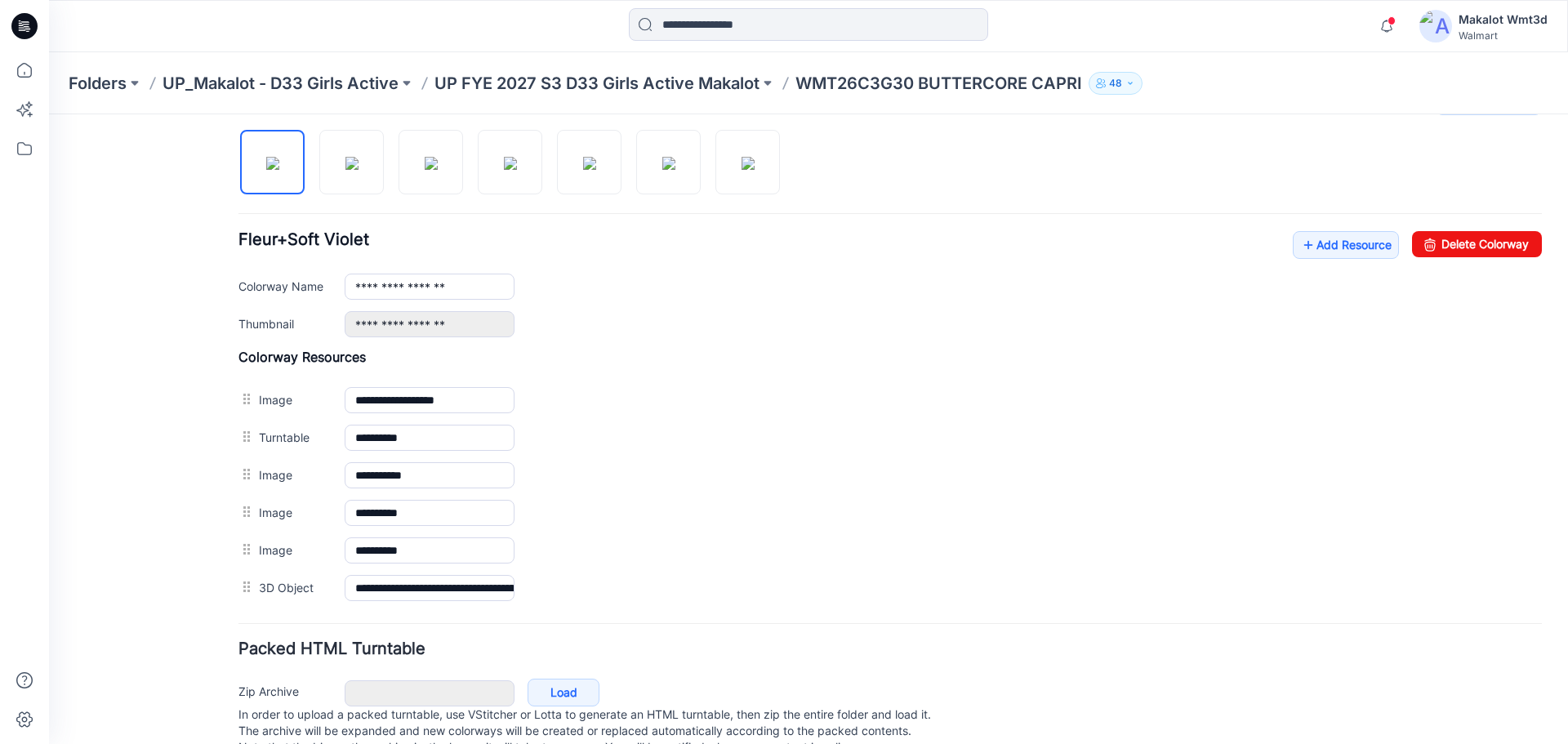
scroll to position [544, 0]
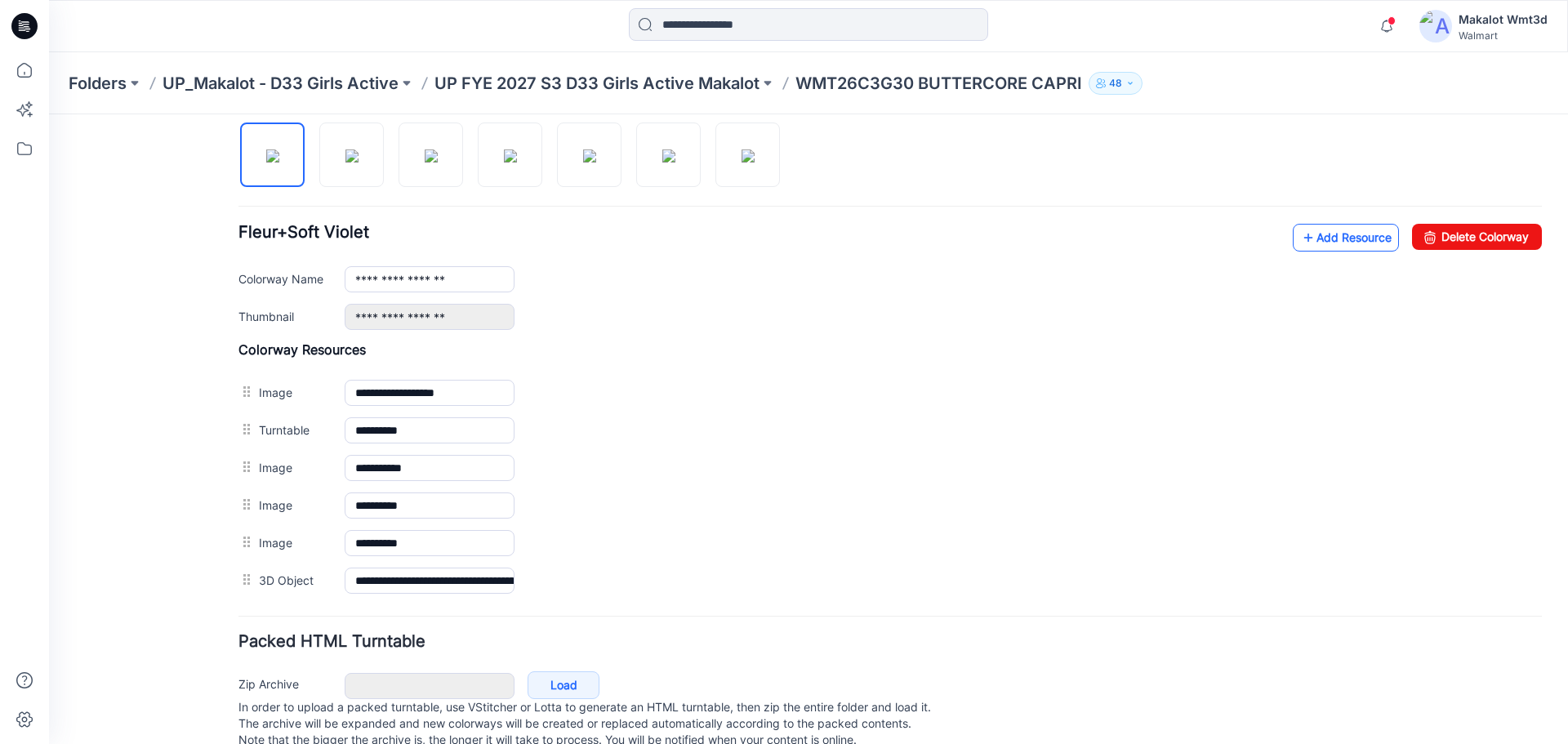
click at [1318, 244] on link "Add Resource" at bounding box center [1345, 237] width 106 height 28
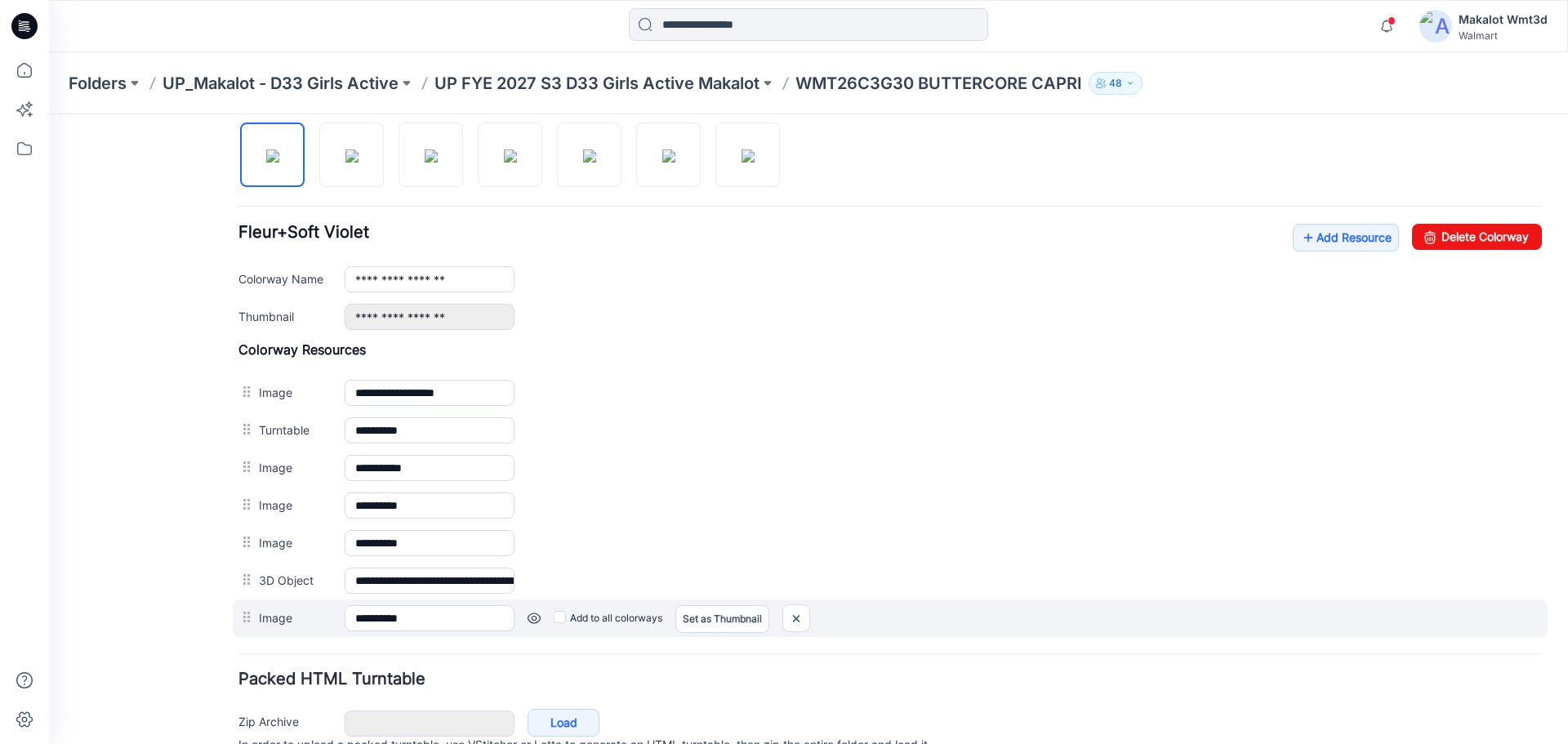
click at [592, 626] on label "Add to all colorways" at bounding box center [608, 618] width 109 height 26
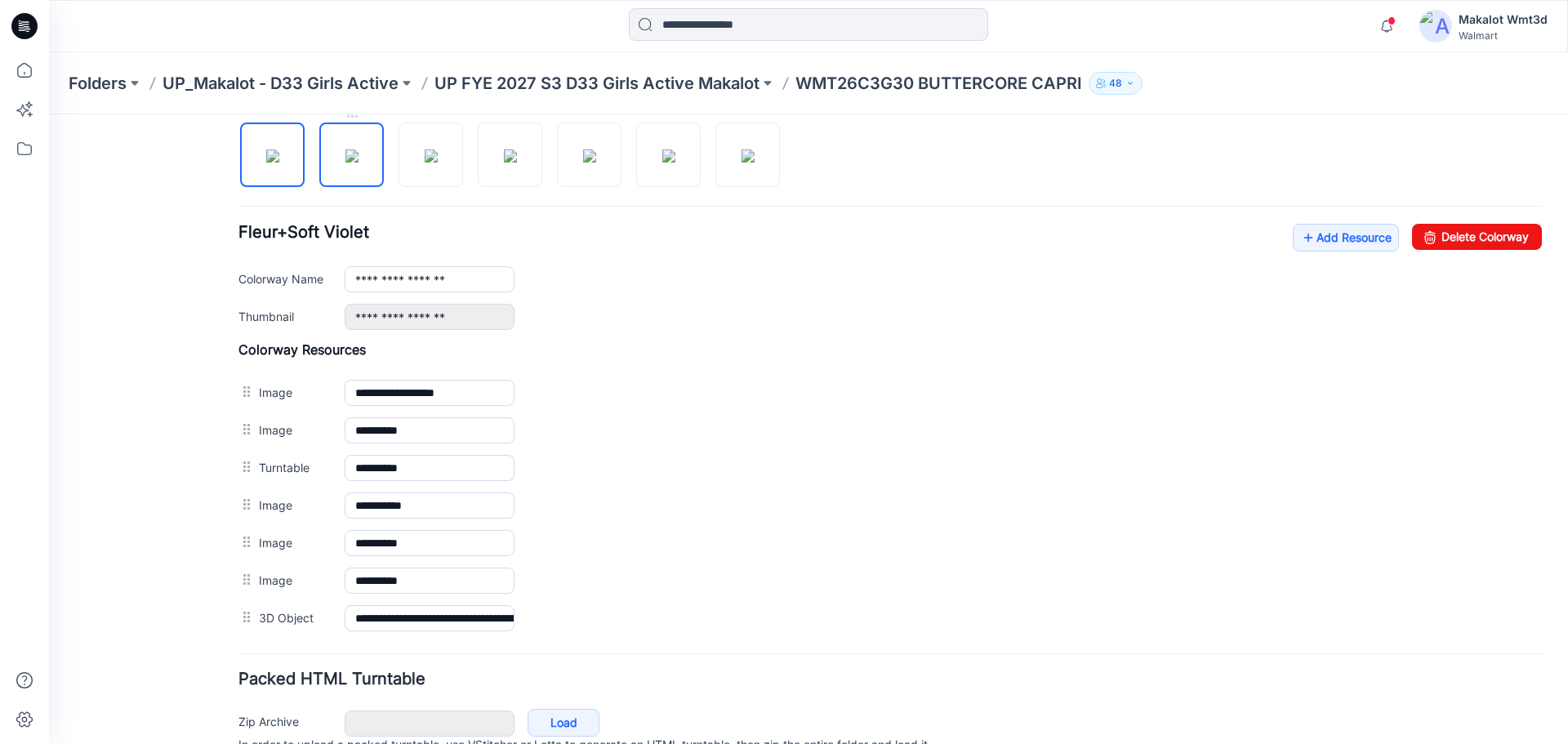
click at [353, 161] on img at bounding box center [351, 156] width 13 height 13
click at [437, 159] on img at bounding box center [430, 156] width 13 height 13
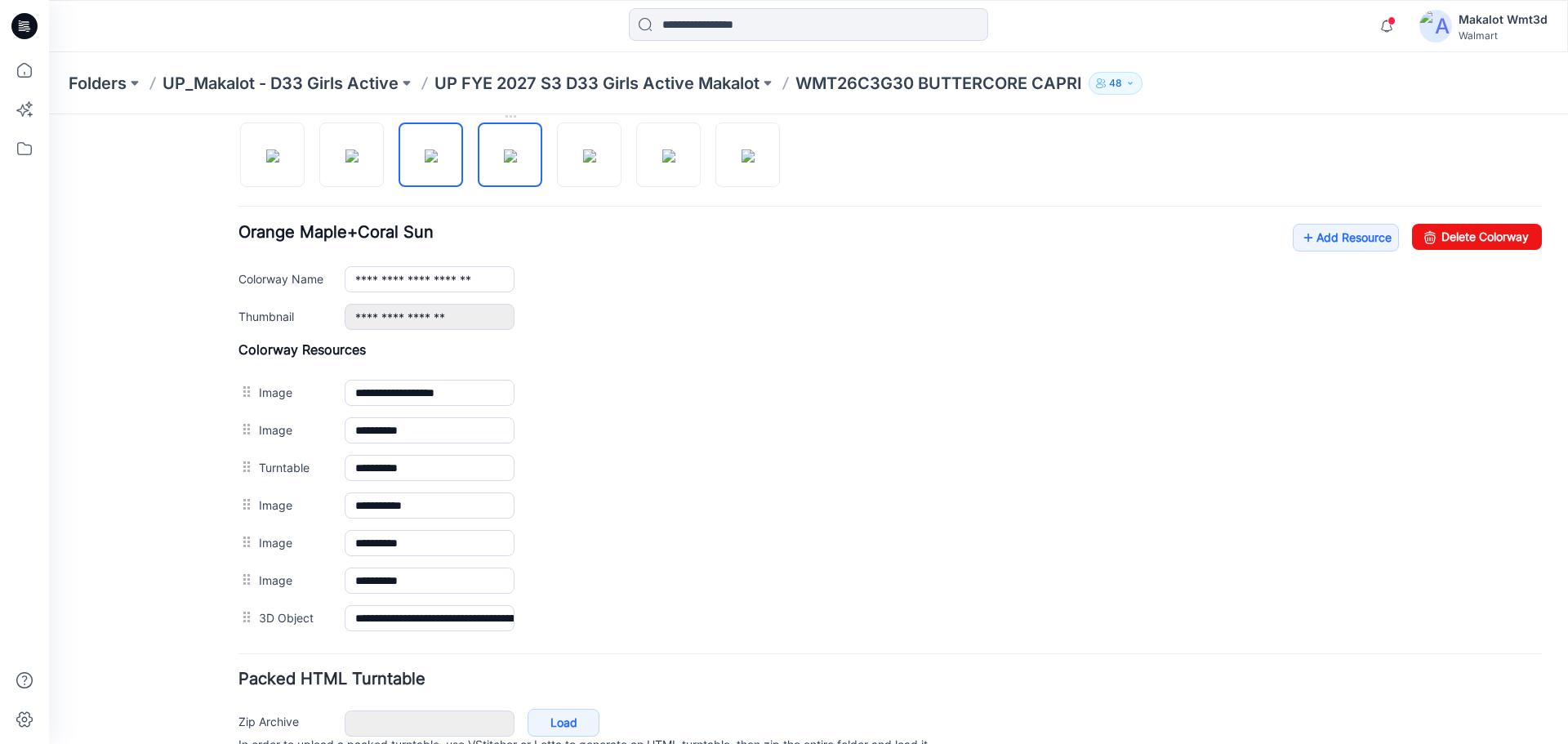
click at [517, 162] on img at bounding box center [510, 156] width 13 height 13
click at [583, 159] on img at bounding box center [589, 156] width 13 height 13
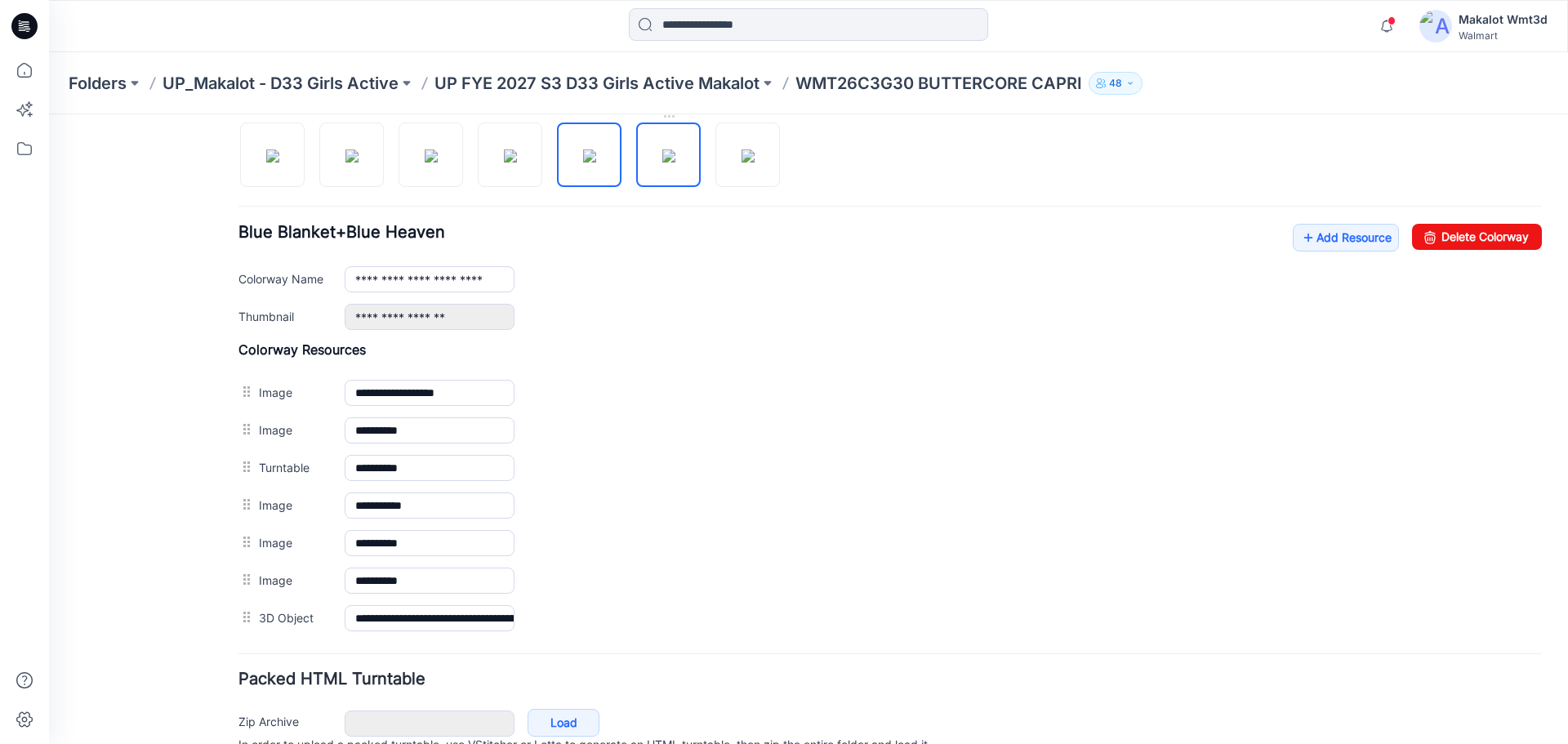
click at [664, 157] on img at bounding box center [669, 156] width 13 height 13
click at [742, 152] on img at bounding box center [748, 156] width 13 height 13
click at [663, 162] on img at bounding box center [669, 156] width 13 height 13
click at [583, 152] on img at bounding box center [589, 156] width 13 height 13
click at [517, 159] on img at bounding box center [510, 156] width 13 height 13
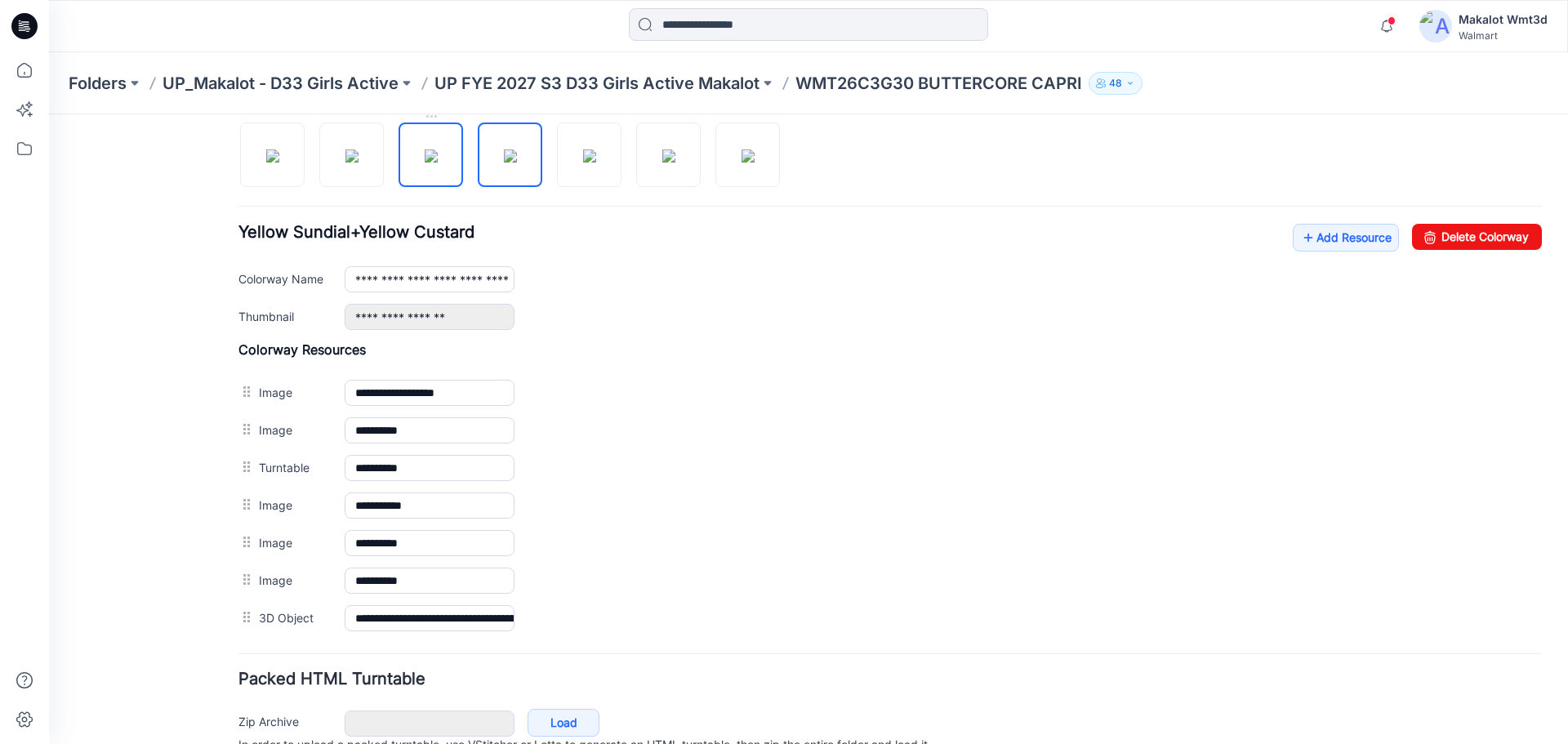
click at [437, 162] on img at bounding box center [430, 156] width 13 height 13
click at [358, 162] on img at bounding box center [351, 156] width 13 height 13
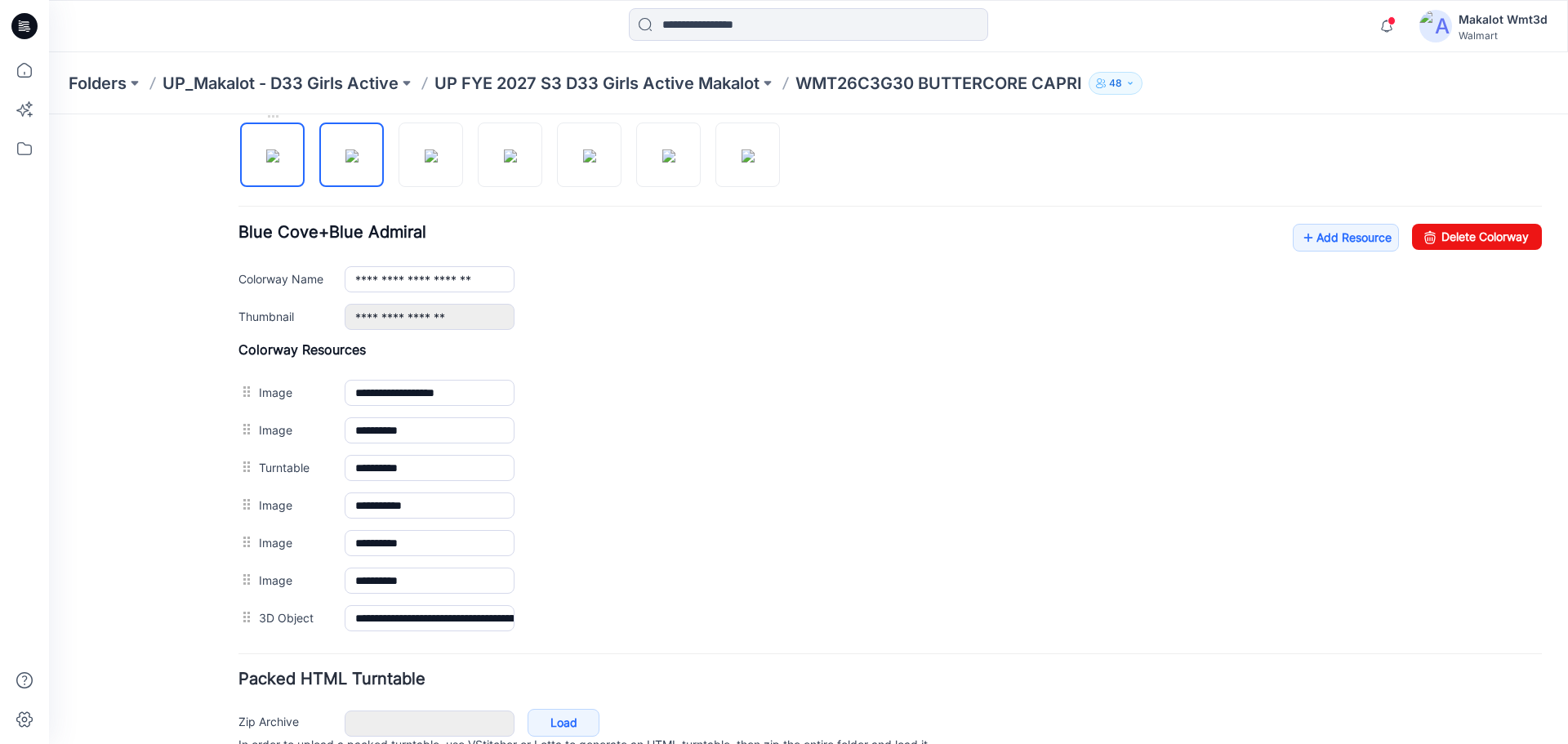
click at [276, 162] on img at bounding box center [273, 156] width 13 height 13
type input "**********"
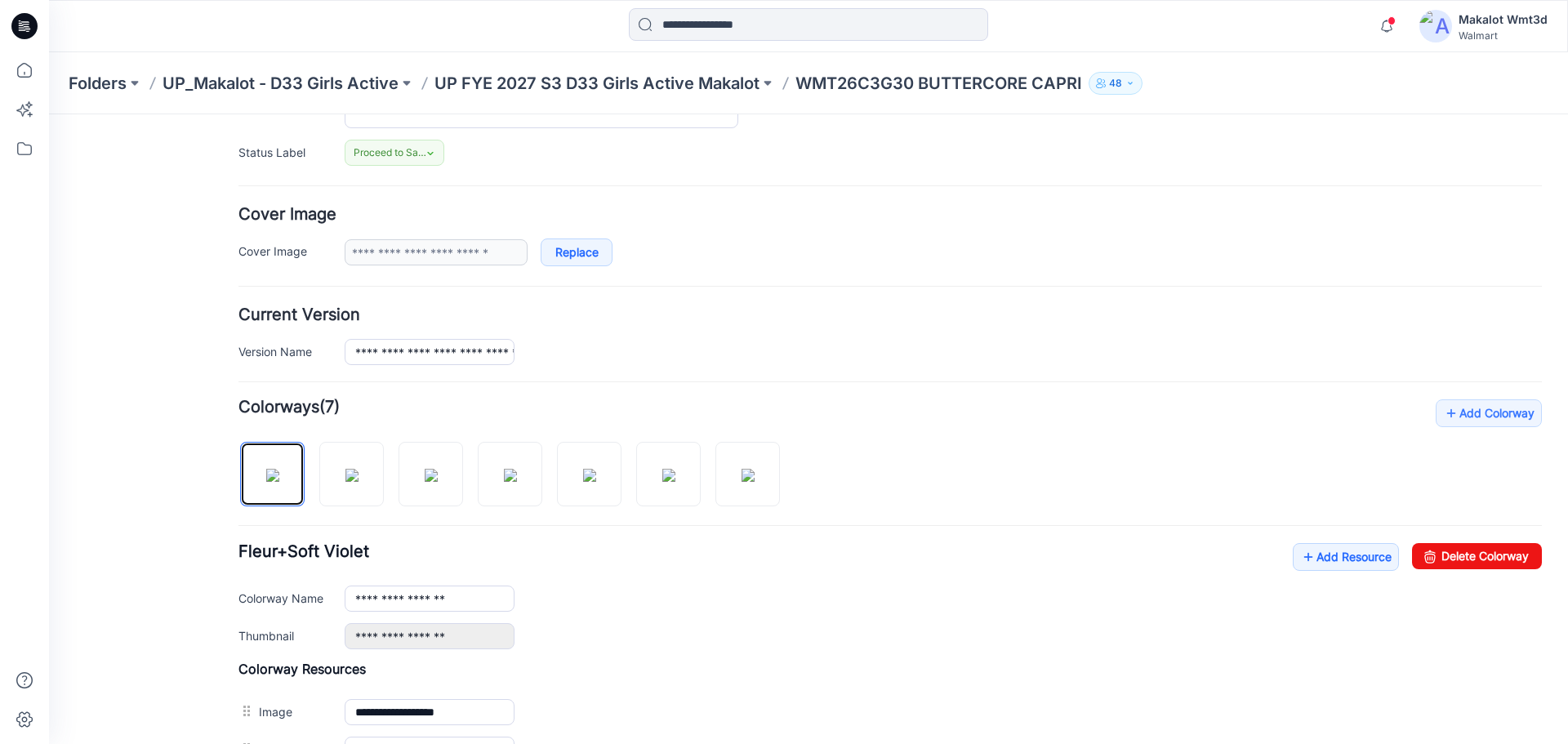
scroll to position [0, 0]
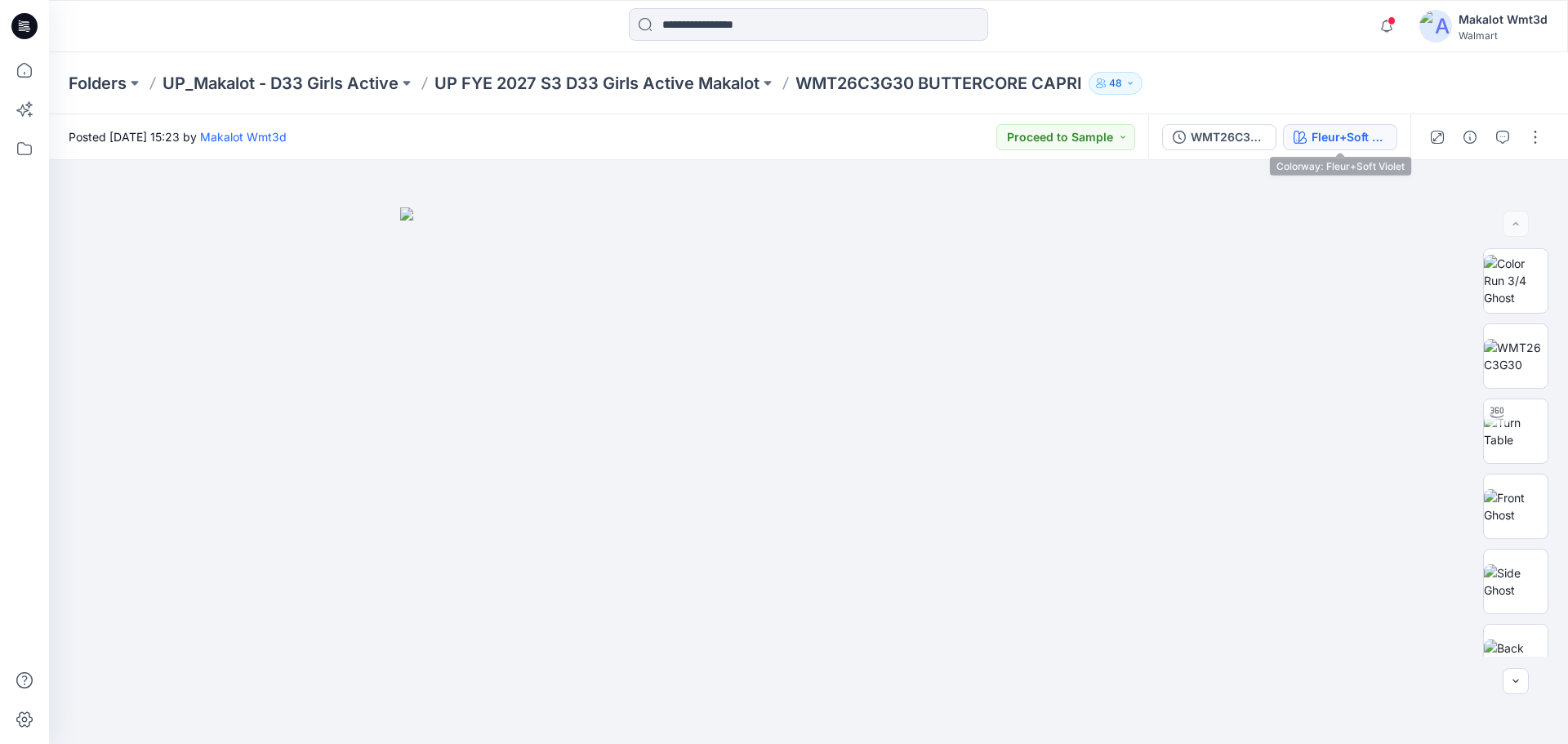
click at [1360, 150] on button "Fleur+Soft Violet" at bounding box center [1340, 138] width 114 height 26
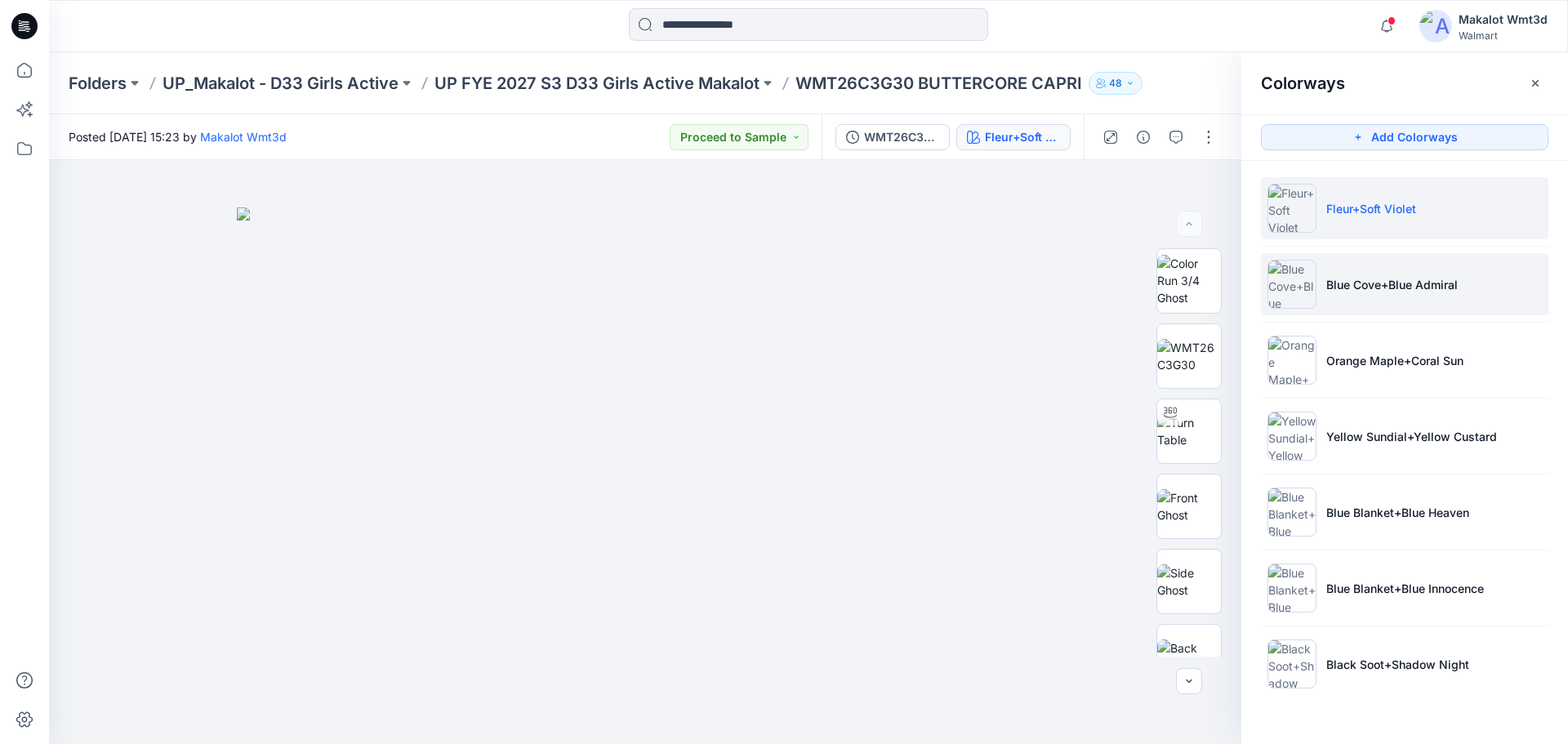
click at [1419, 288] on p "Blue Cove+Blue Admiral" at bounding box center [1392, 285] width 131 height 18
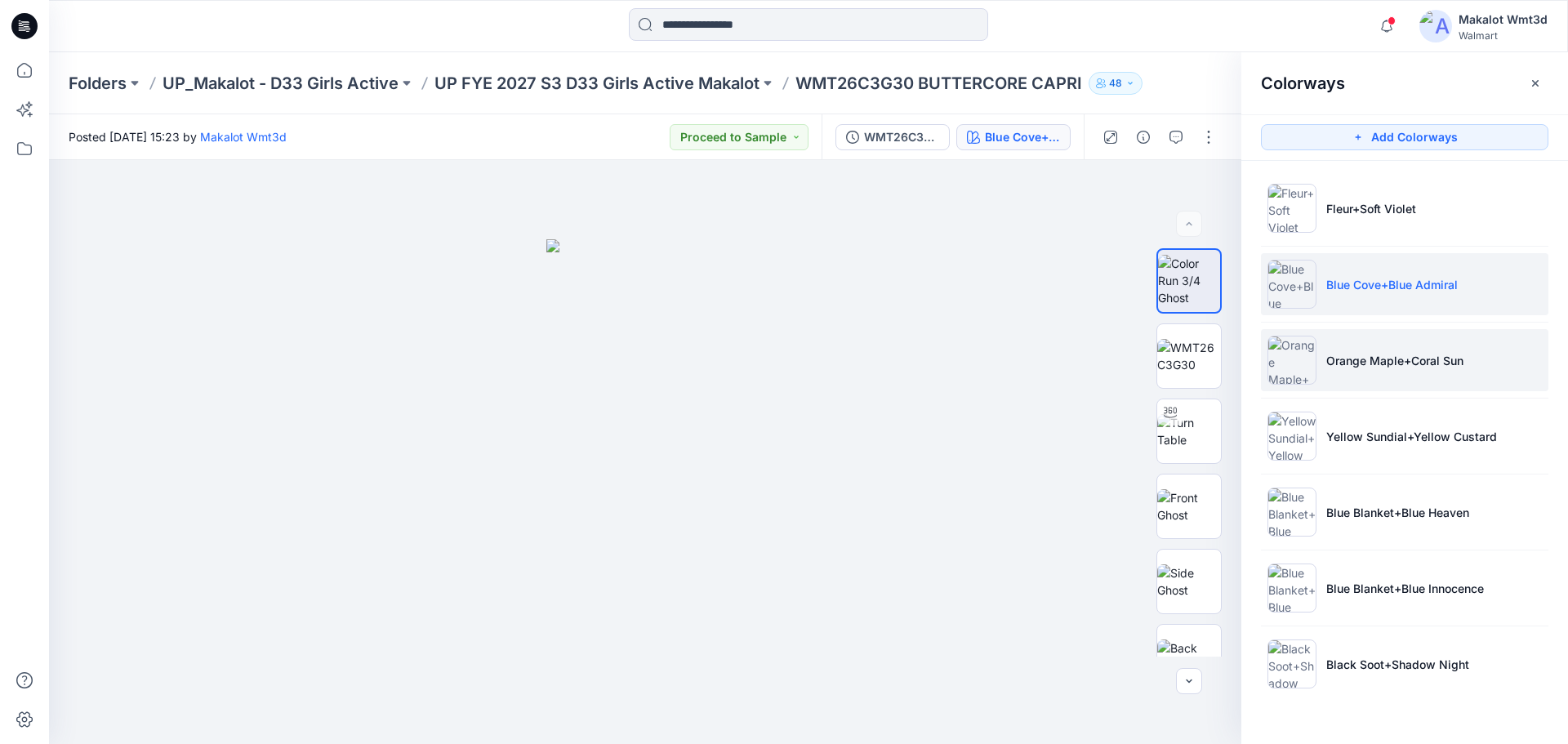
click at [1397, 365] on p "Orange Maple+Coral Sun" at bounding box center [1394, 361] width 138 height 18
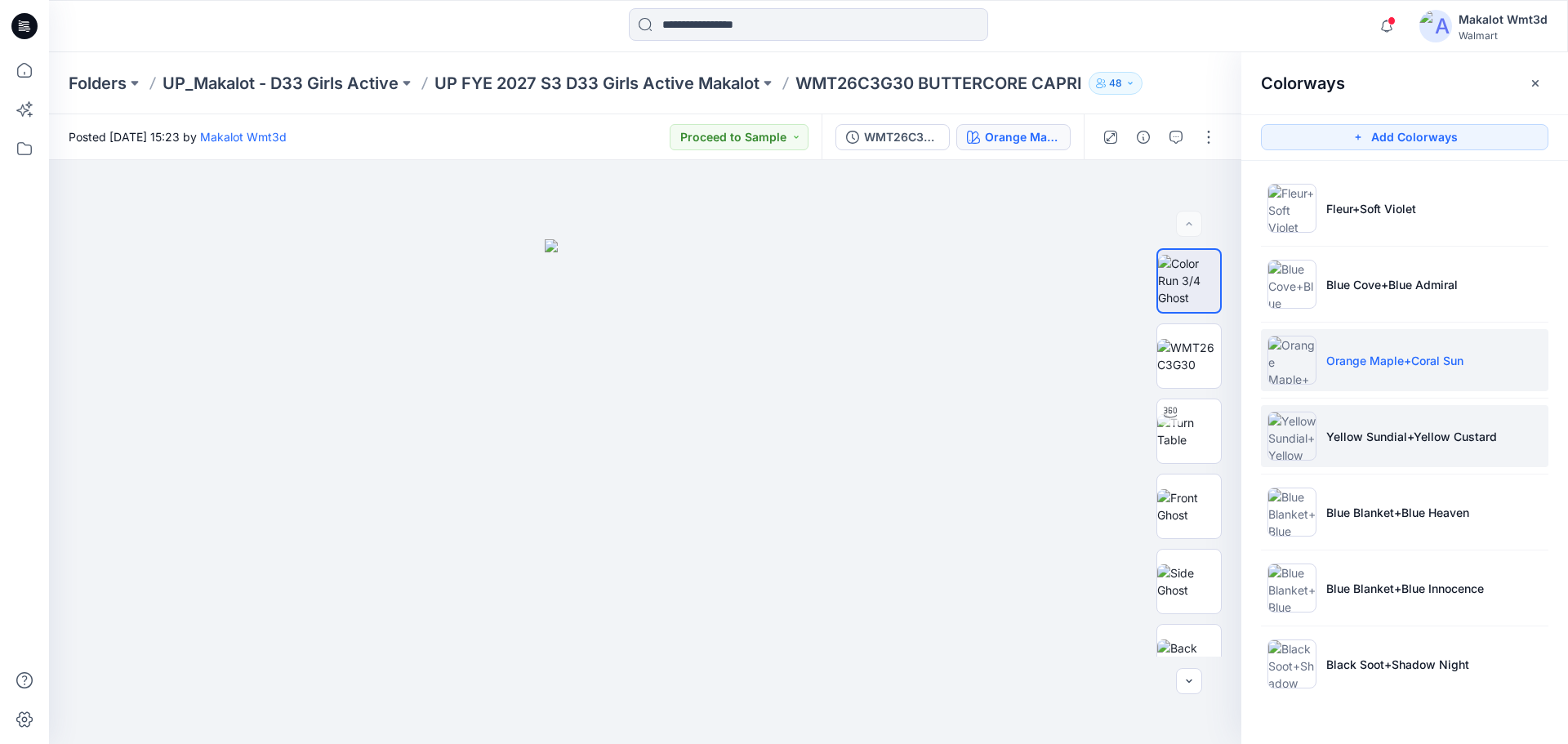
click at [1381, 450] on li "Yellow Sundial+Yellow Custard" at bounding box center [1405, 436] width 287 height 62
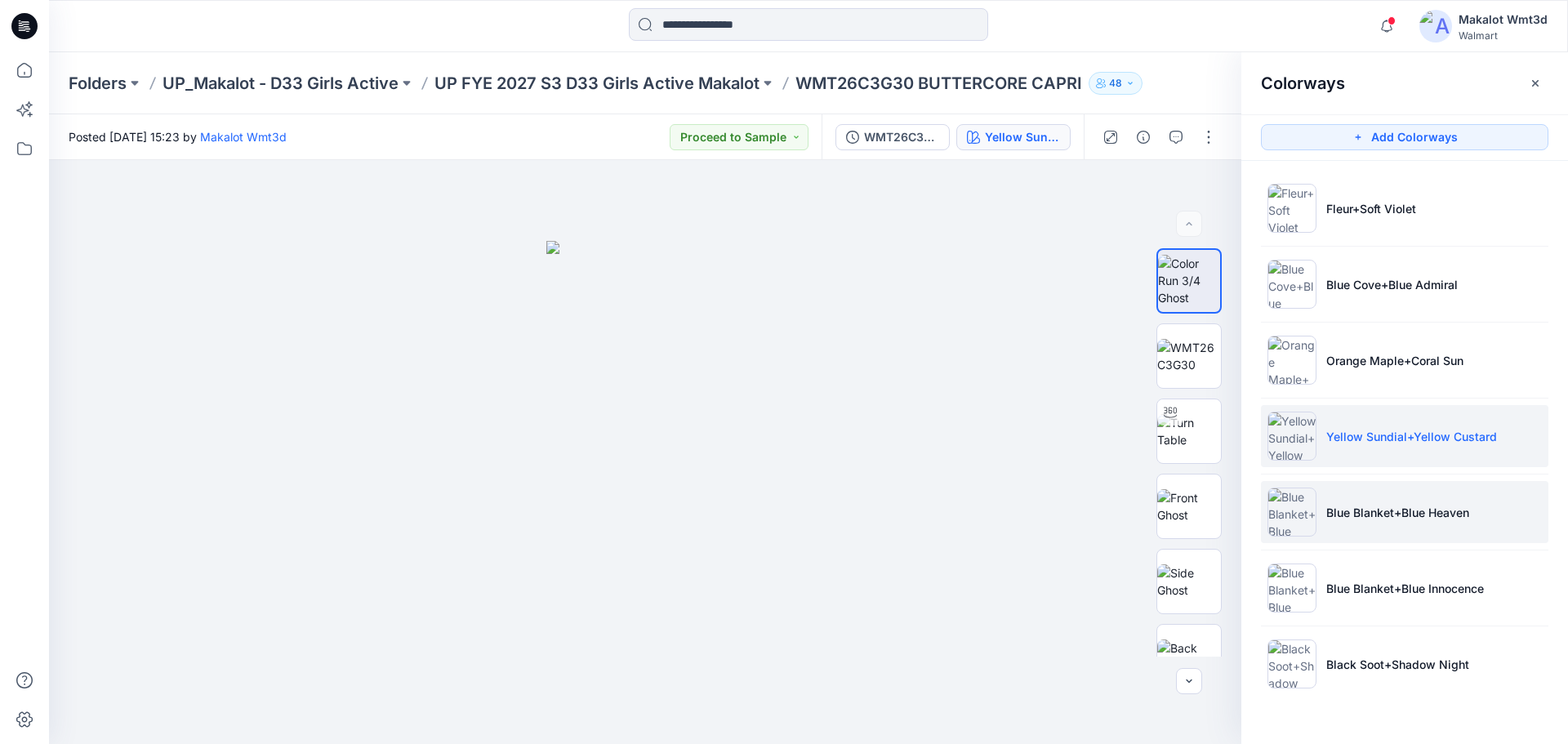
click at [1383, 504] on p "Blue Blanket+Blue Heaven" at bounding box center [1397, 513] width 143 height 18
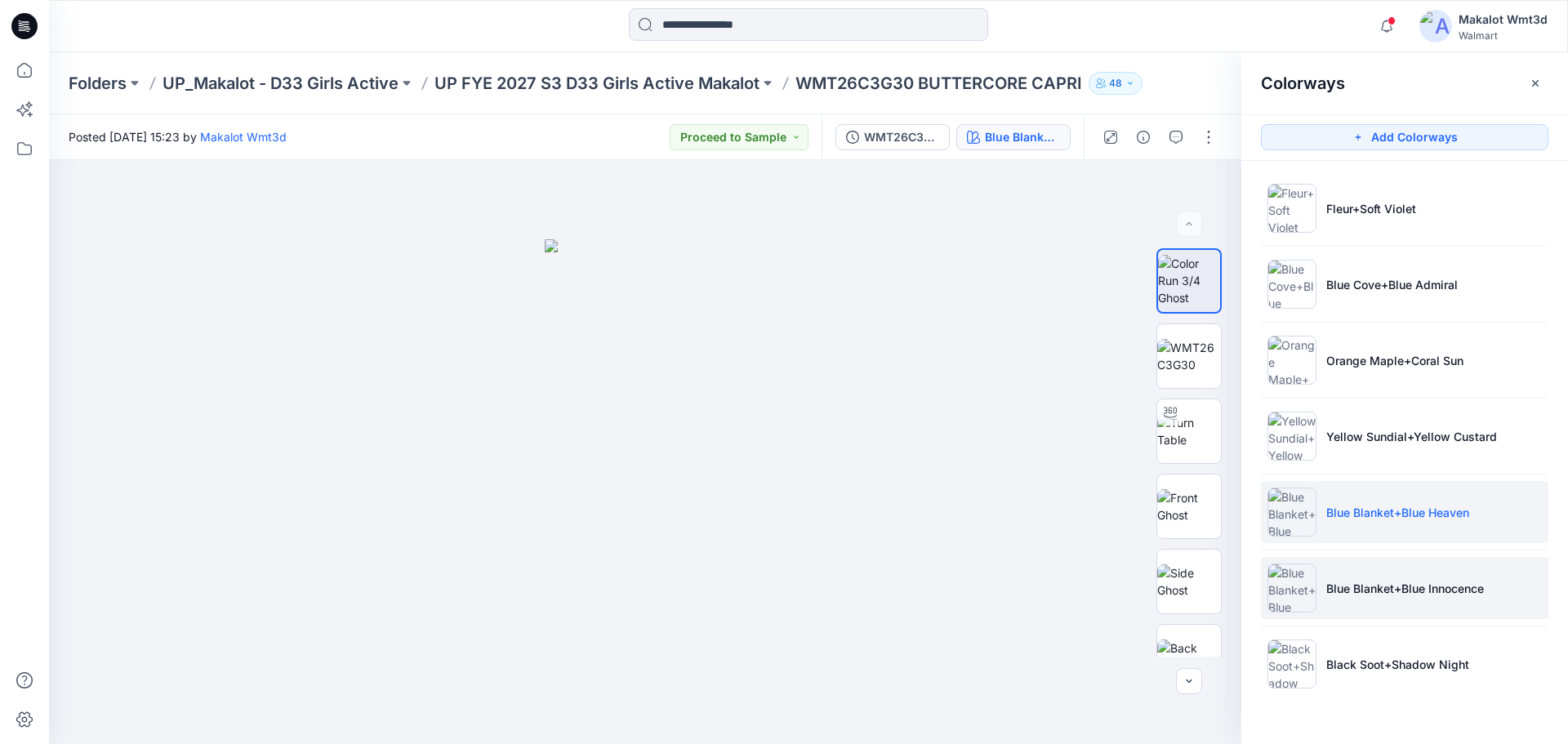
click at [1393, 587] on p "Blue Blanket+Blue Innocence" at bounding box center [1405, 589] width 158 height 18
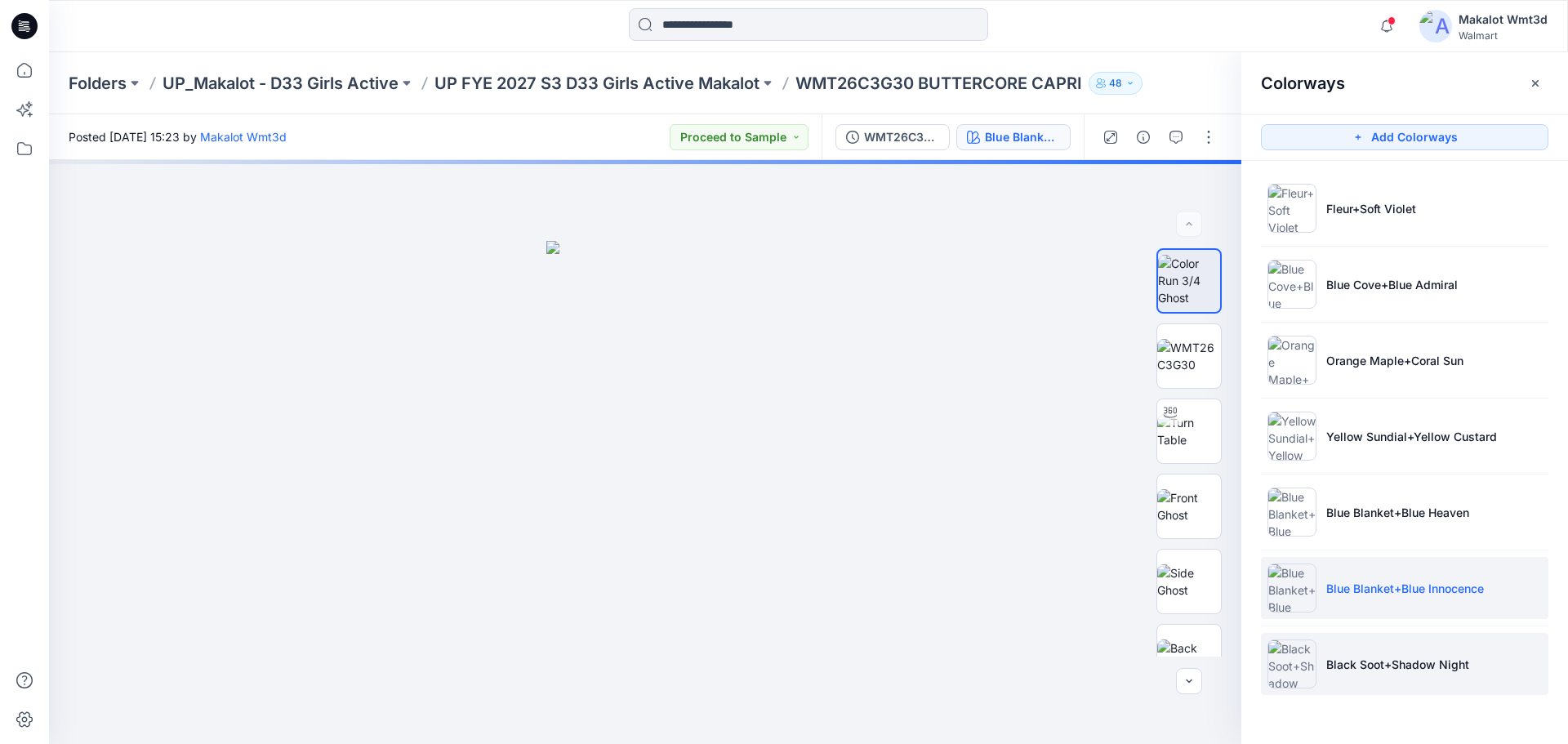
click at [1390, 658] on p "Black Soot+Shadow Night" at bounding box center [1397, 664] width 143 height 18
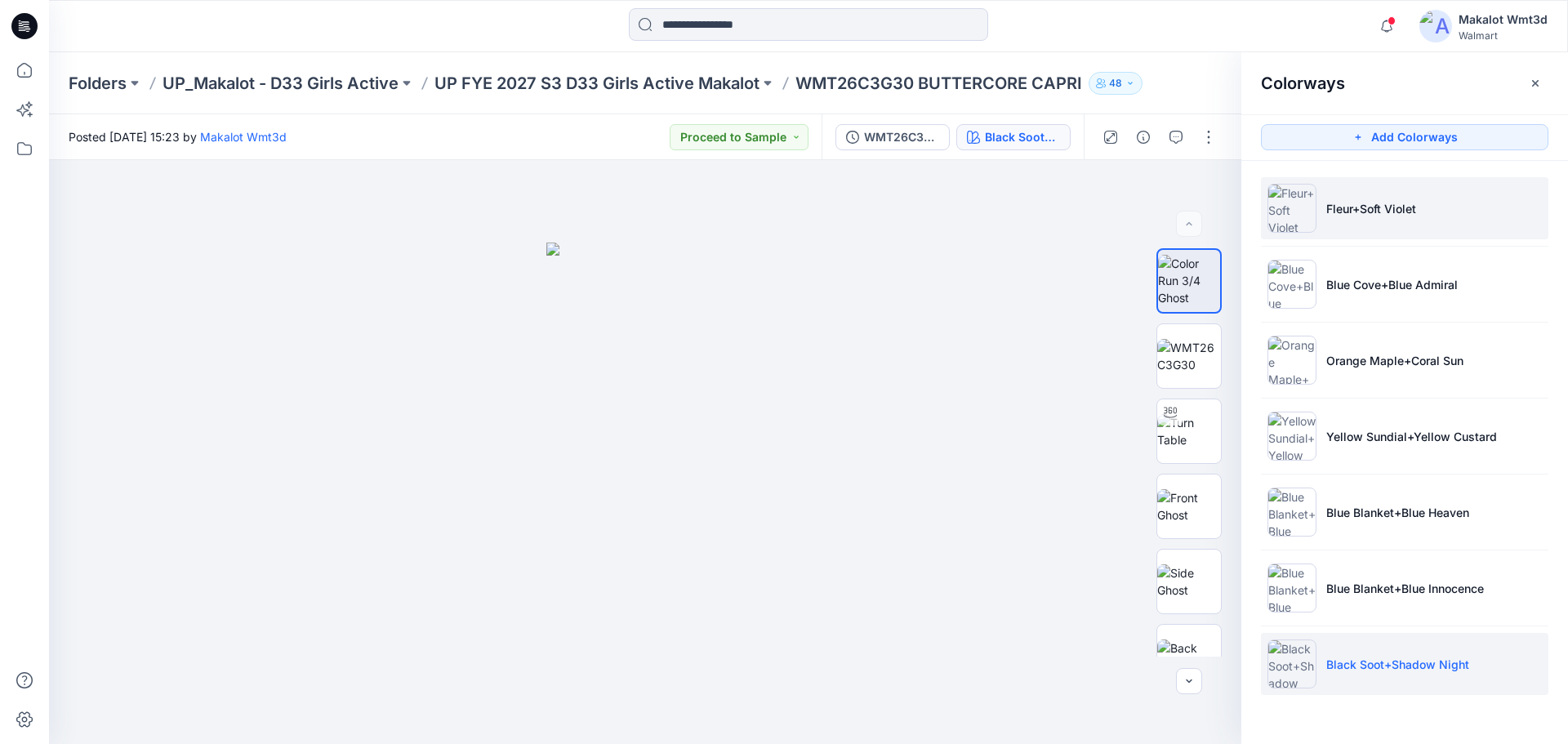
click at [1428, 206] on li "Fleur+Soft Violet" at bounding box center [1405, 208] width 287 height 62
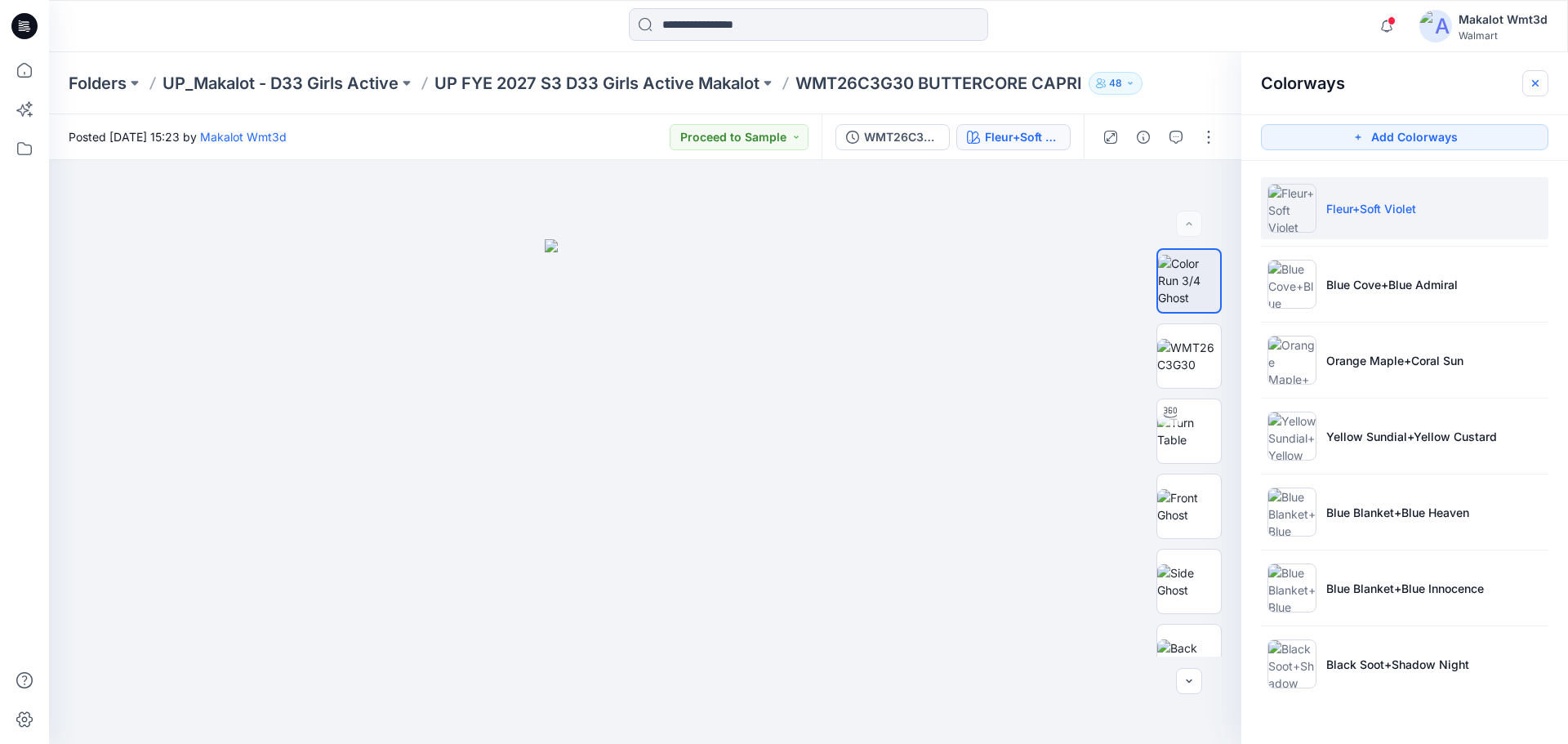
click at [1531, 80] on icon "button" at bounding box center [1535, 83] width 13 height 13
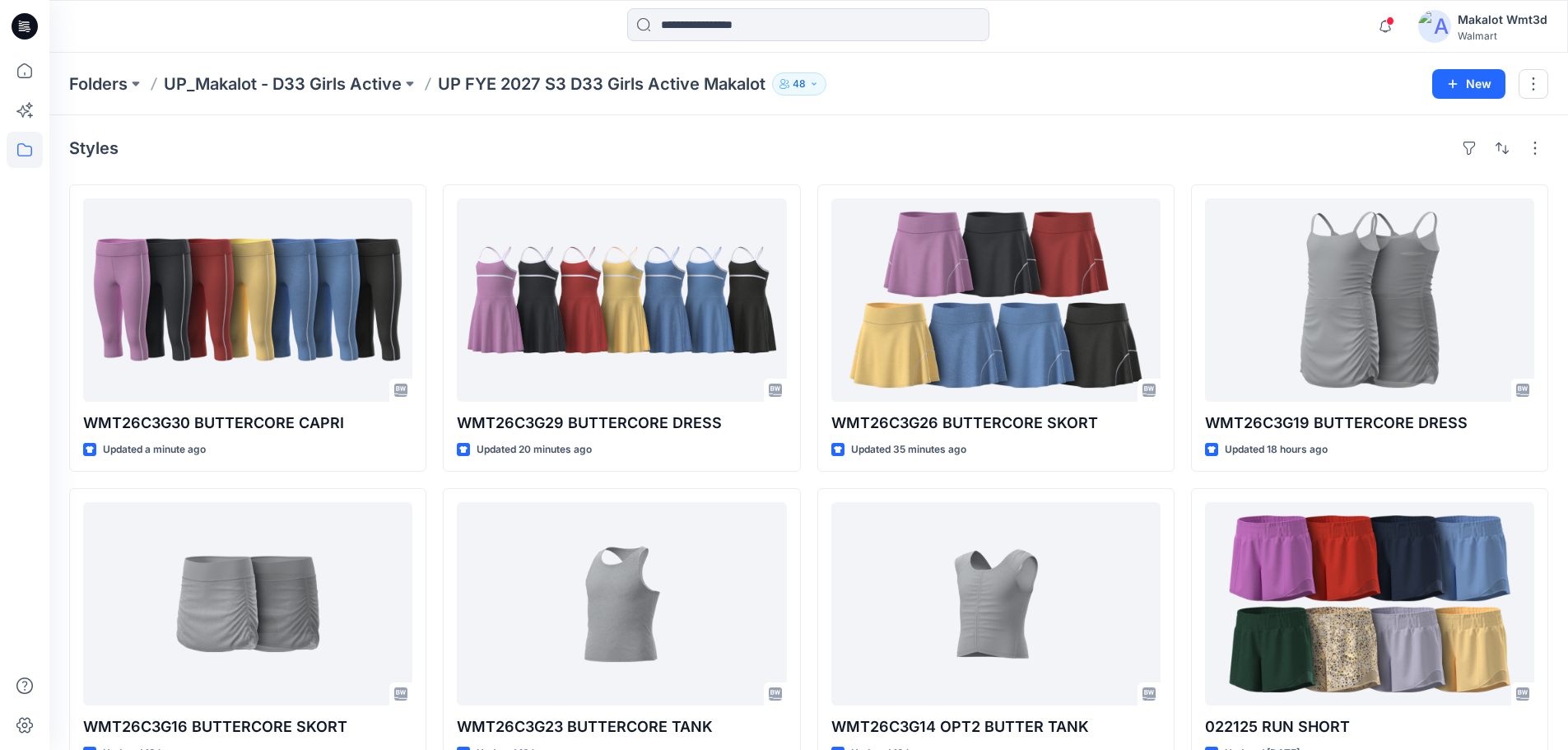
click at [823, 159] on div "Styles" at bounding box center [808, 148] width 1479 height 27
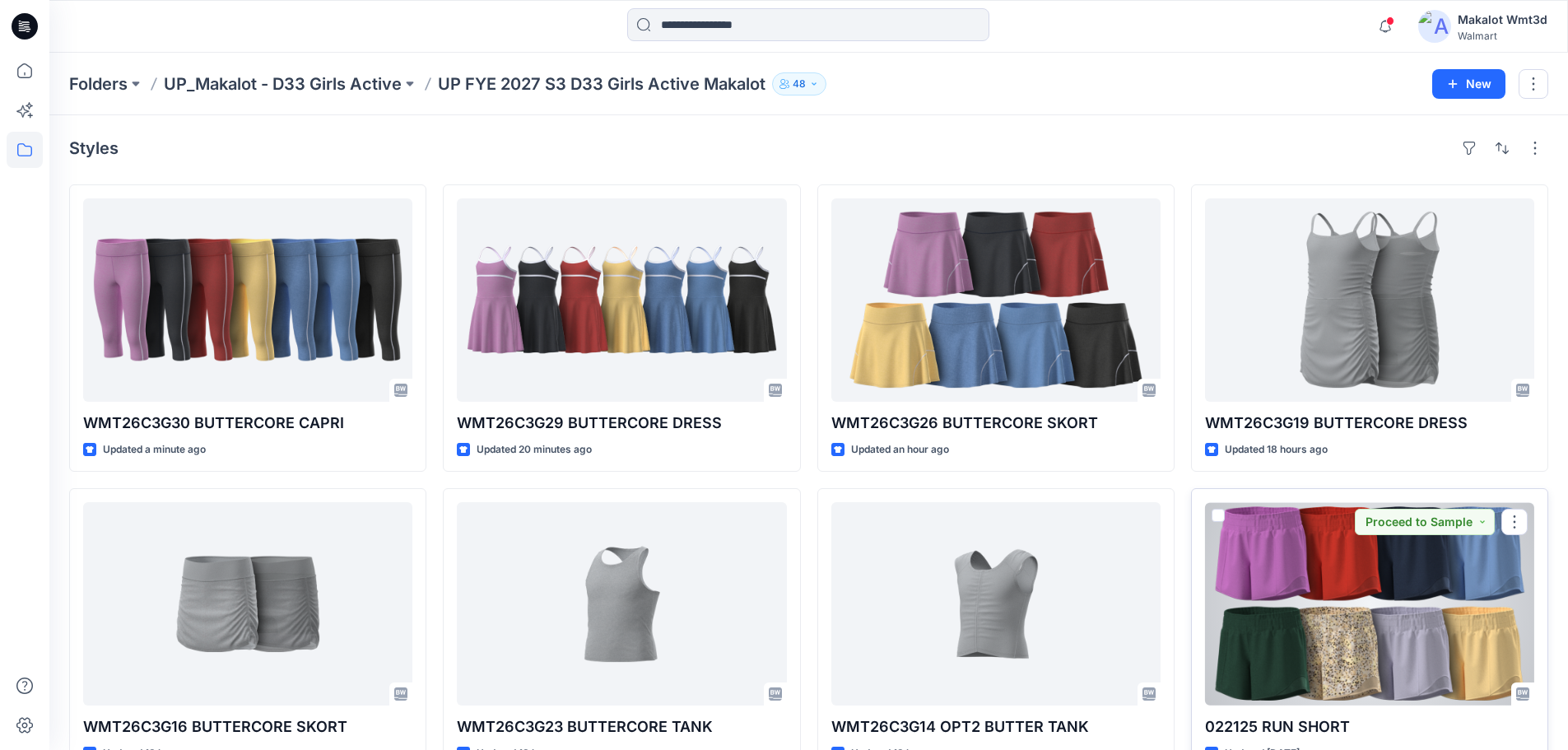
click at [1381, 613] on div at bounding box center [1369, 603] width 330 height 203
